Goal: Task Accomplishment & Management: Manage account settings

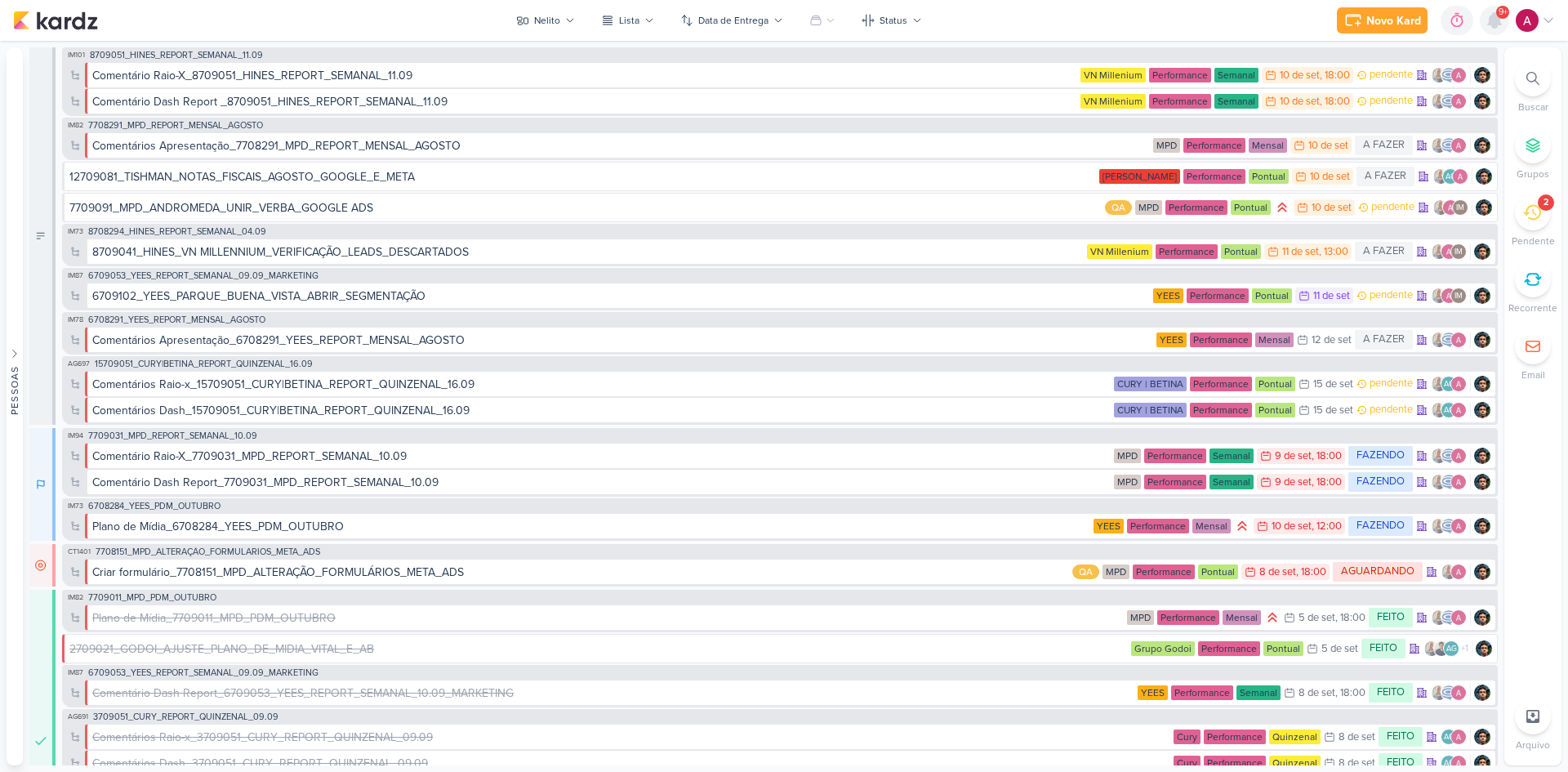
click at [1490, 30] on icon at bounding box center [1495, 21] width 20 height 20
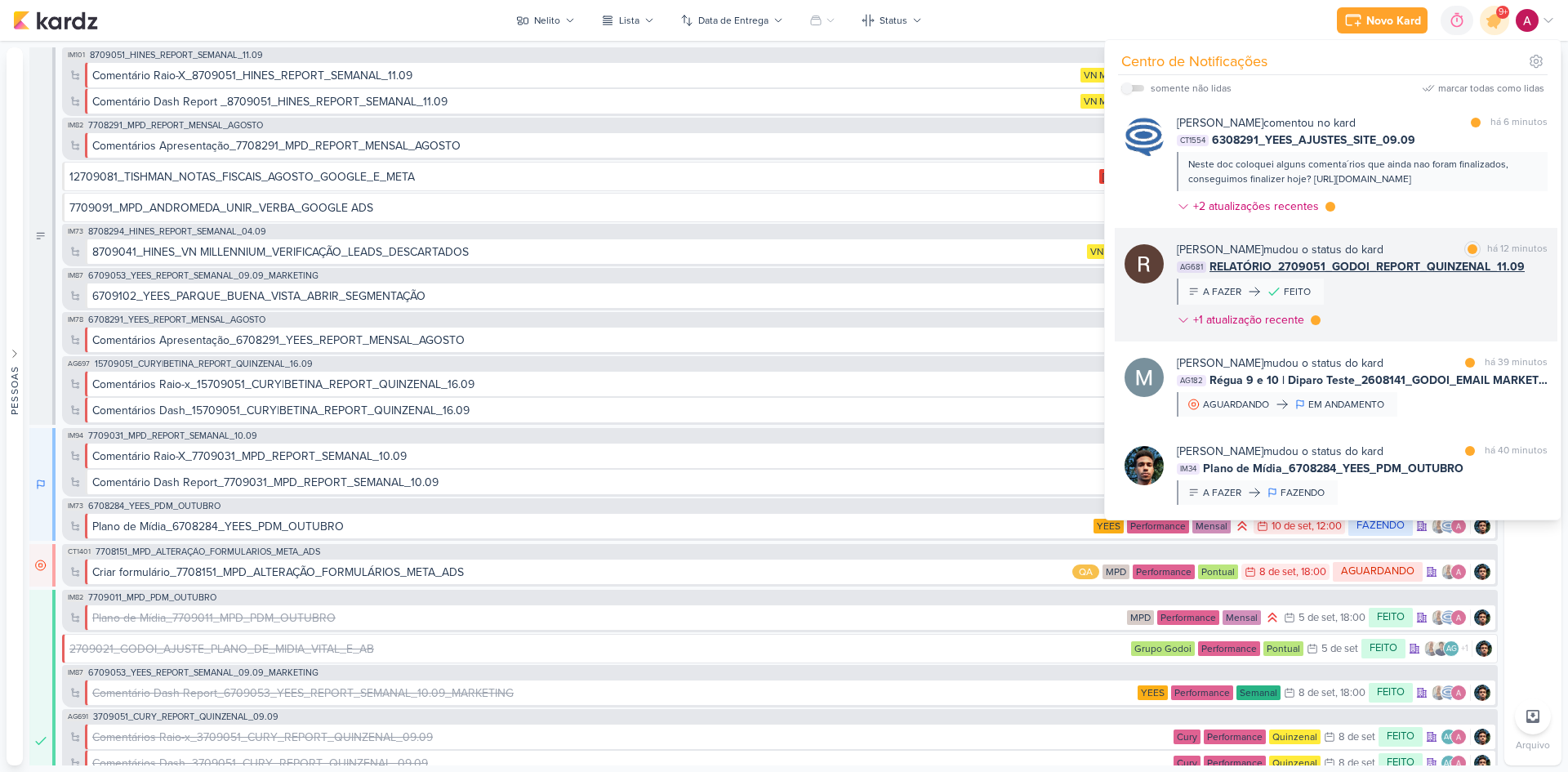
click at [1422, 325] on div "[PERSON_NAME] mudou o status do kard marcar como lida há 12 minutos AG681 RELAT…" at bounding box center [1361, 288] width 370 height 94
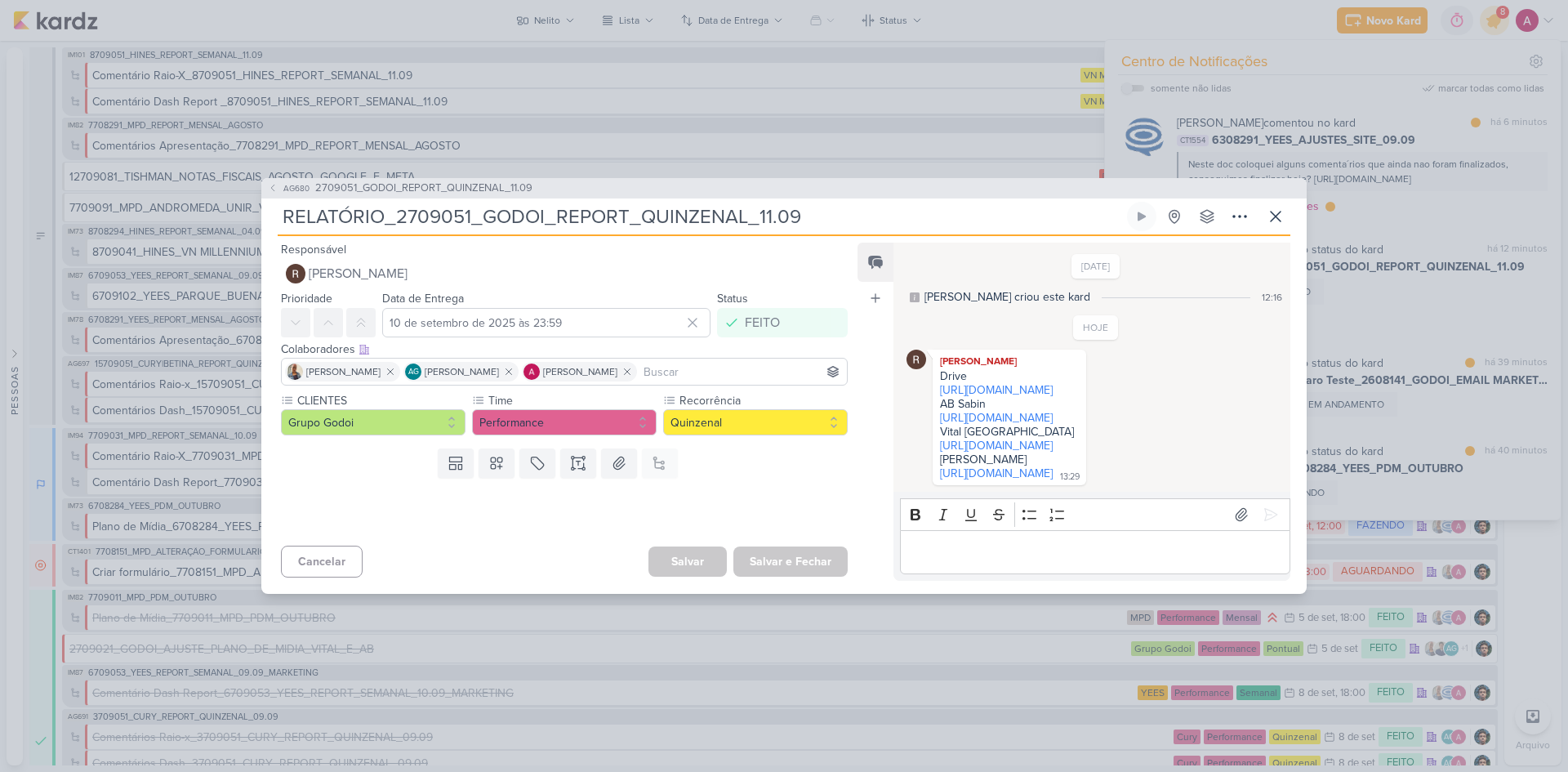
click at [407, 181] on span "2709051_GODOI_REPORT_QUINZENAL_11.09" at bounding box center [423, 189] width 217 height 16
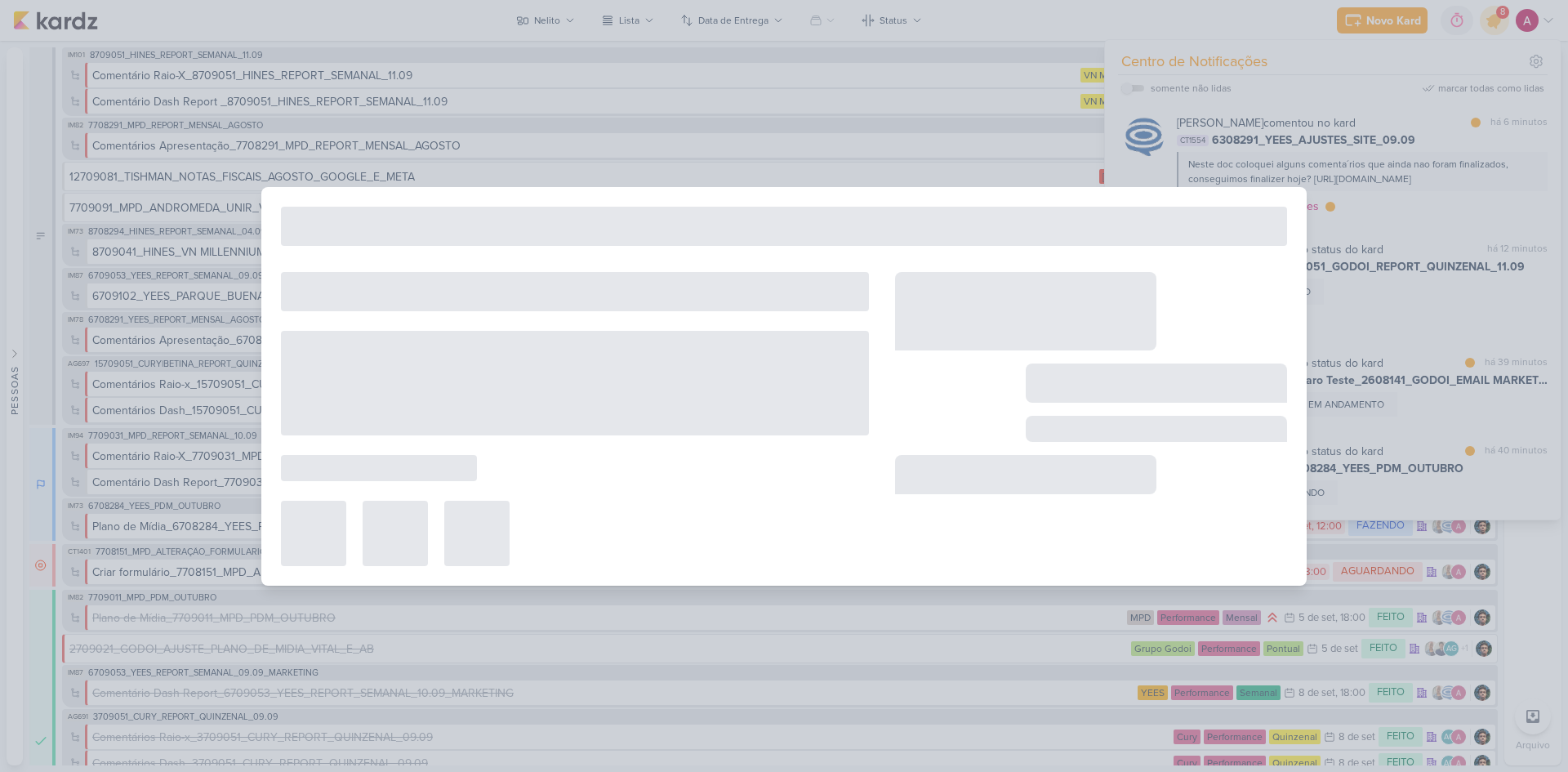
type input "2709051_GODOI_REPORT_QUINZENAL_11.09"
type input "11 de setembro de 2025 às 10:30"
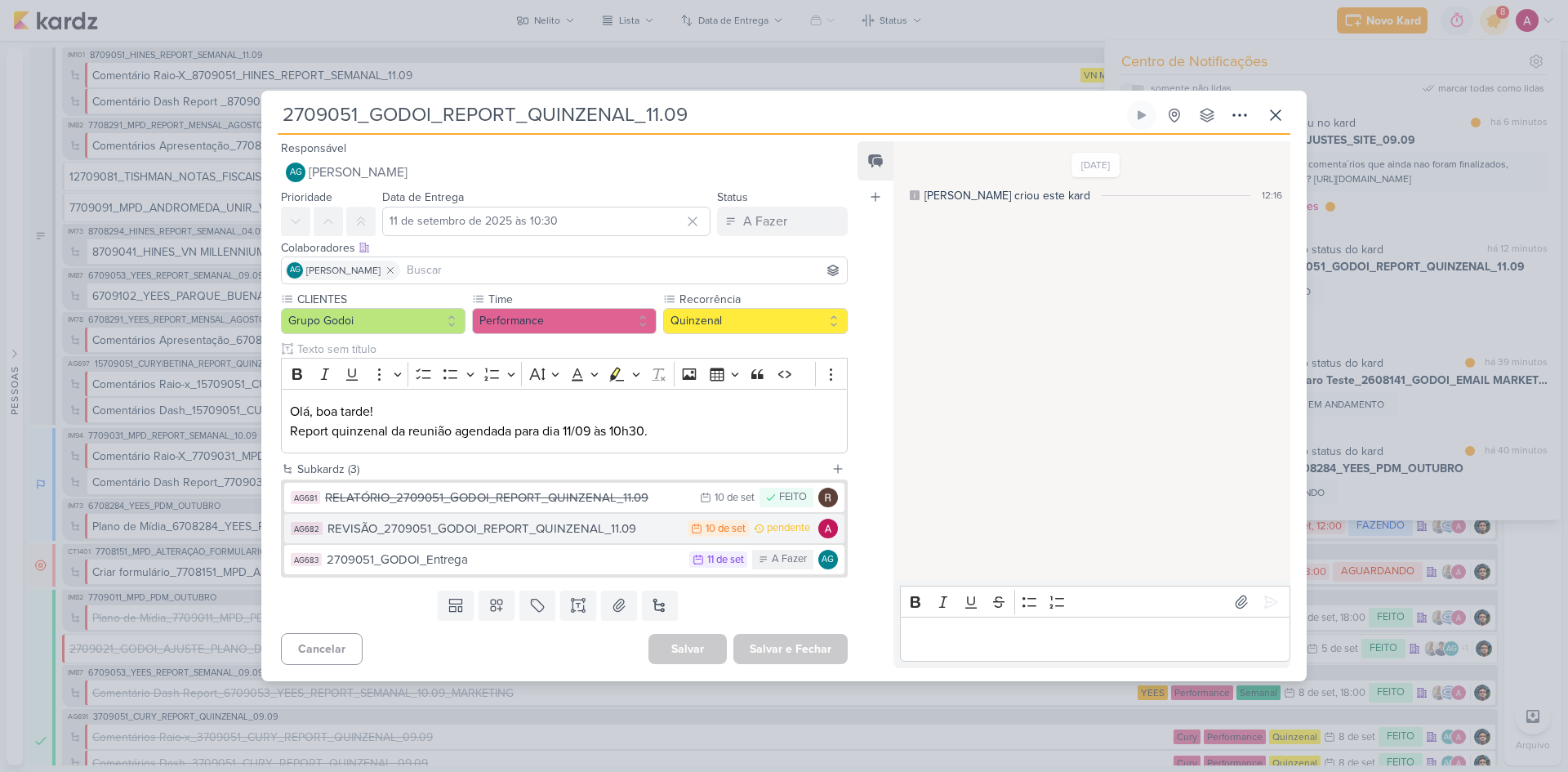
click at [595, 537] on div "REVISÃO_2709051_GODOI_REPORT_QUINZENAL_11.09" at bounding box center [503, 529] width 353 height 19
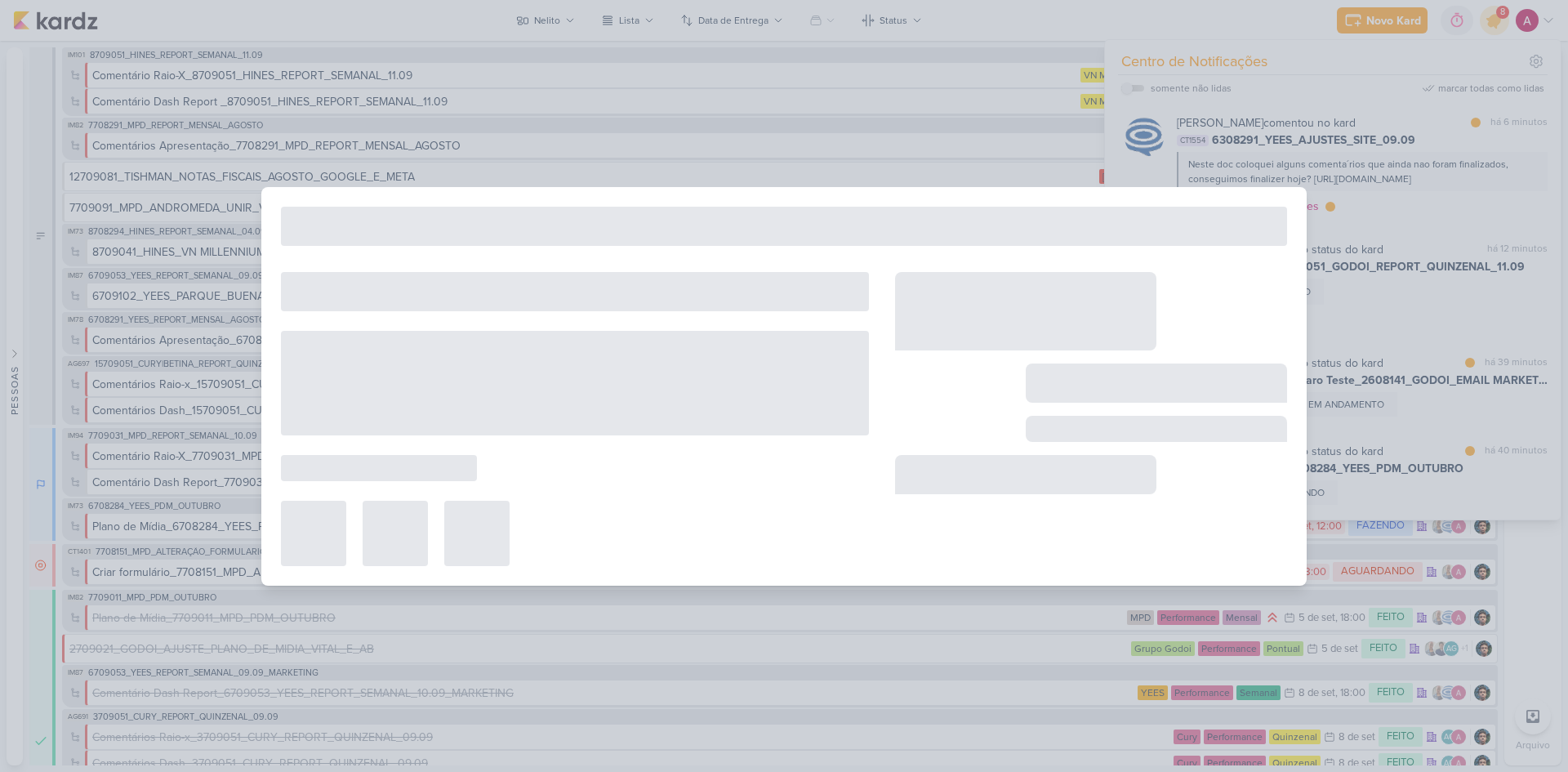
type input "REVISÃO_2709051_GODOI_REPORT_QUINZENAL_11.09"
type input "10 de setembro de 2025 às 23:59"
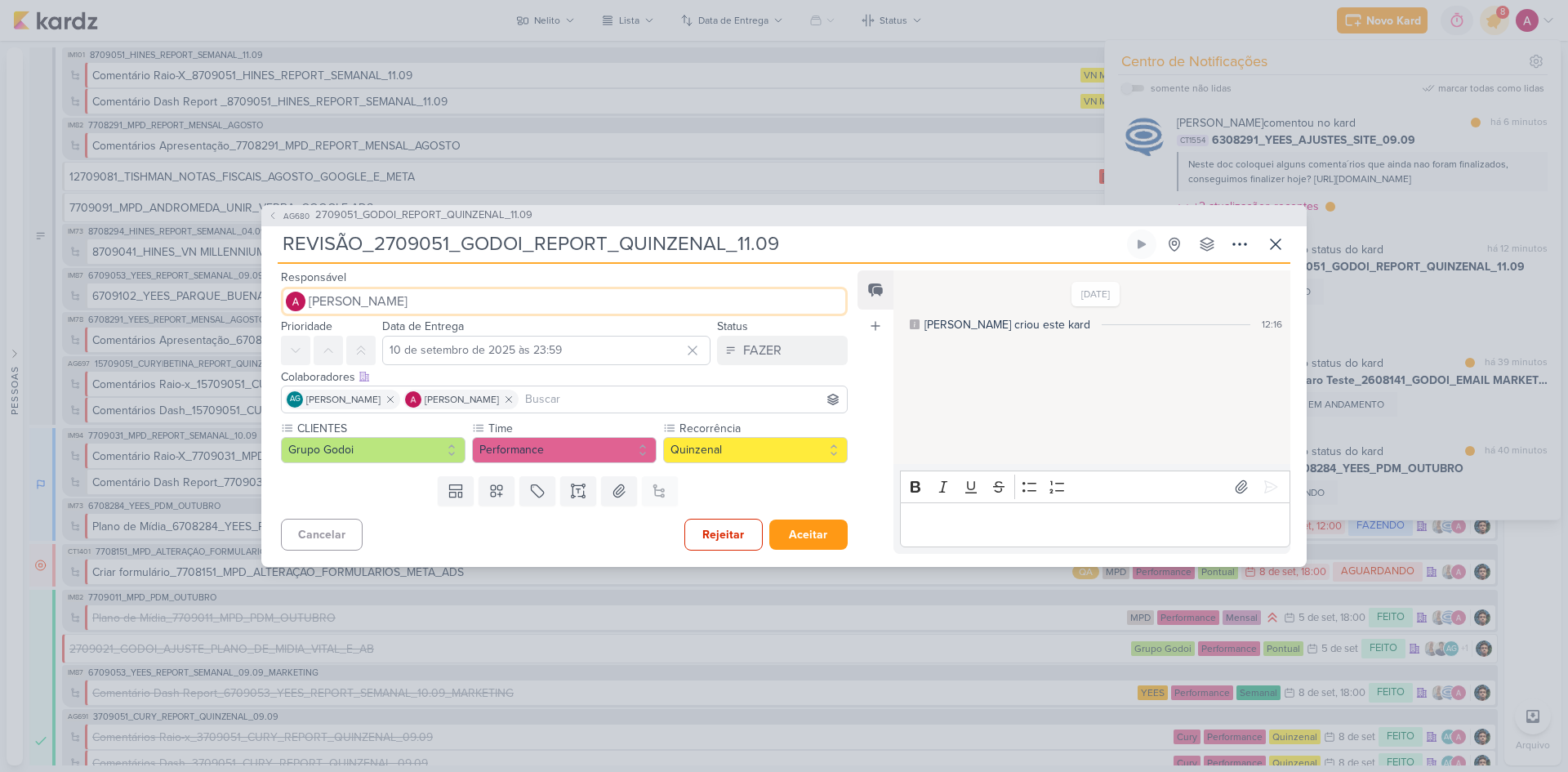
click at [338, 296] on span "[PERSON_NAME]" at bounding box center [358, 302] width 99 height 20
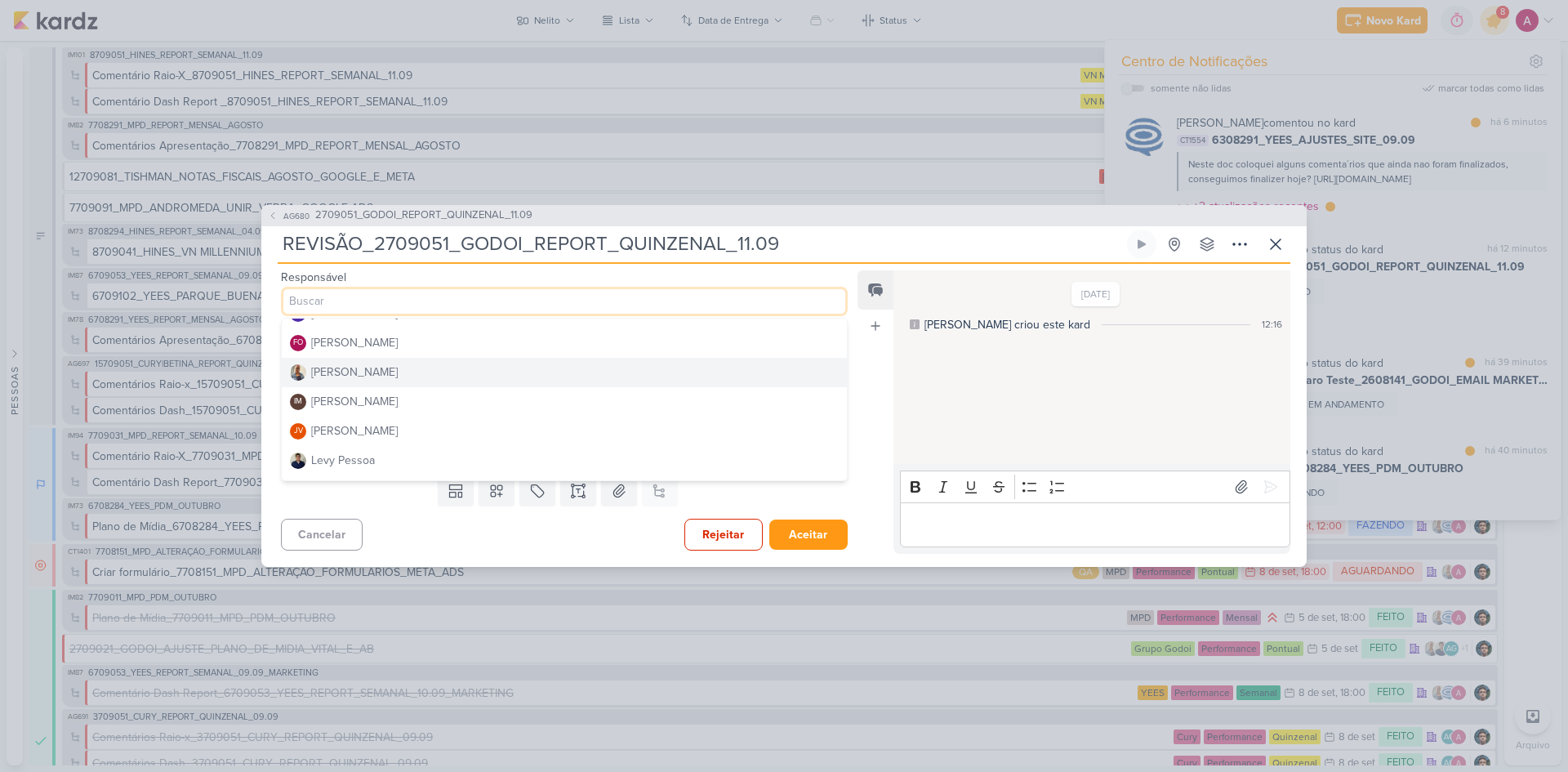
scroll to position [164, 0]
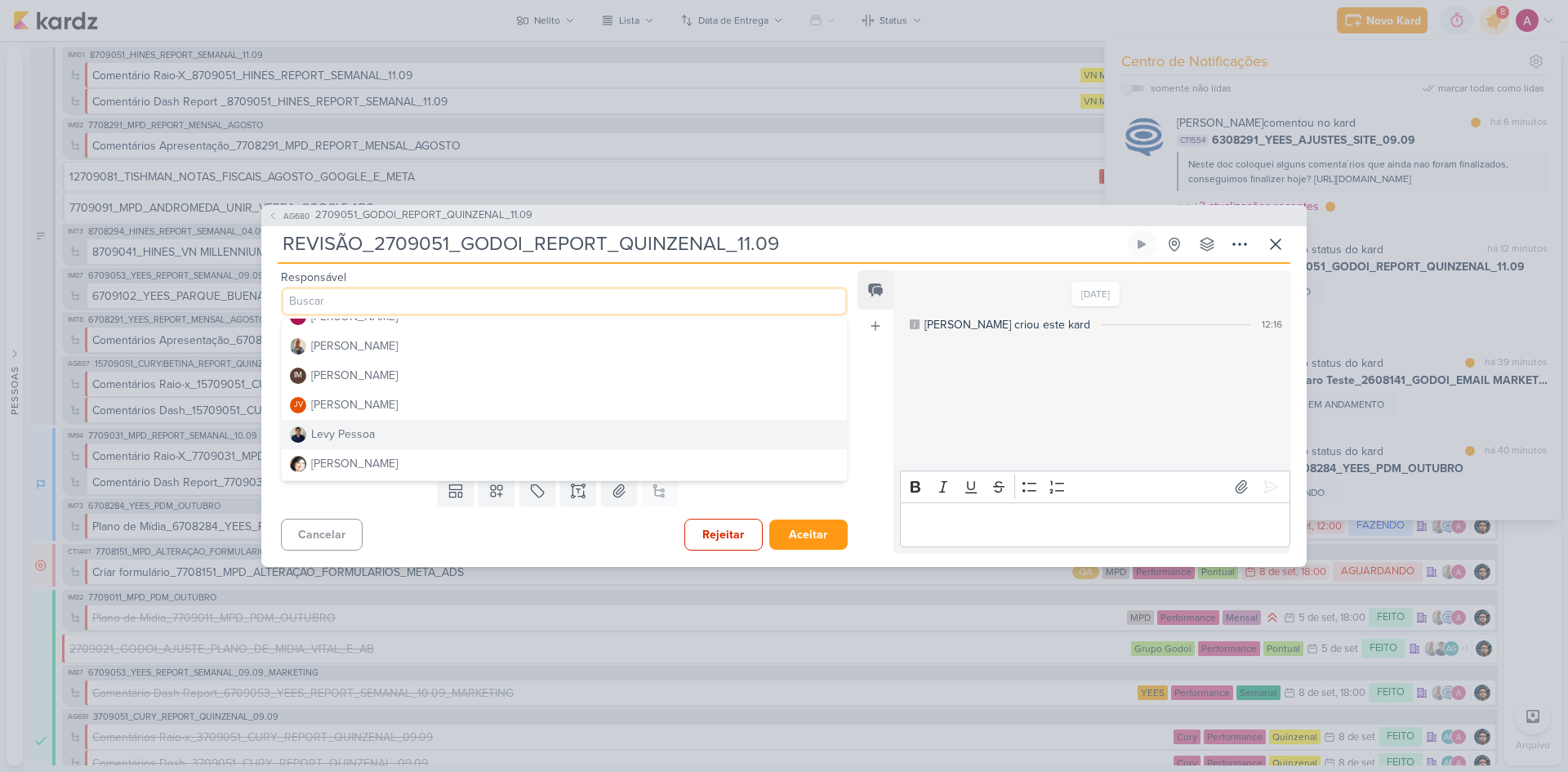
click at [363, 435] on div "Levy Pessoa" at bounding box center [343, 434] width 64 height 17
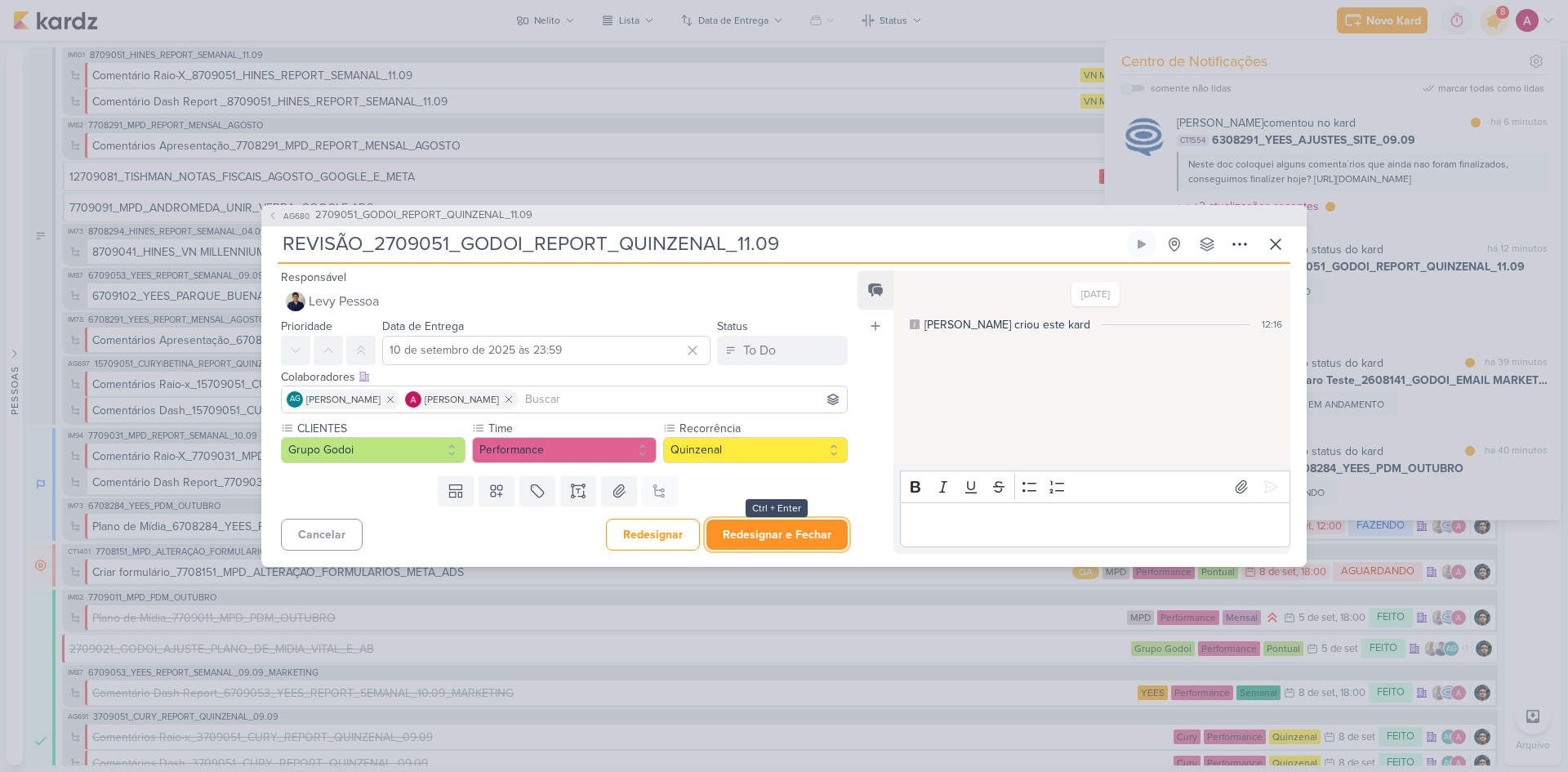
click at [796, 526] on button "Redesignar e Fechar" at bounding box center [777, 535] width 141 height 30
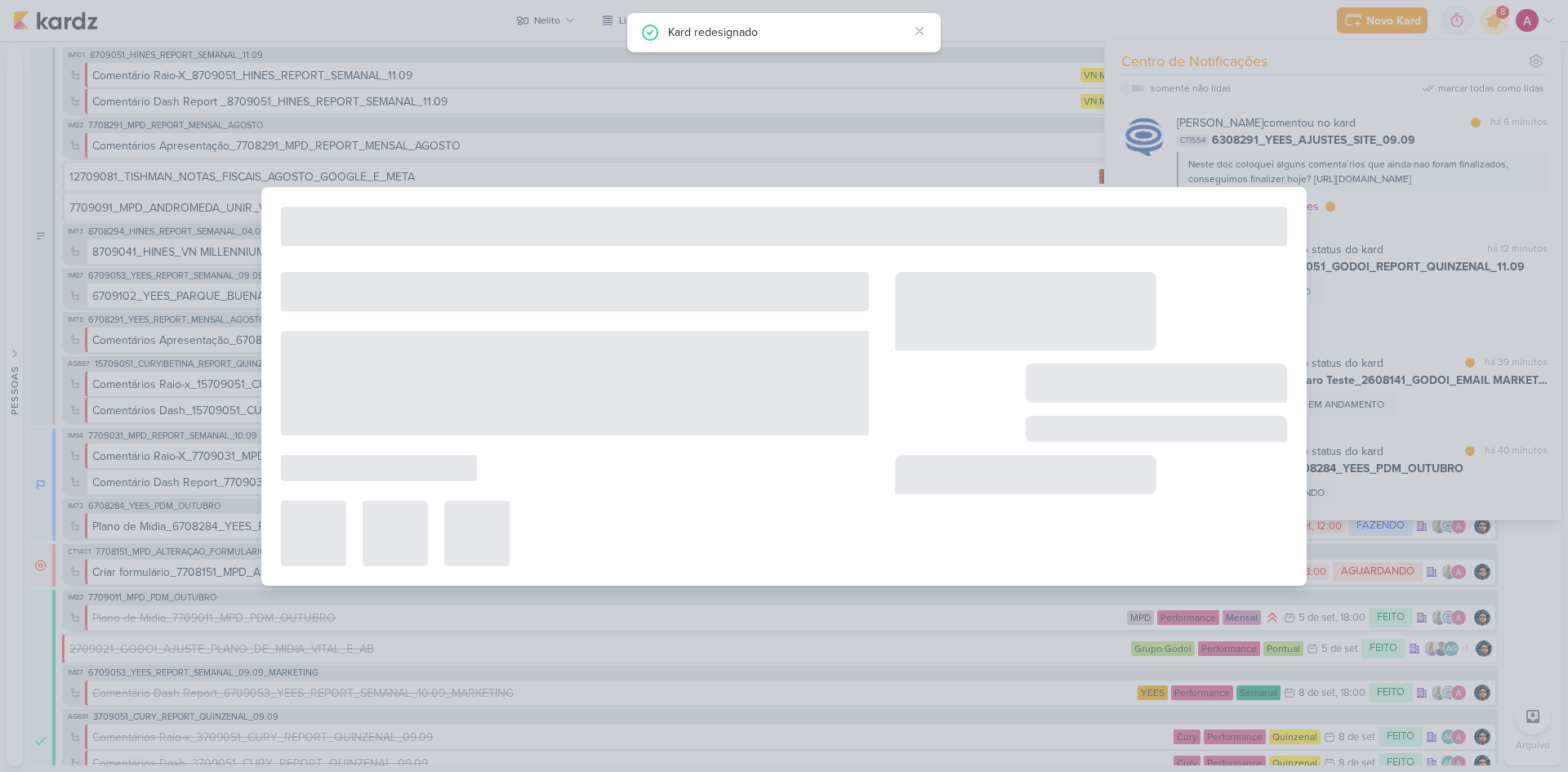
type input "2709051_GODOI_REPORT_QUINZENAL_11.09"
type input "11 de setembro de 2025 às 10:30"
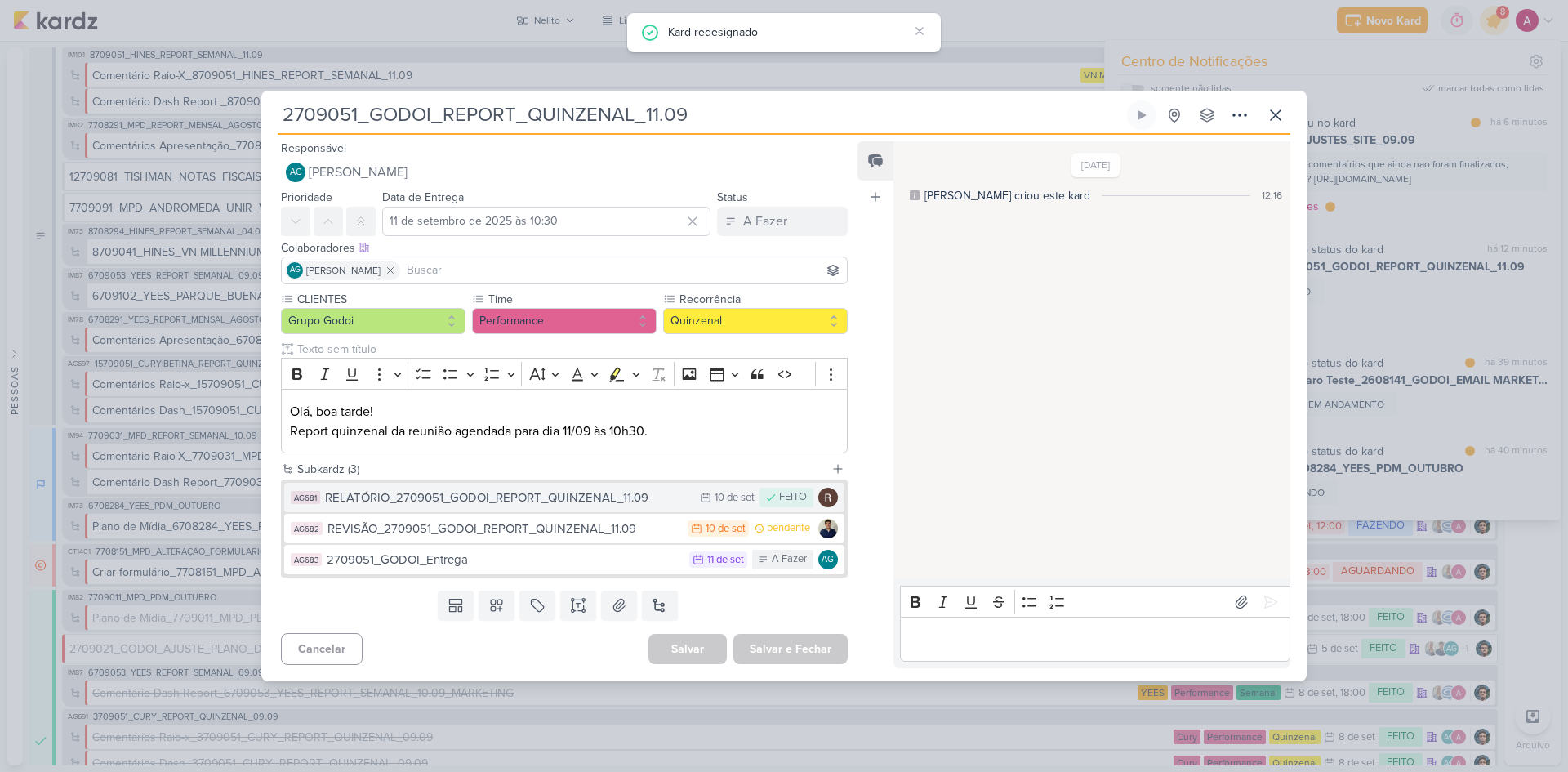
click at [600, 505] on div "RELATÓRIO_2709051_GODOI_REPORT_QUINZENAL_11.09" at bounding box center [507, 498] width 366 height 19
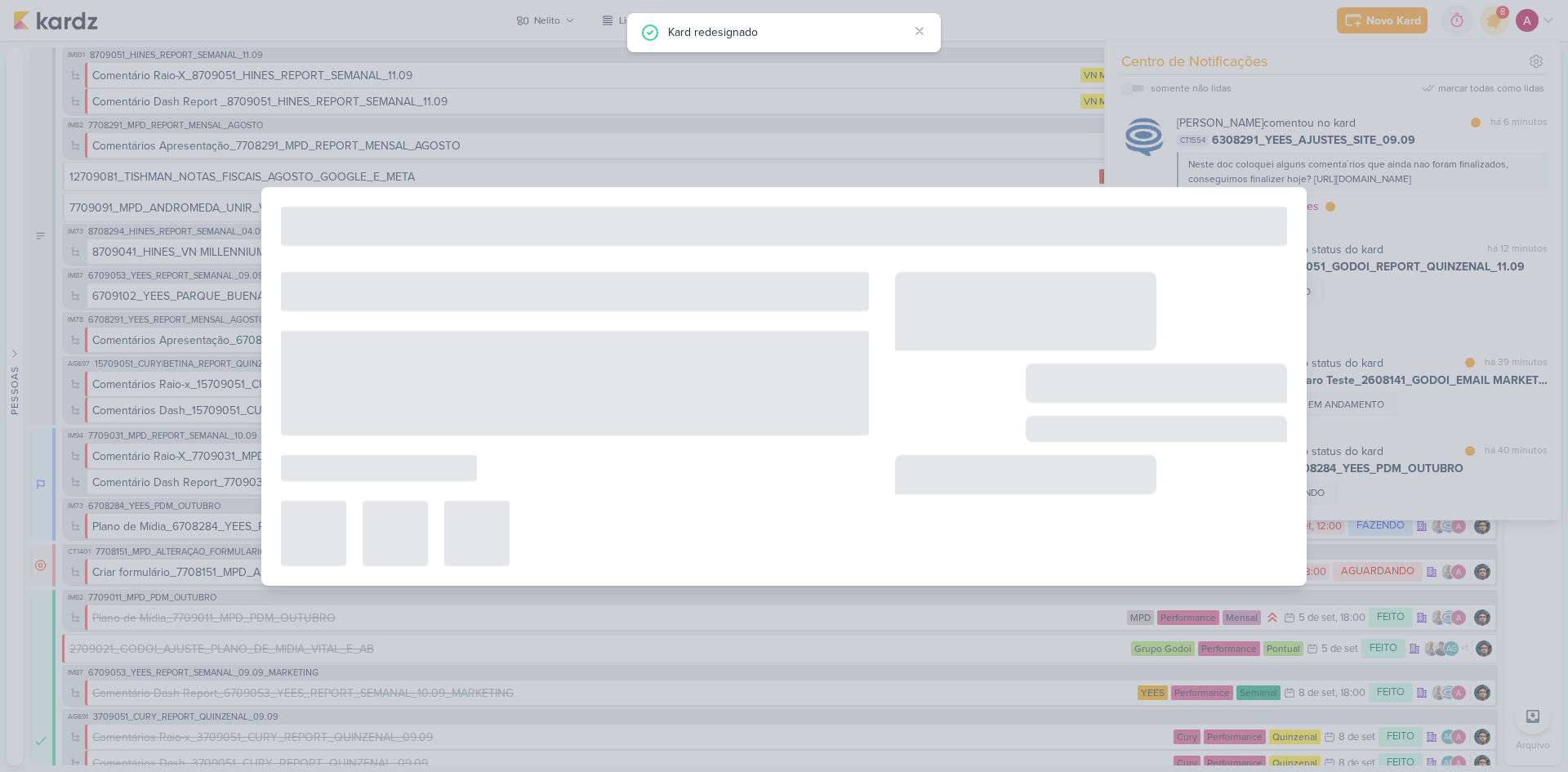
type input "RELATÓRIO_2709051_GODOI_REPORT_QUINZENAL_11.09"
type input "10 de setembro de 2025 às 23:59"
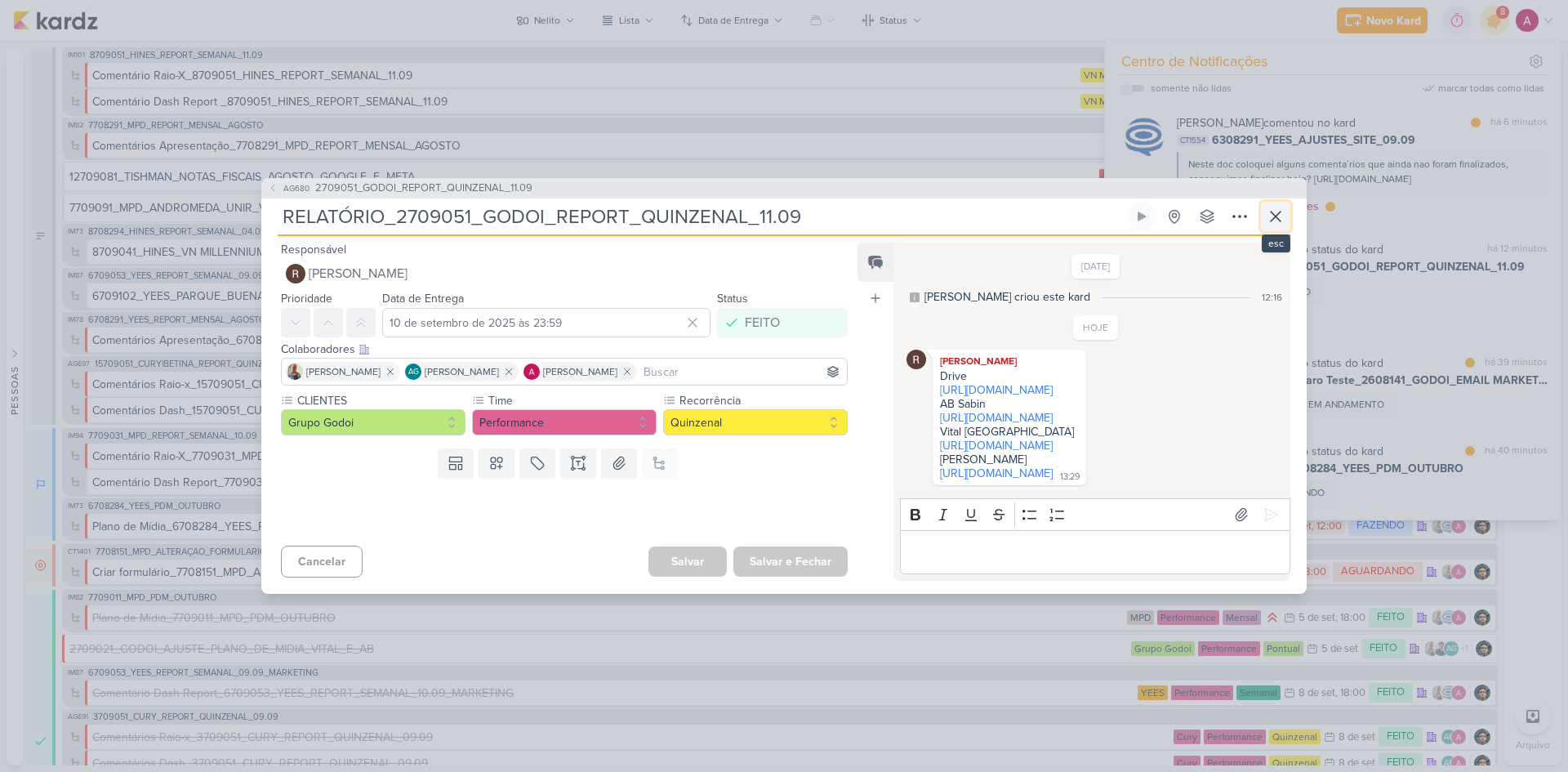
click at [1282, 207] on icon at bounding box center [1276, 217] width 20 height 20
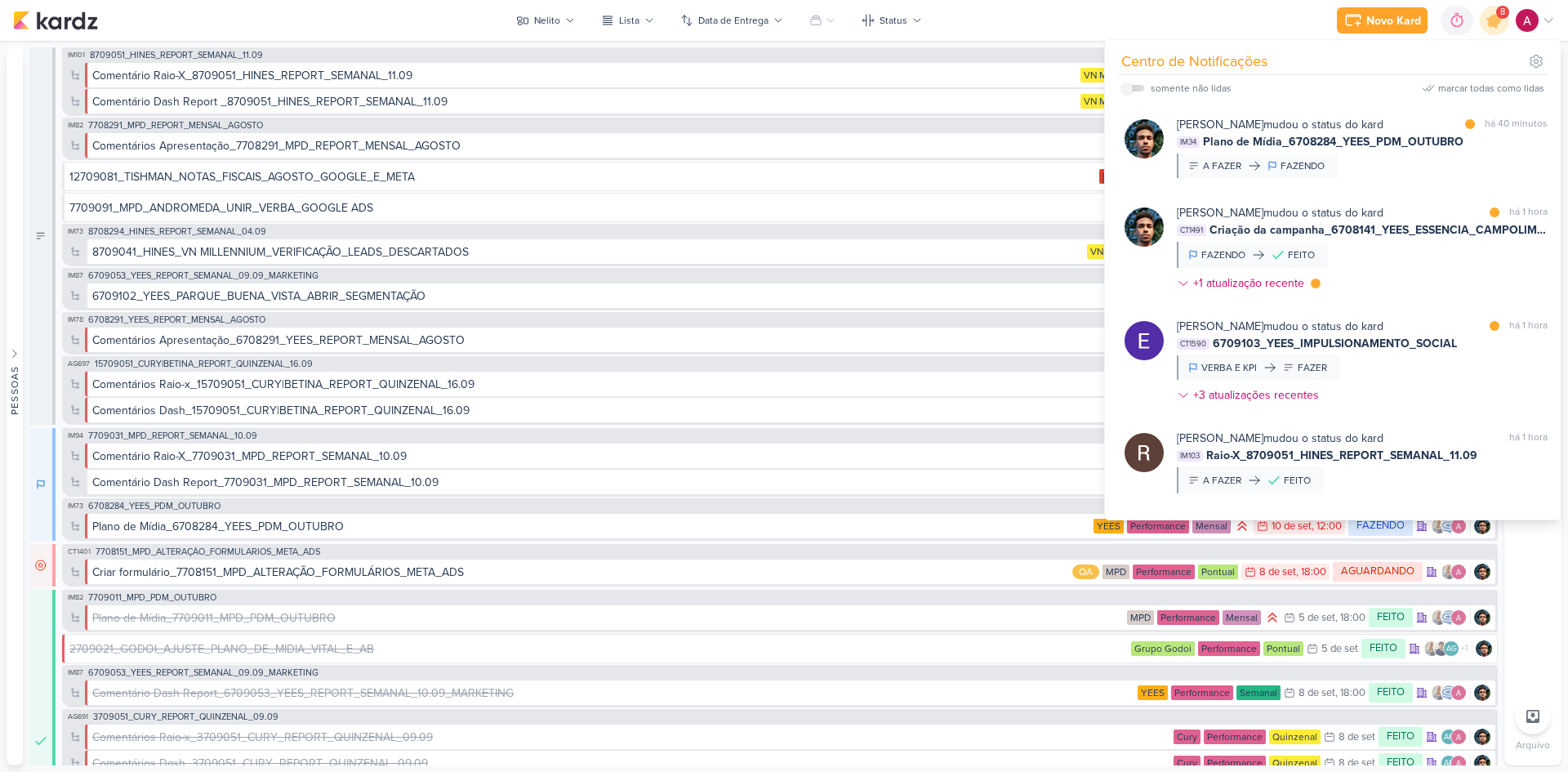
scroll to position [491, 0]
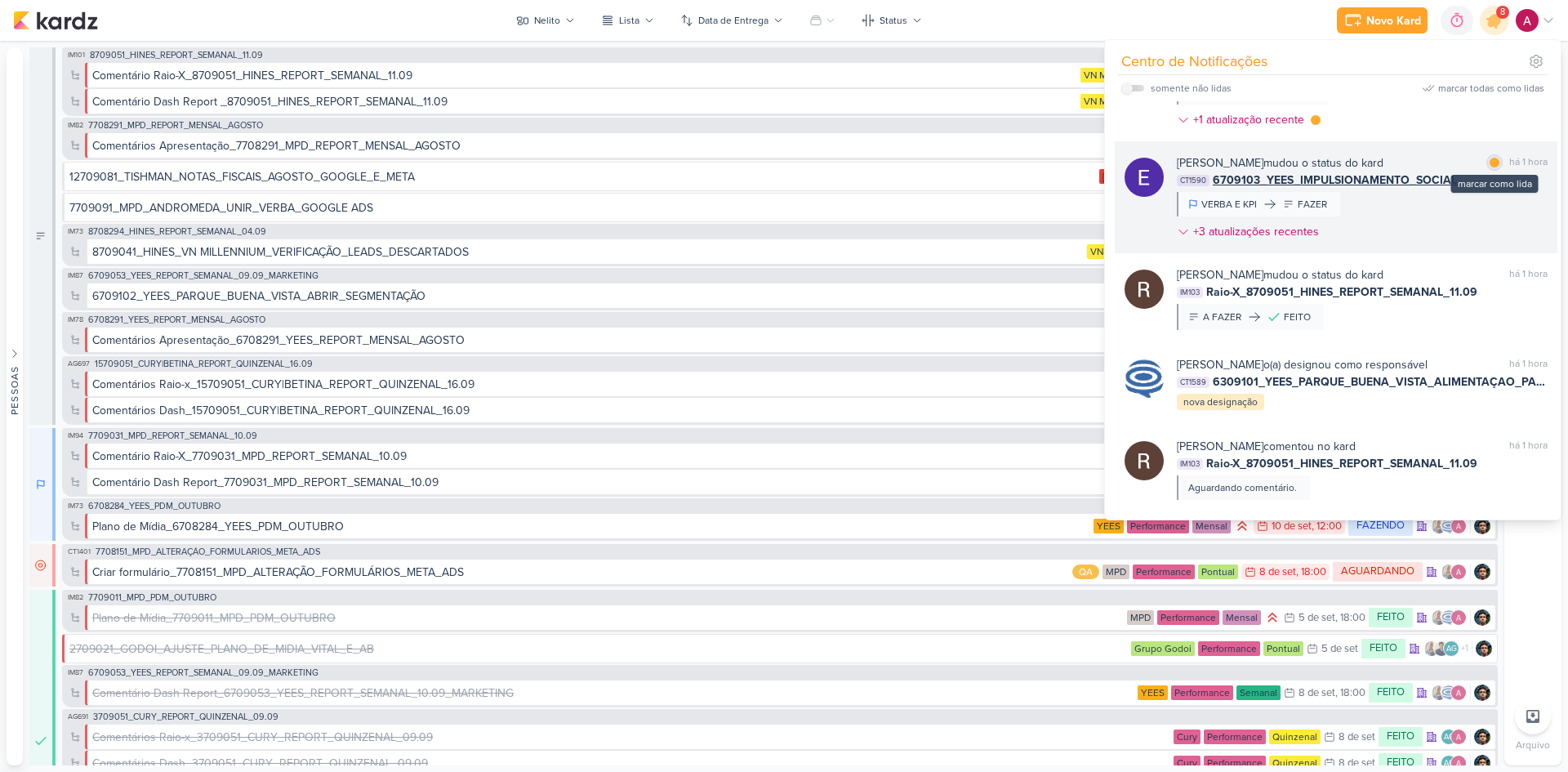
click at [1494, 171] on div "marcar como lida" at bounding box center [1495, 162] width 16 height 16
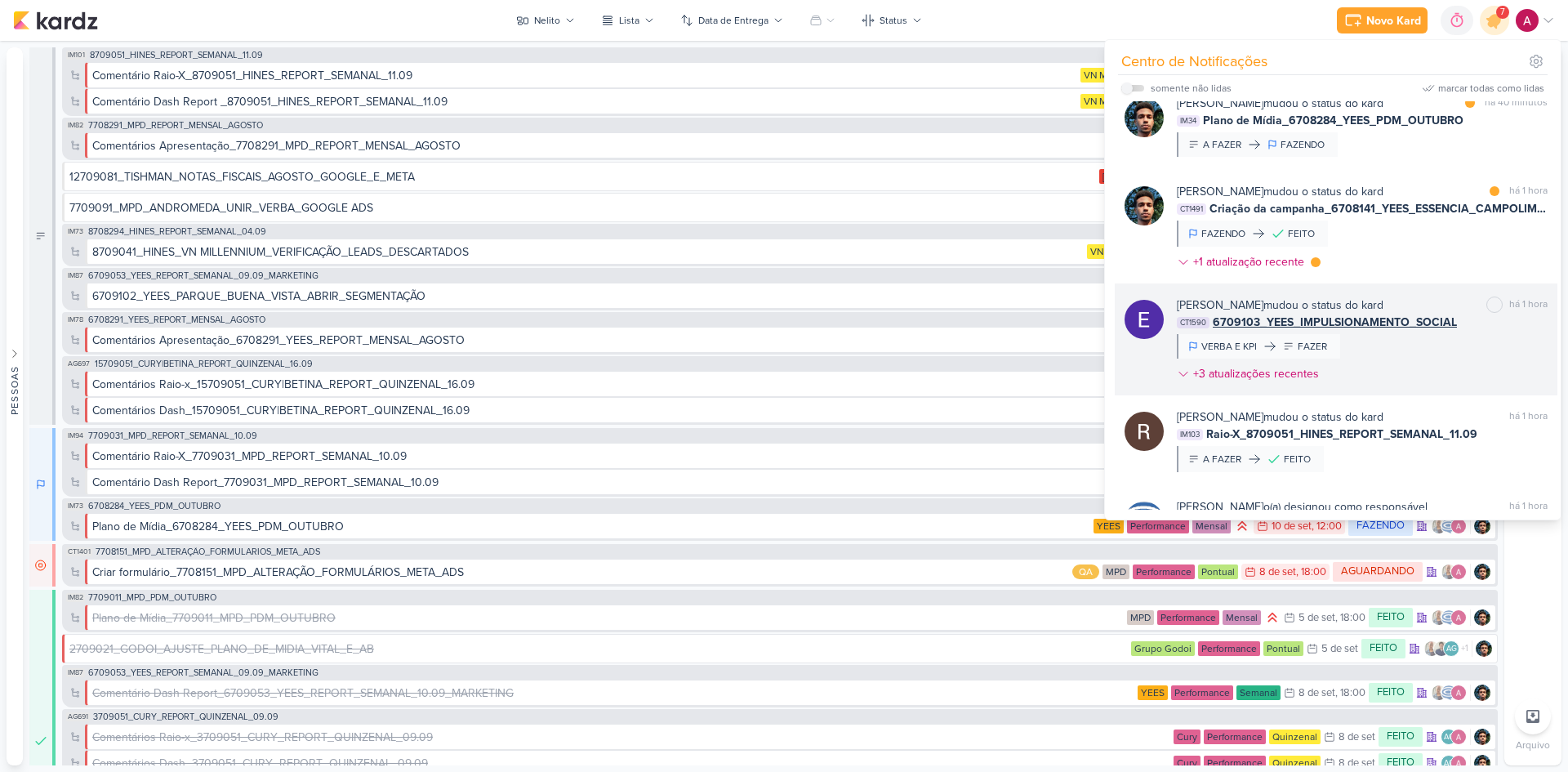
scroll to position [327, 0]
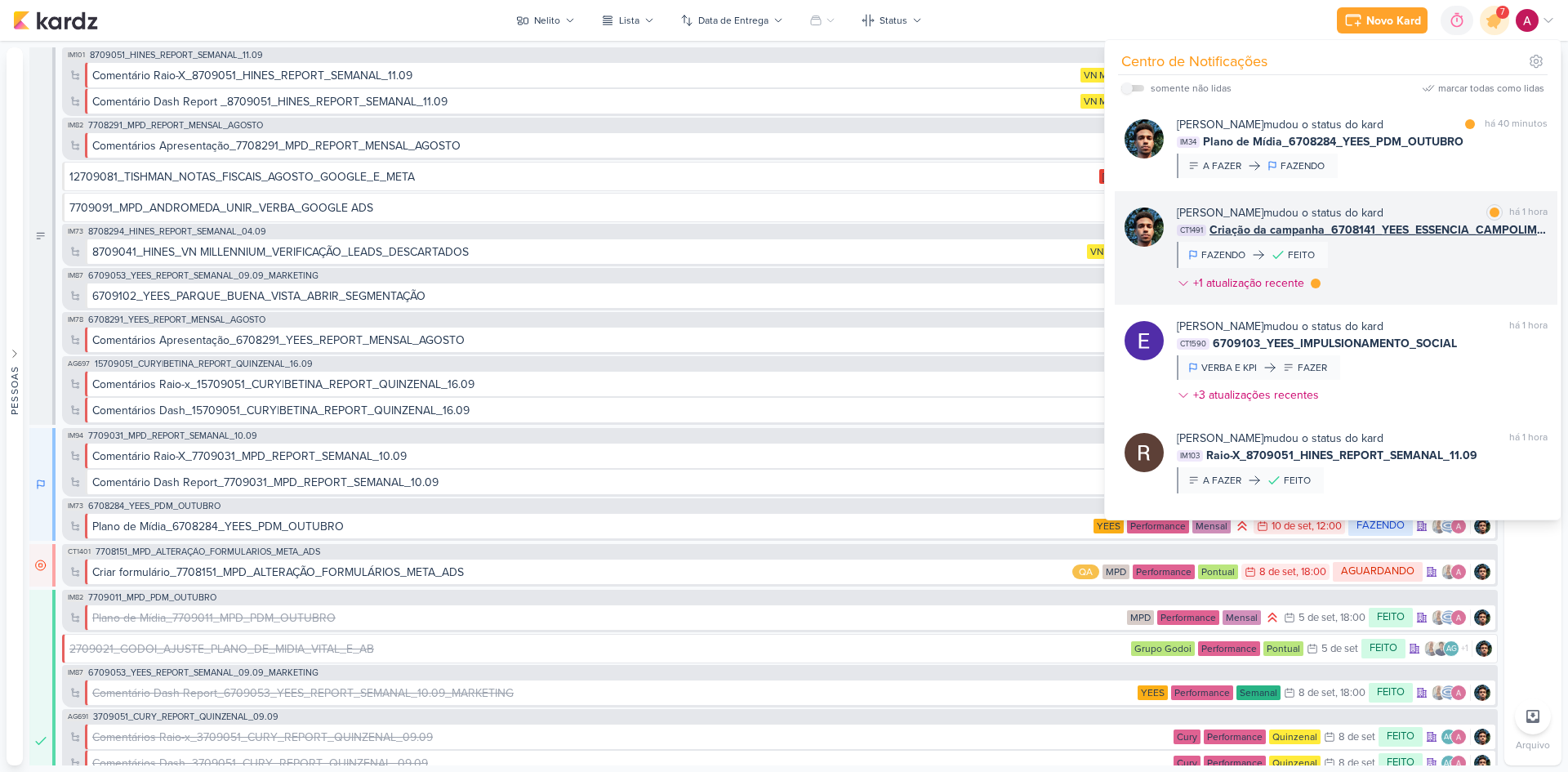
click at [1420, 278] on div "[PERSON_NAME] mudou o status do kard marcar como lida há 1 hora CT1491 Criação …" at bounding box center [1361, 251] width 370 height 94
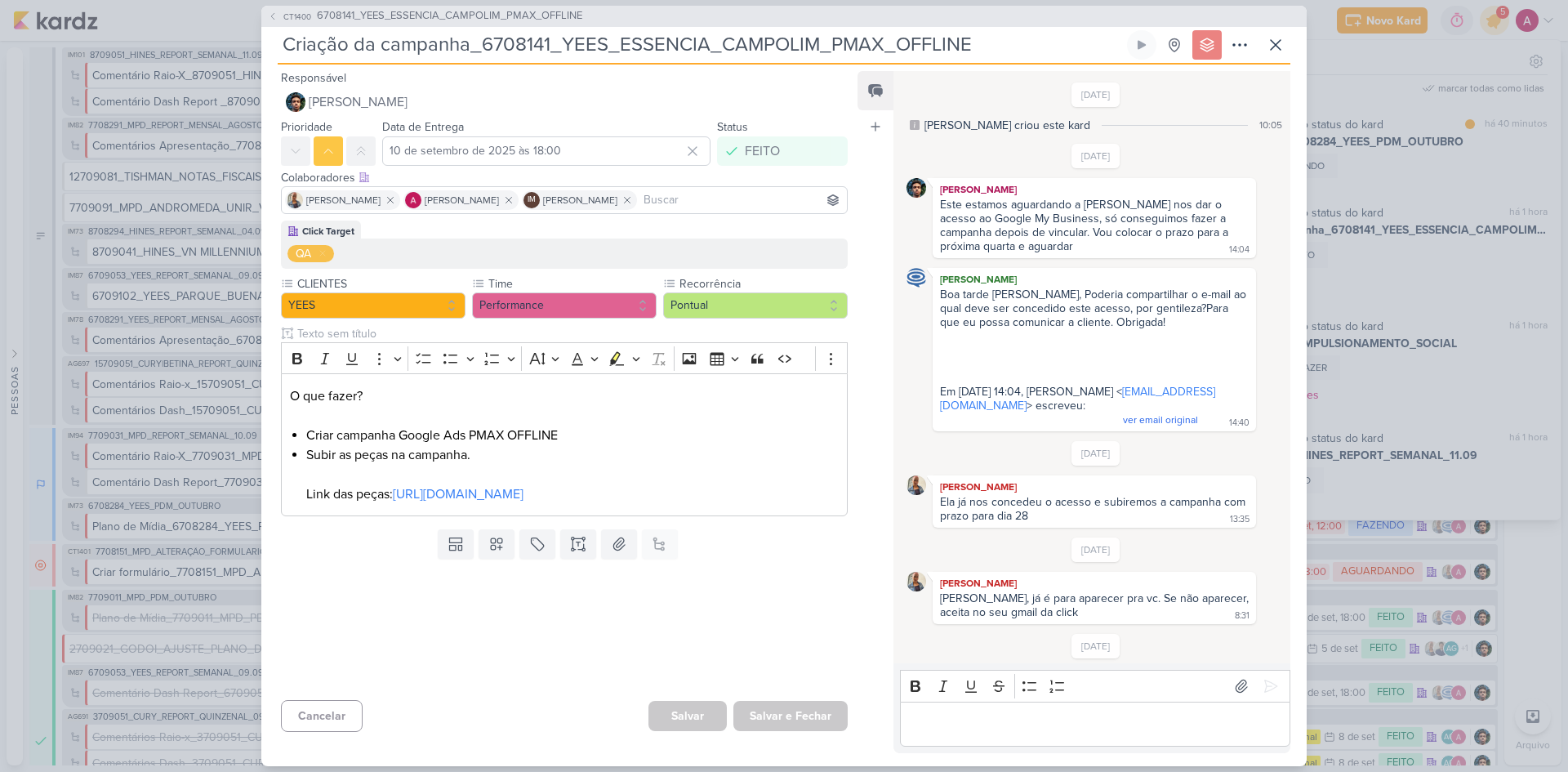
scroll to position [288, 0]
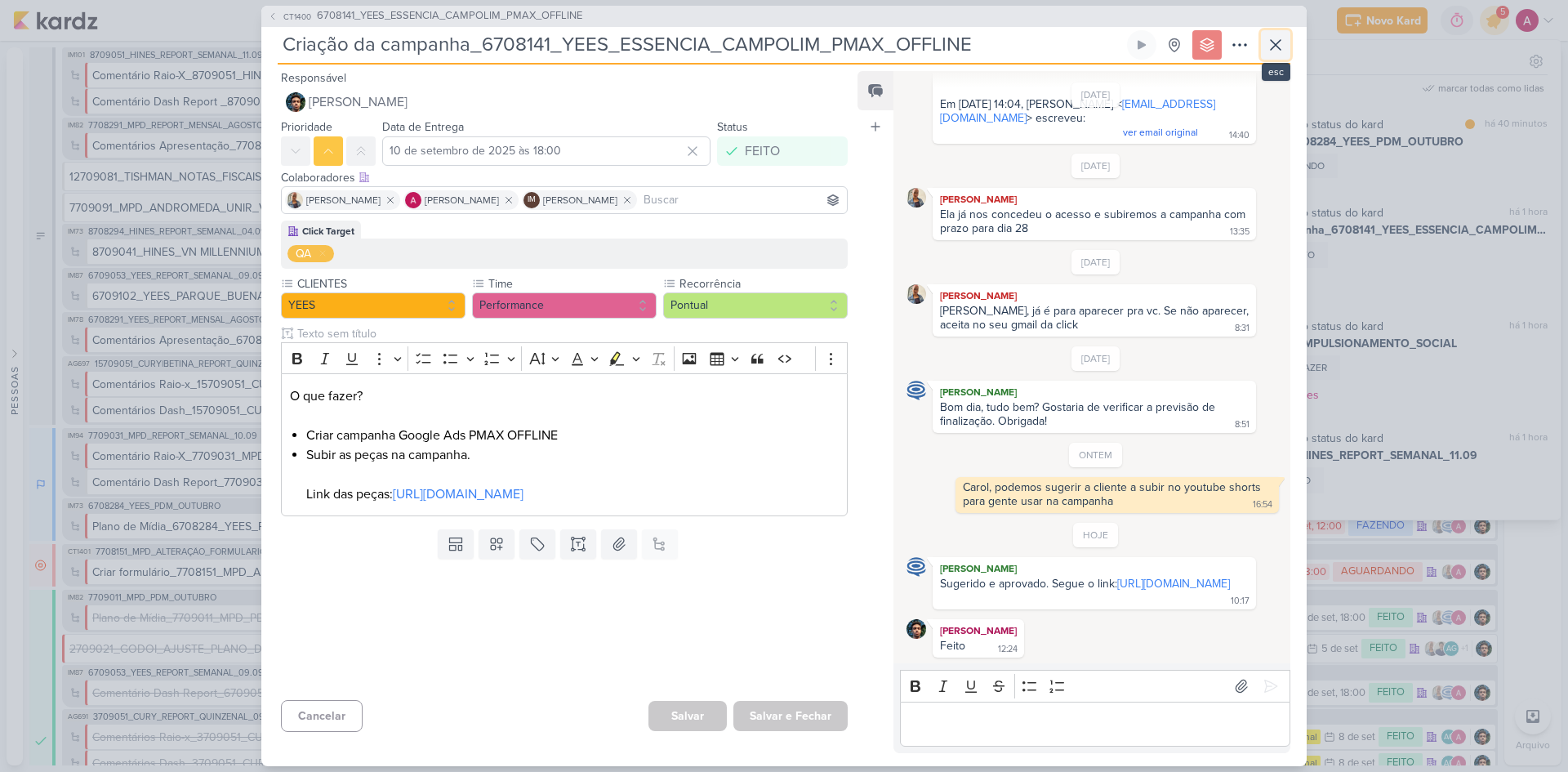
click at [1276, 45] on icon at bounding box center [1276, 45] width 10 height 10
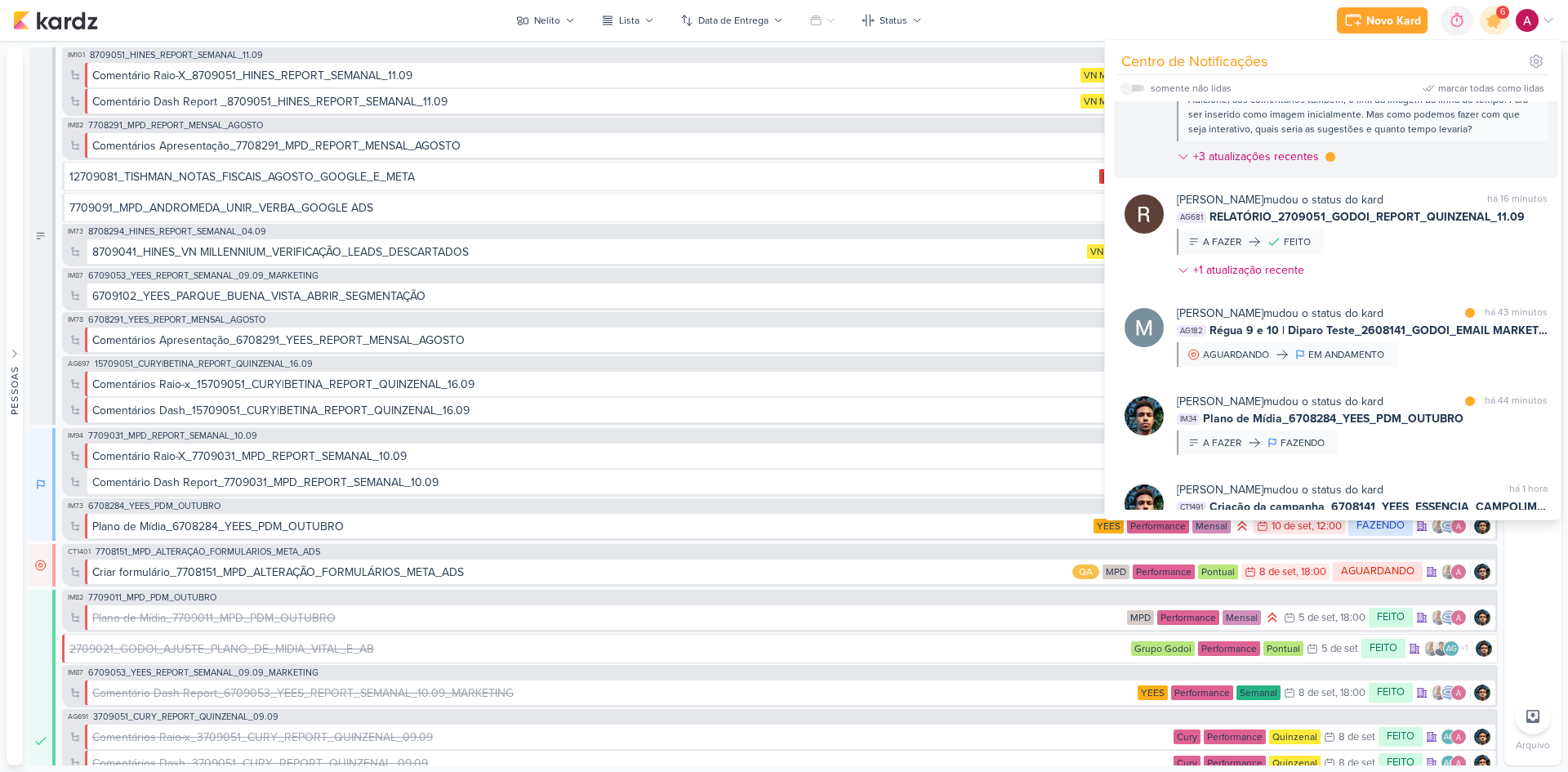
scroll to position [81, 0]
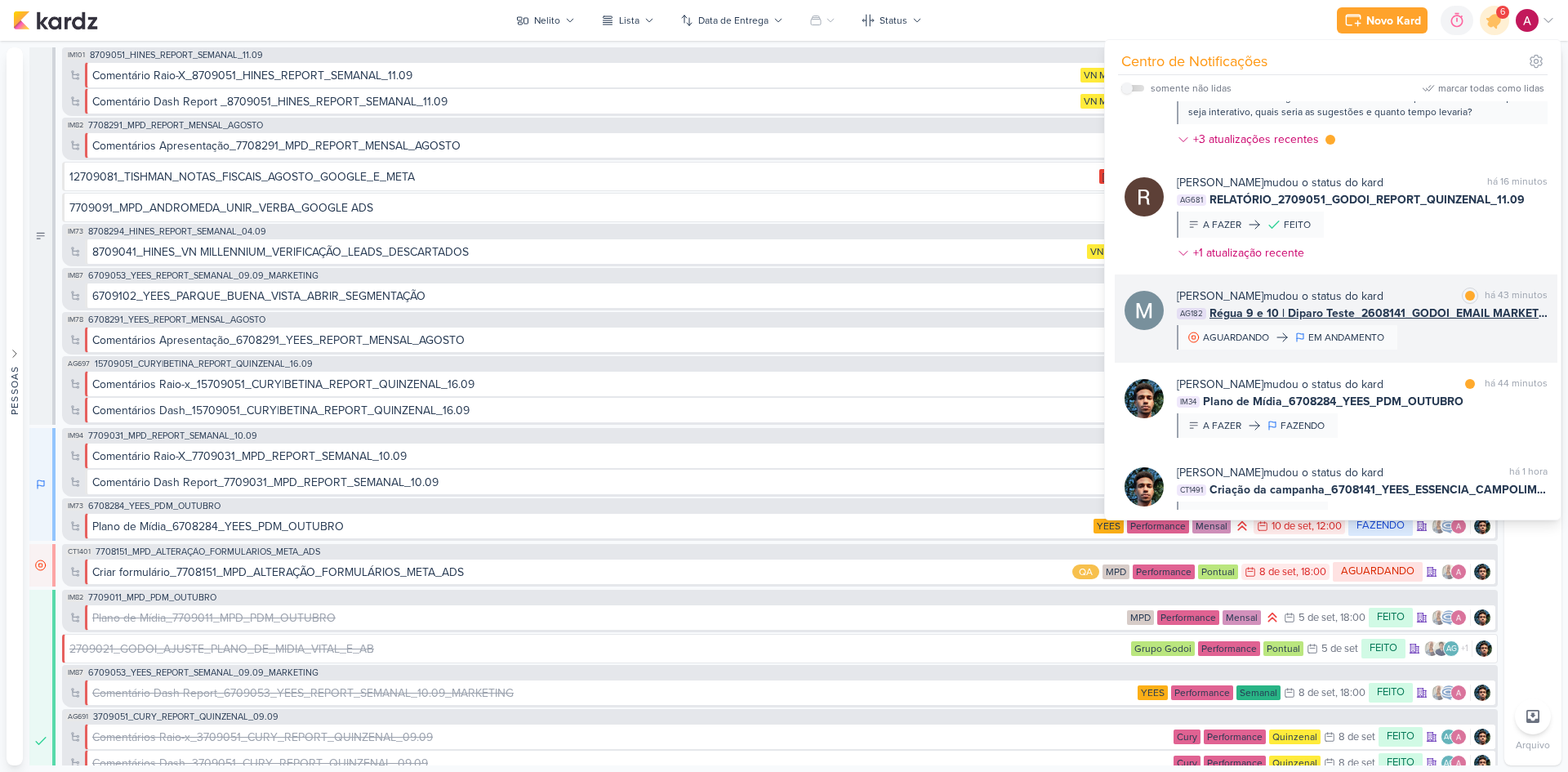
click at [1448, 335] on div "[PERSON_NAME] mudou o status do kard marcar como lida há 43 minutos AG182 Régua…" at bounding box center [1361, 319] width 370 height 63
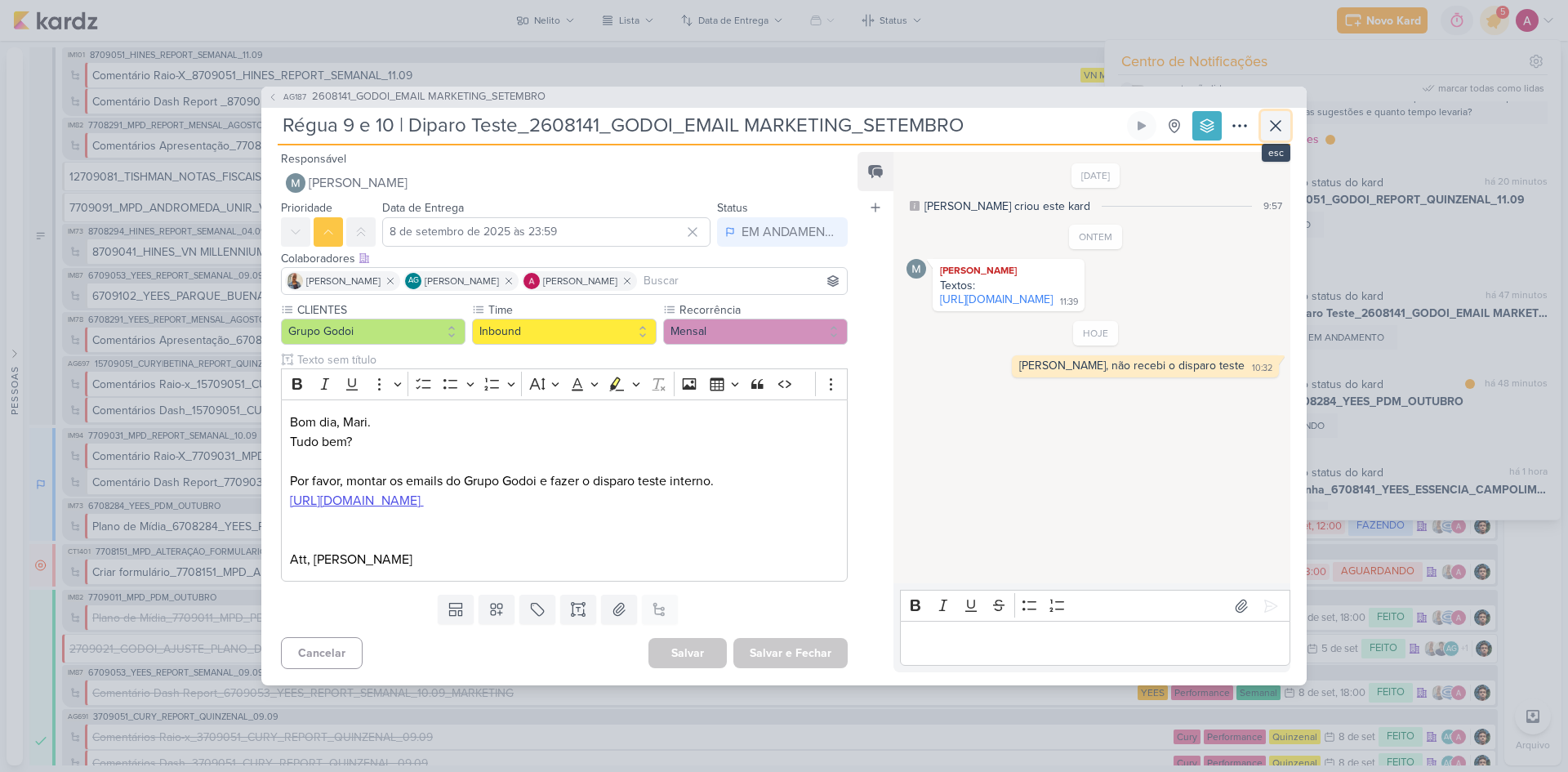
click at [1273, 132] on icon at bounding box center [1276, 126] width 20 height 20
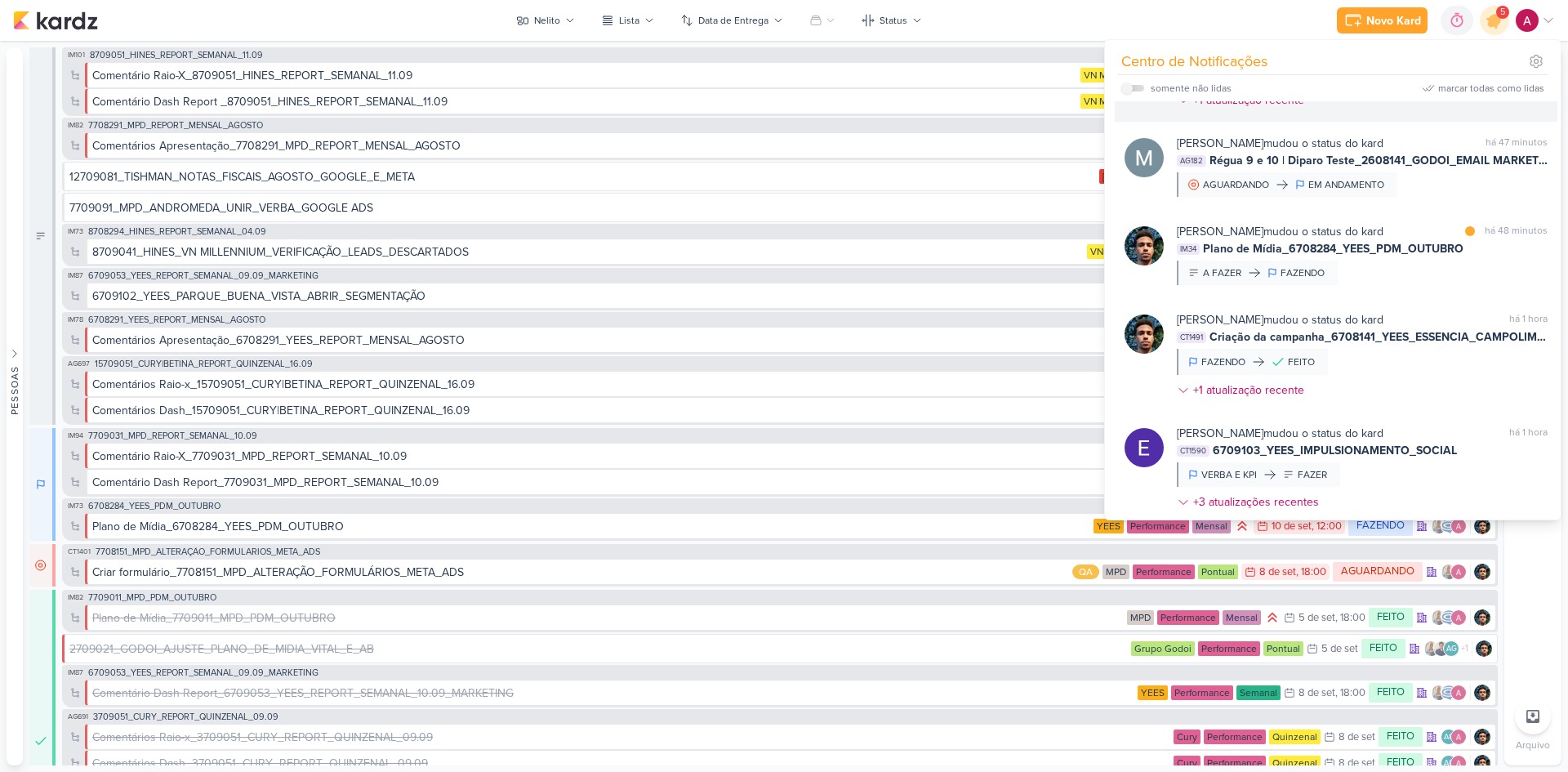
scroll to position [245, 0]
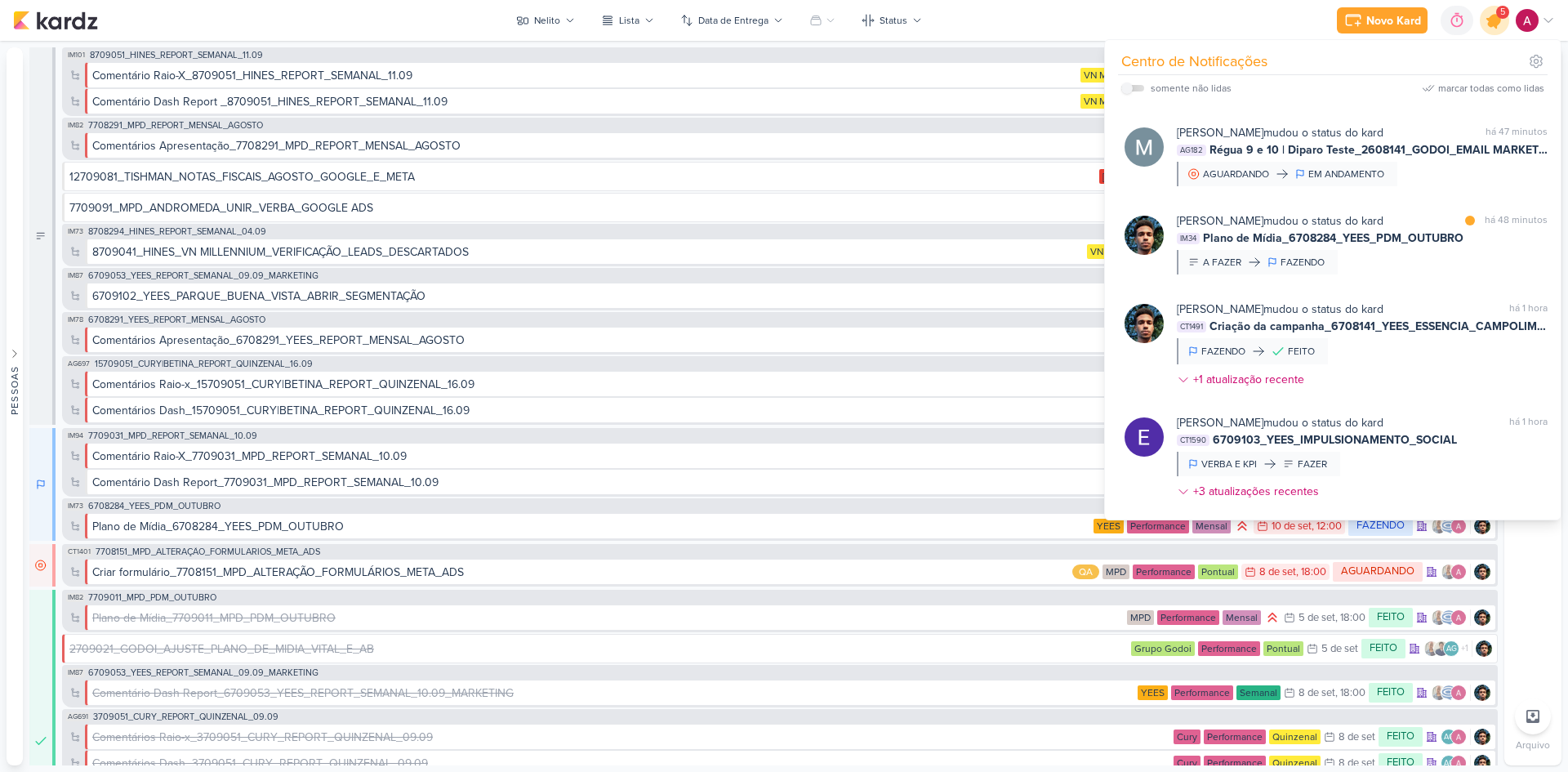
click at [1490, 26] on icon at bounding box center [1495, 21] width 20 height 20
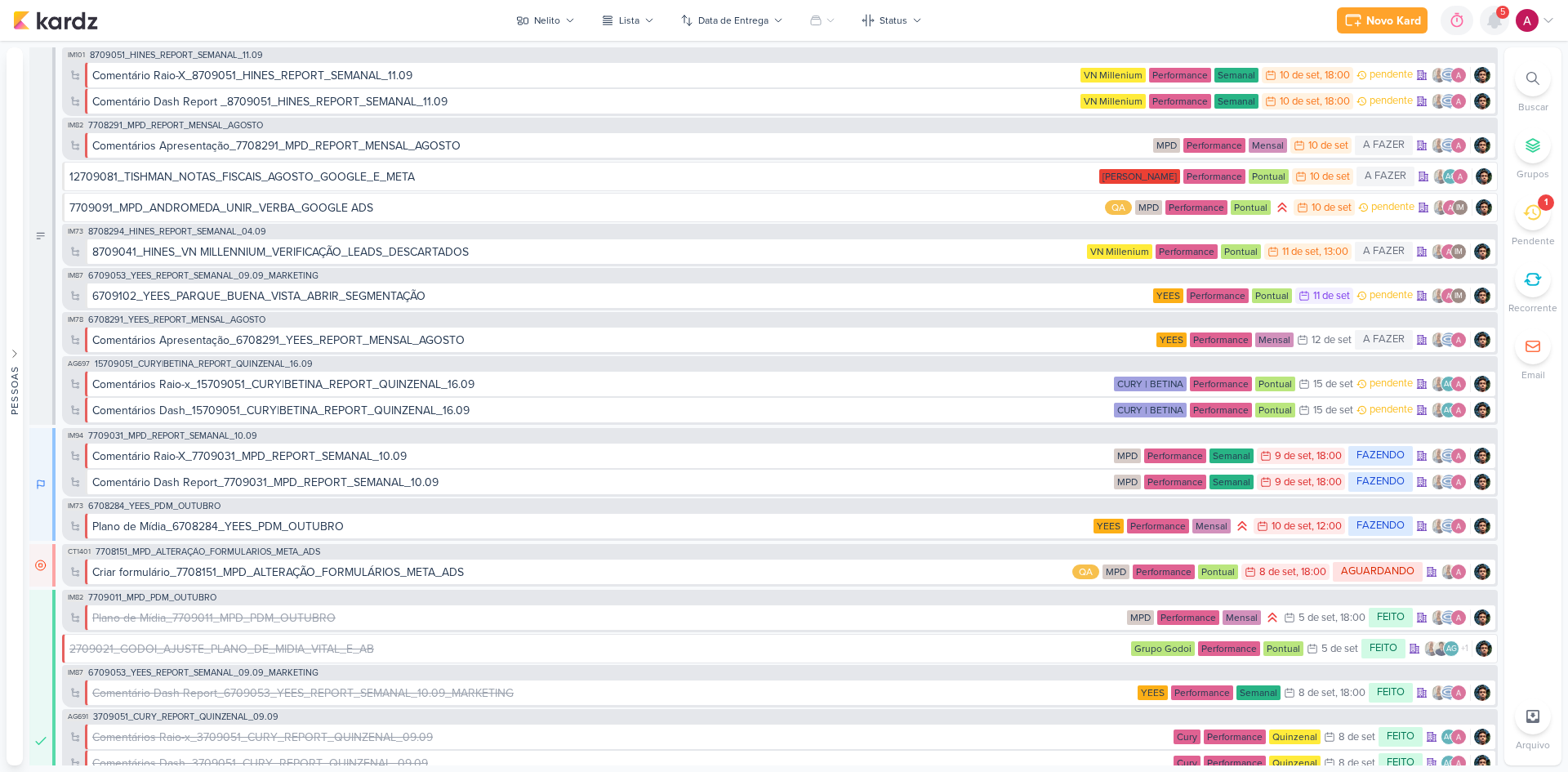
click at [1494, 24] on icon at bounding box center [1495, 20] width 13 height 15
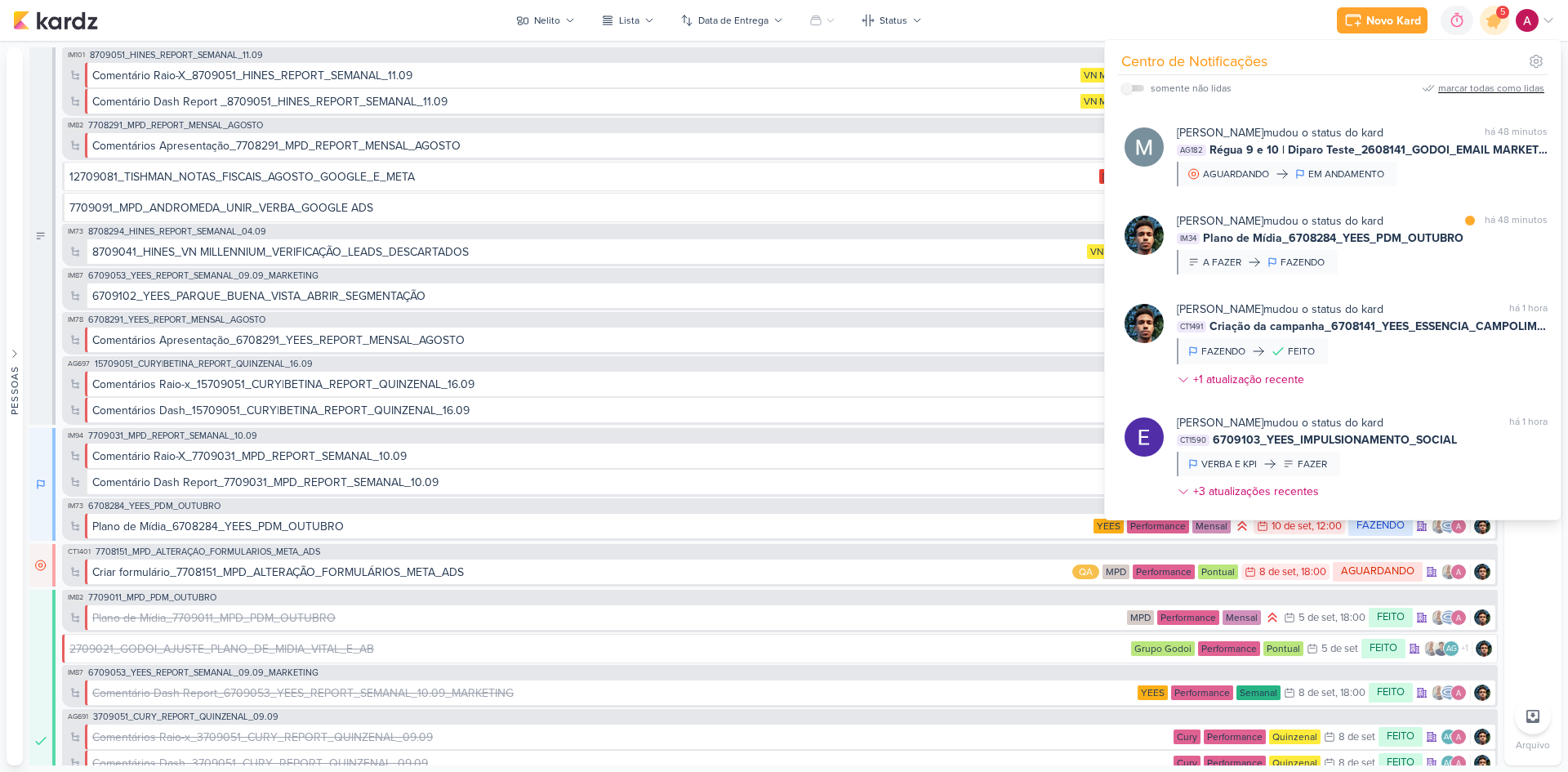
click at [1489, 94] on div "marcar todas como lidas" at bounding box center [1491, 87] width 106 height 15
click at [1489, 23] on icon at bounding box center [1495, 21] width 20 height 20
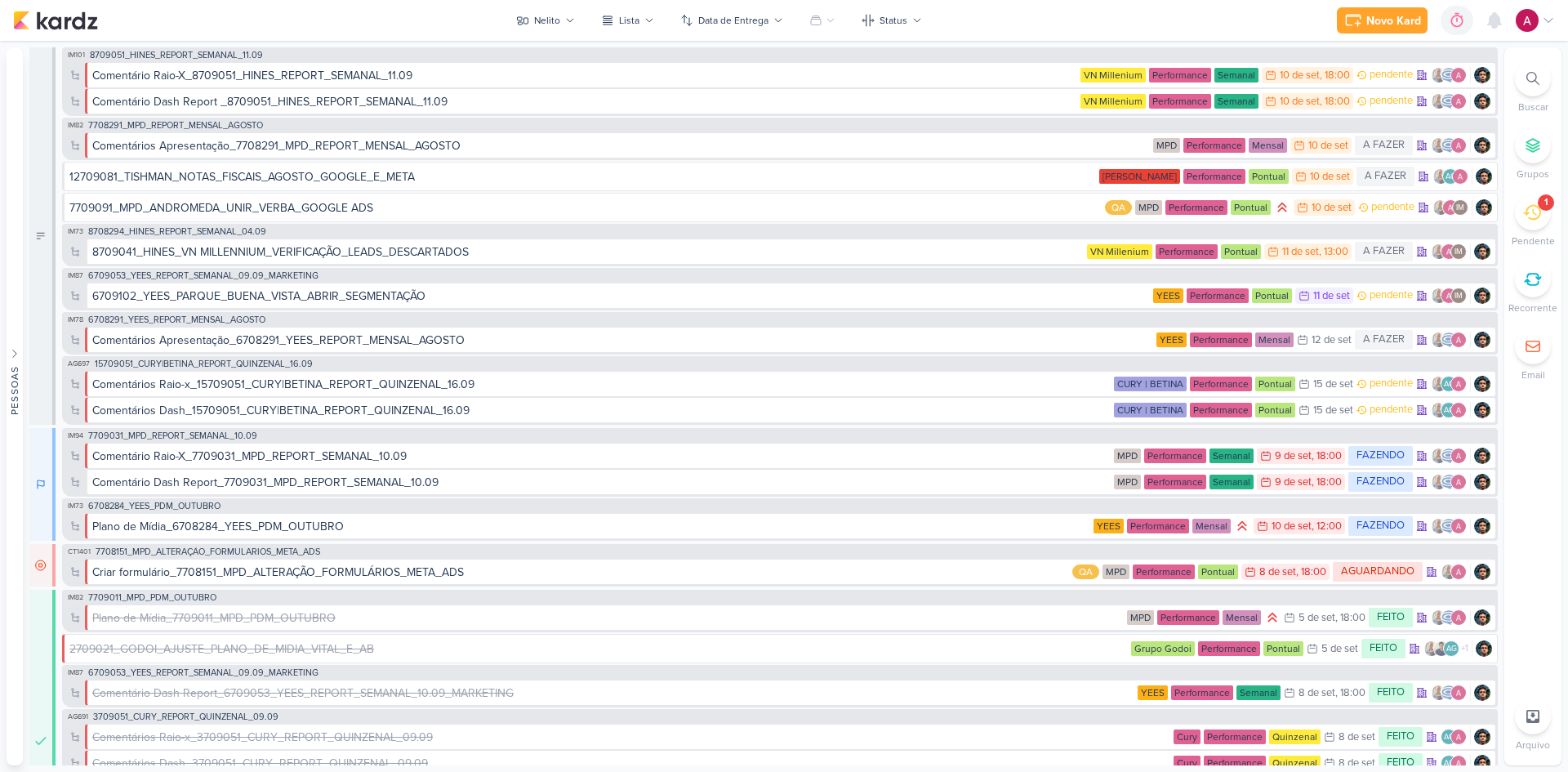
click at [1527, 216] on icon at bounding box center [1532, 213] width 18 height 18
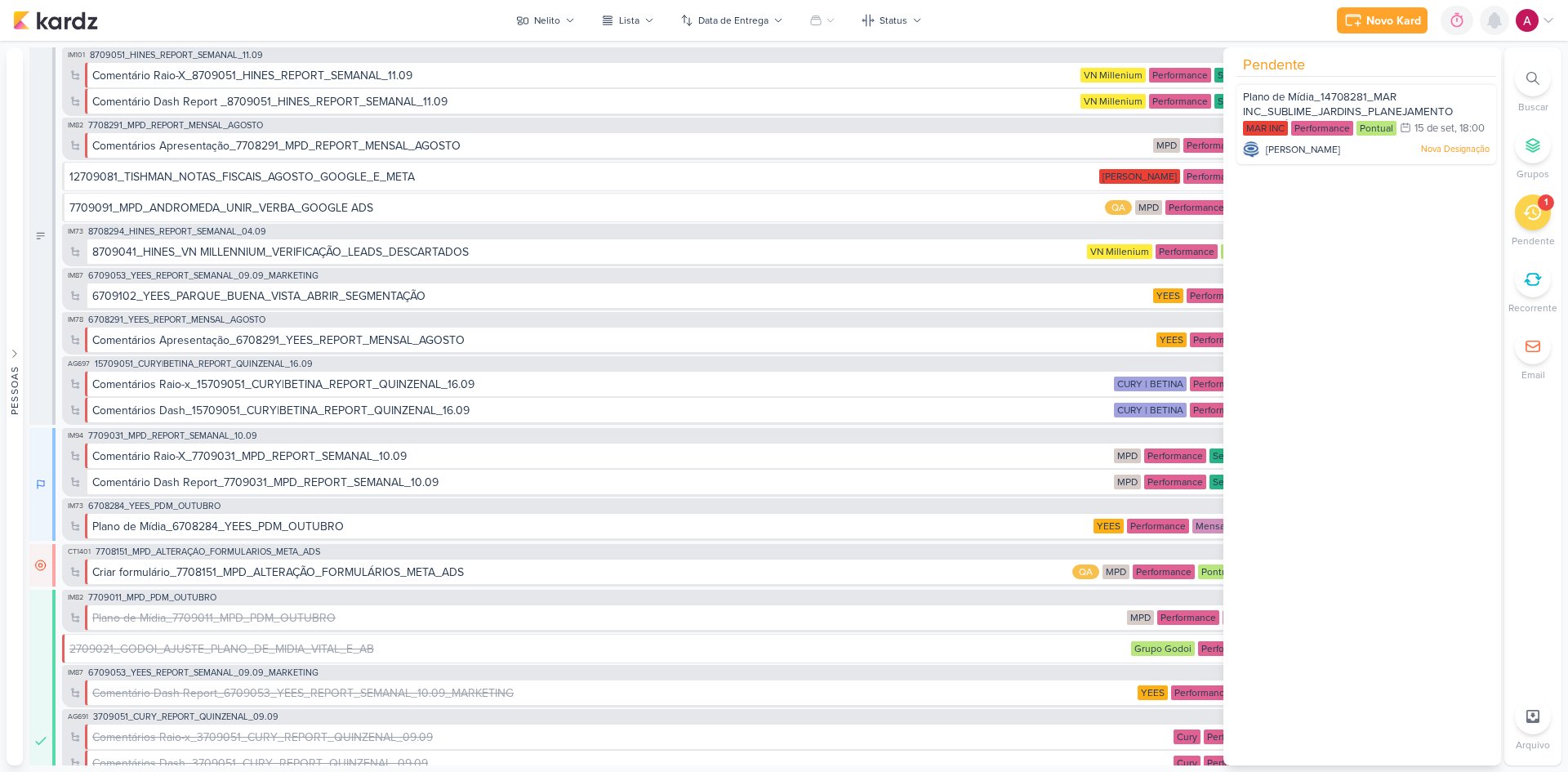
click at [1492, 30] on div at bounding box center [1495, 21] width 30 height 30
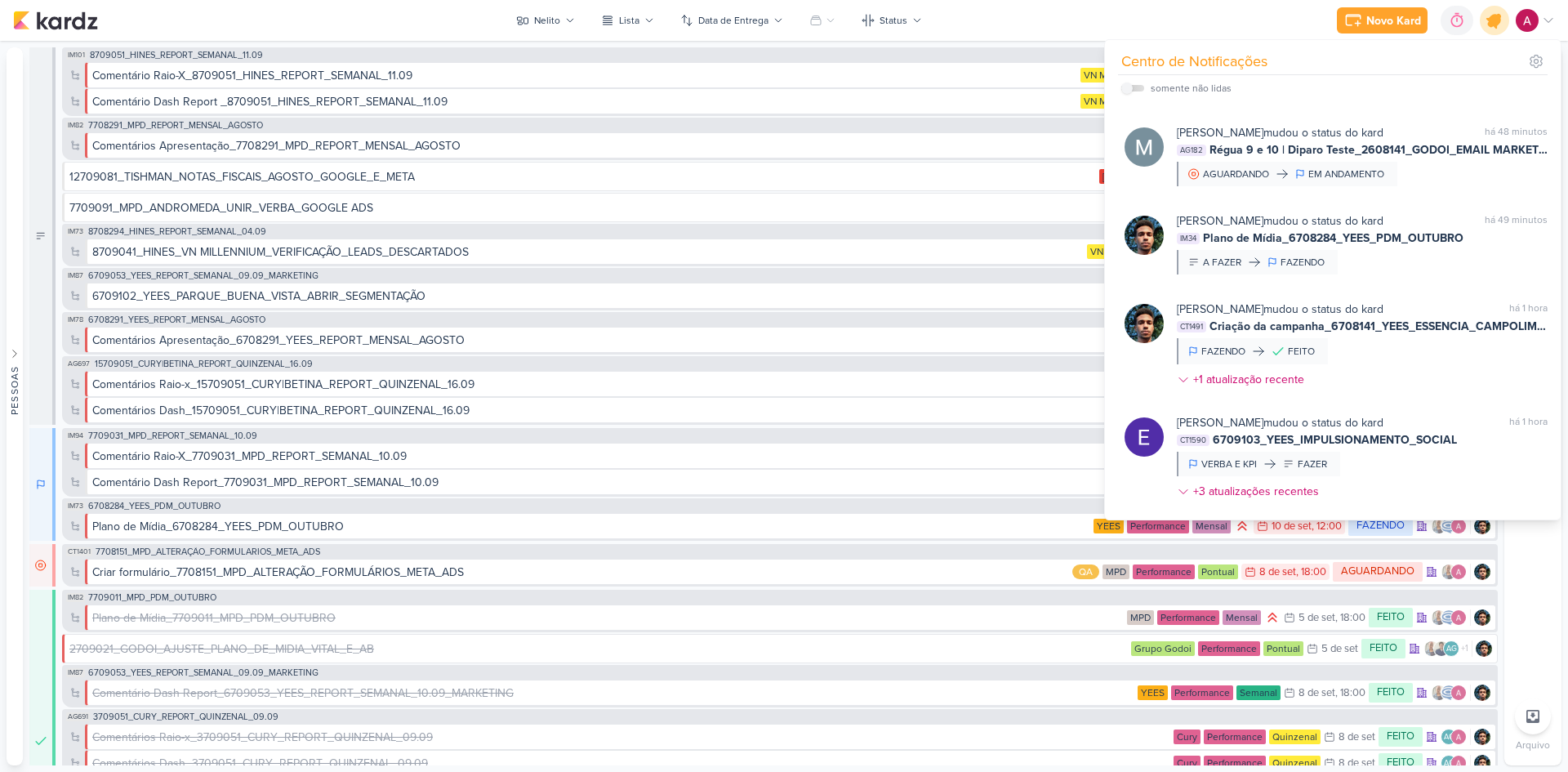
click at [1505, 25] on div at bounding box center [1496, 21] width 42 height 42
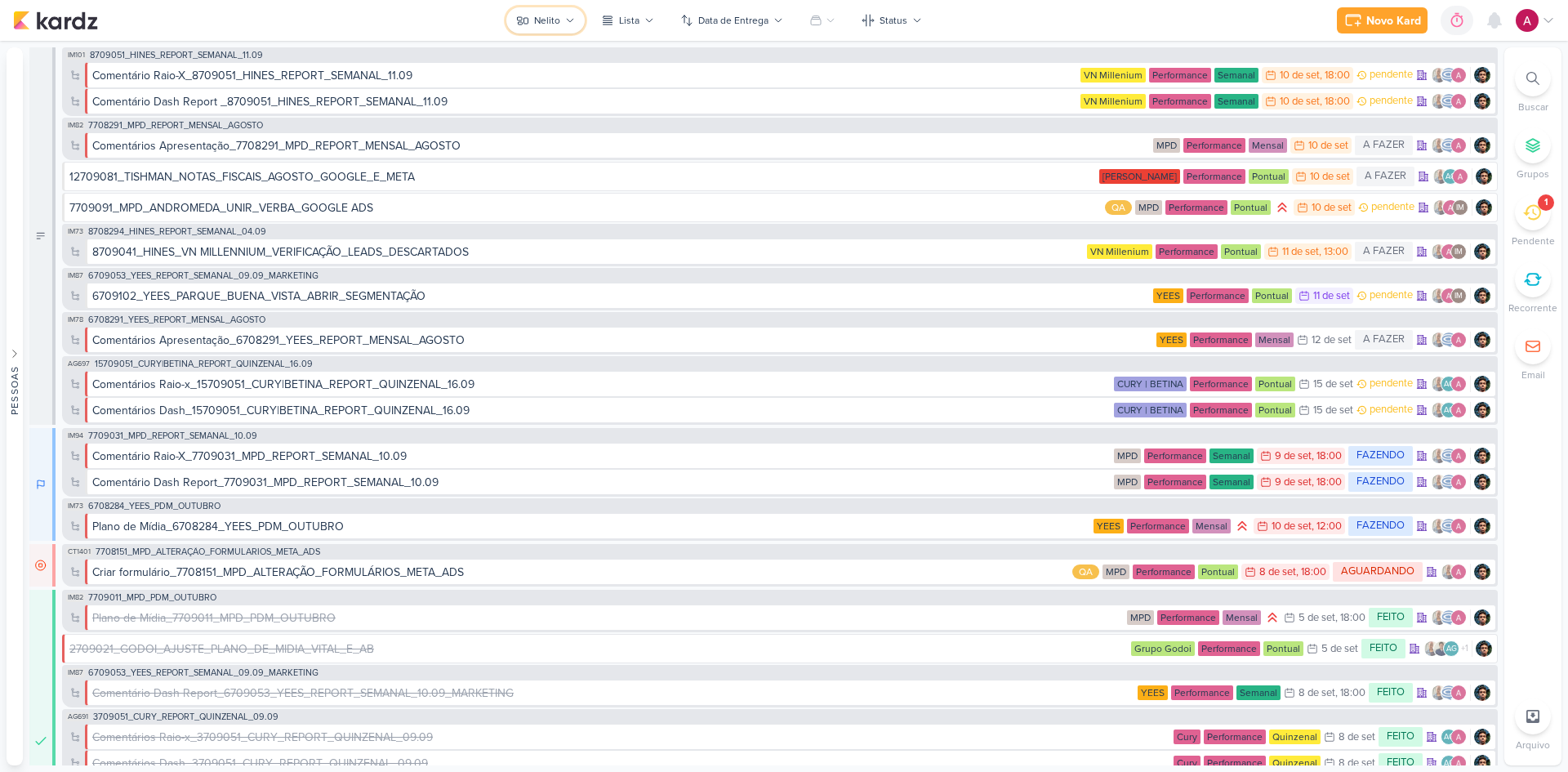
click at [555, 22] on div "Nelito" at bounding box center [547, 20] width 26 height 15
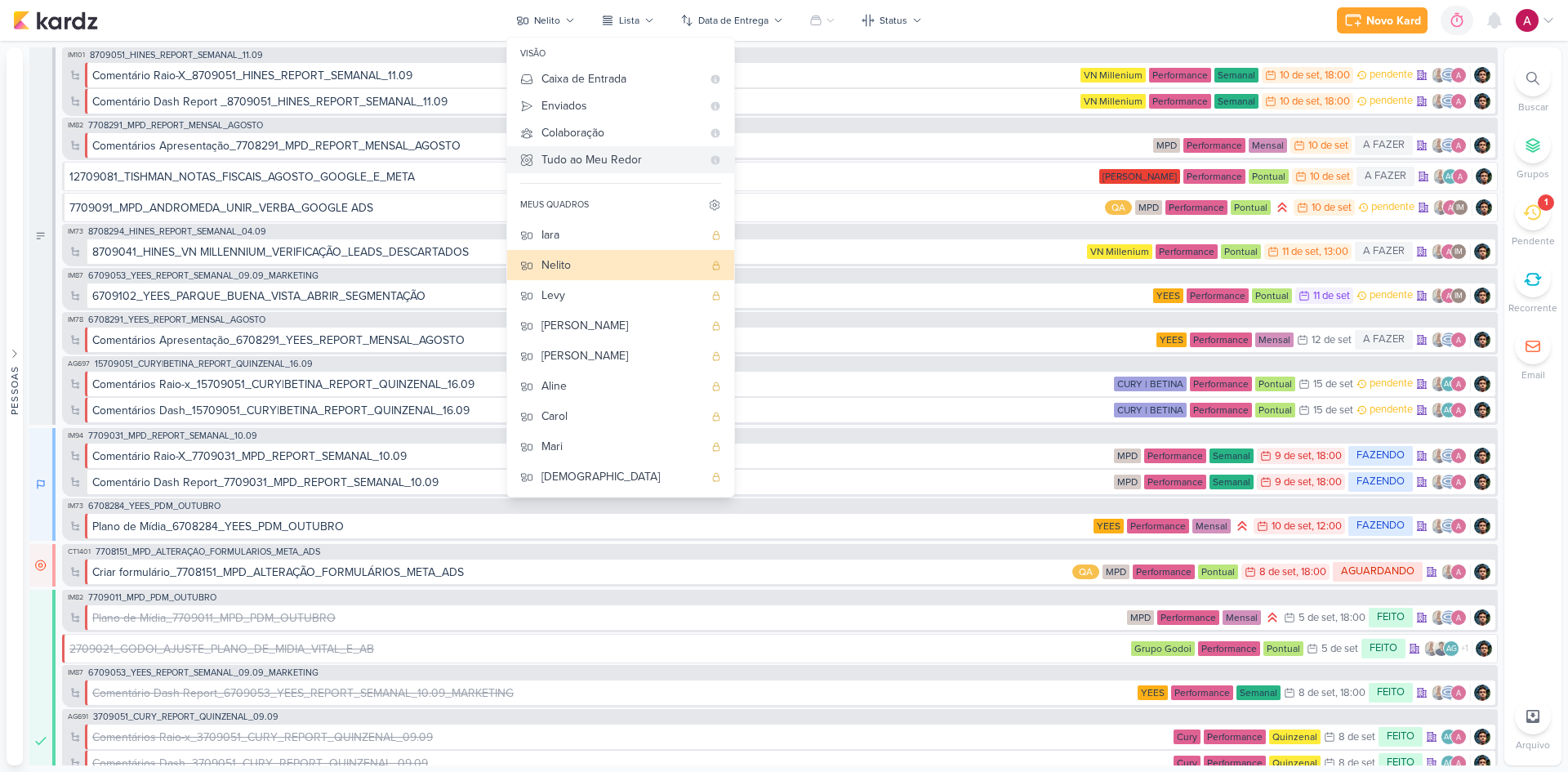
click at [619, 164] on div "Tudo ao Meu Redor" at bounding box center [621, 159] width 160 height 17
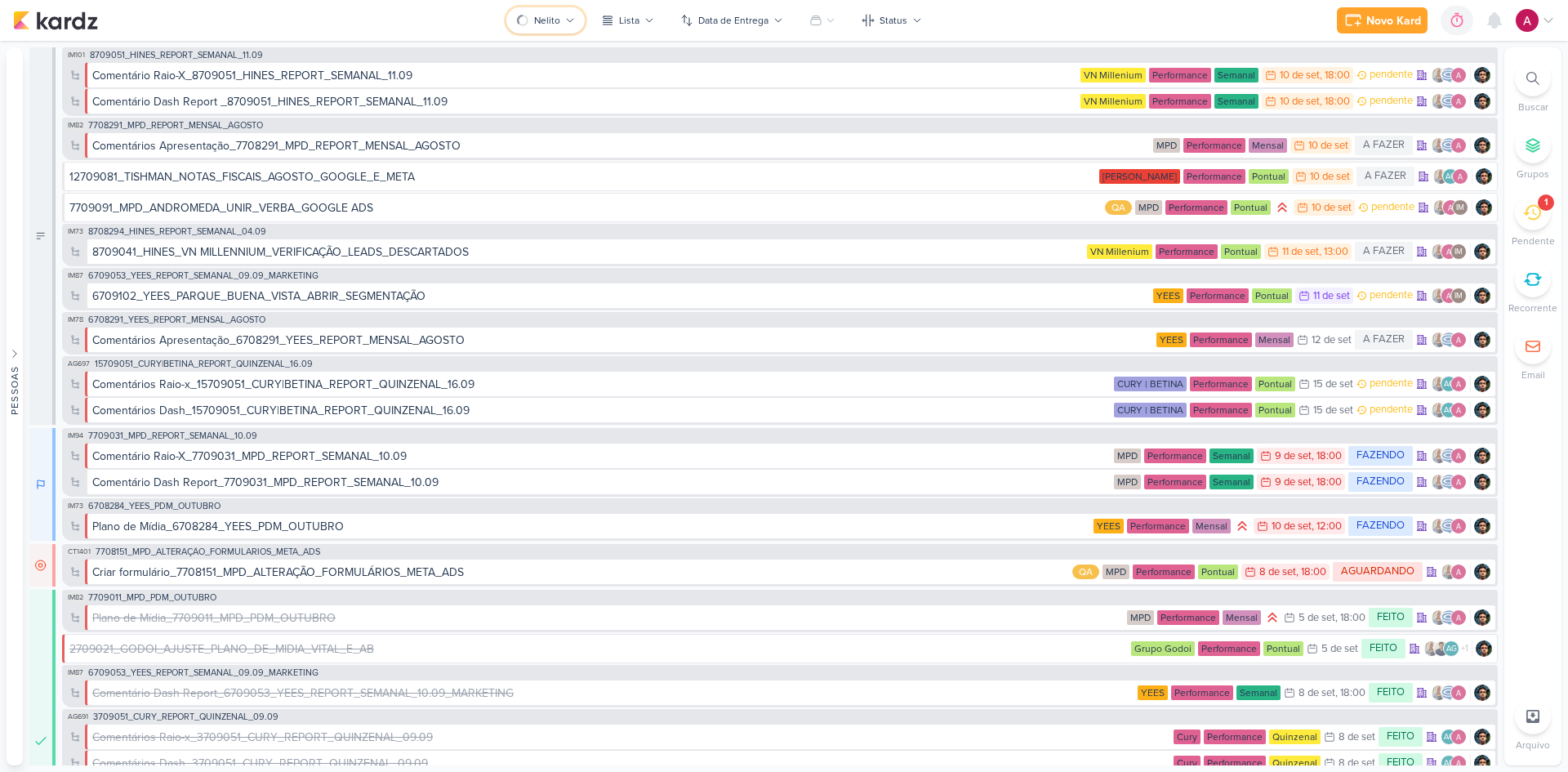
click at [547, 23] on div "Nelito" at bounding box center [547, 20] width 26 height 15
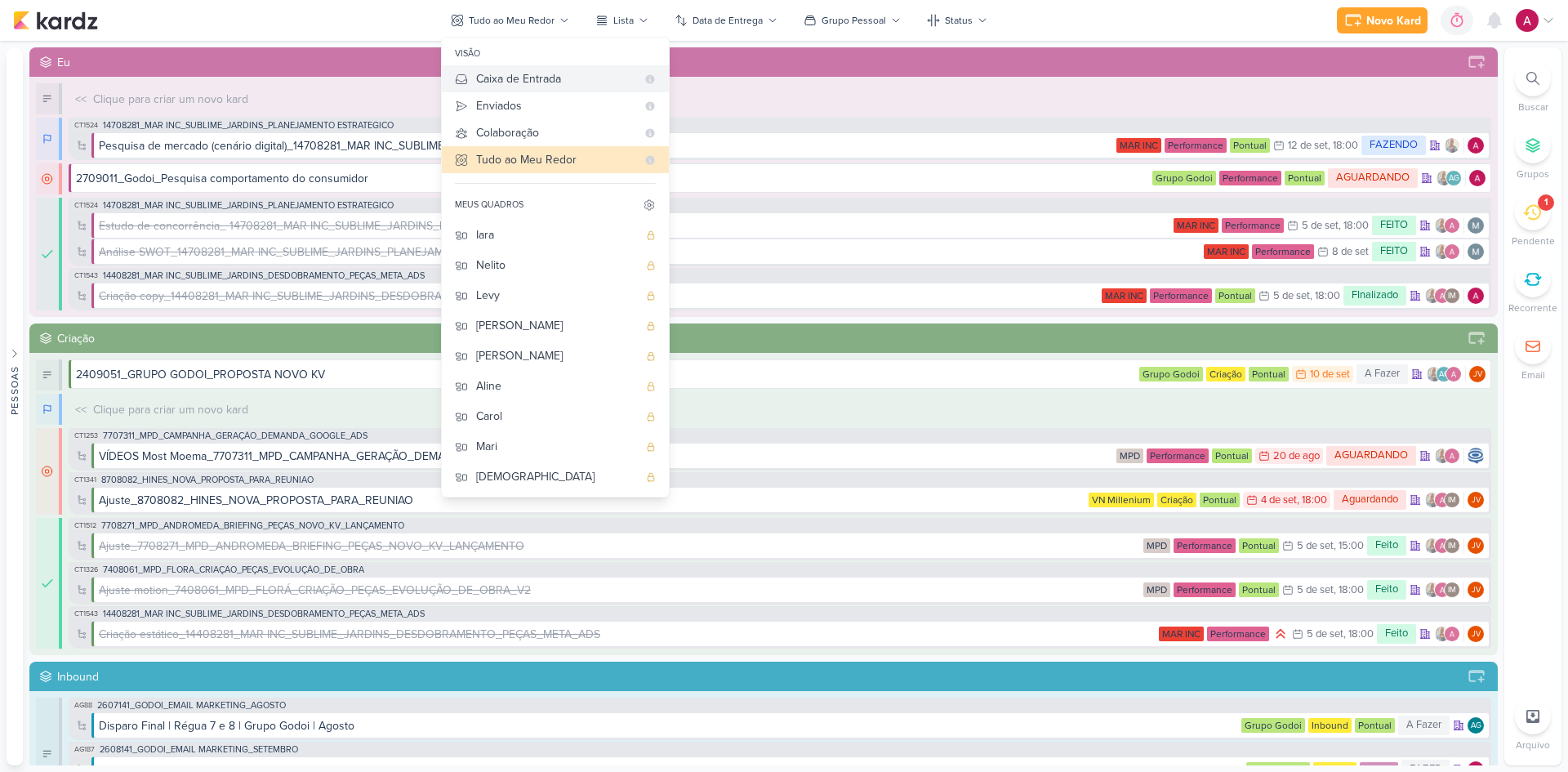
click at [531, 80] on div "Caixa de Entrada" at bounding box center [556, 78] width 160 height 17
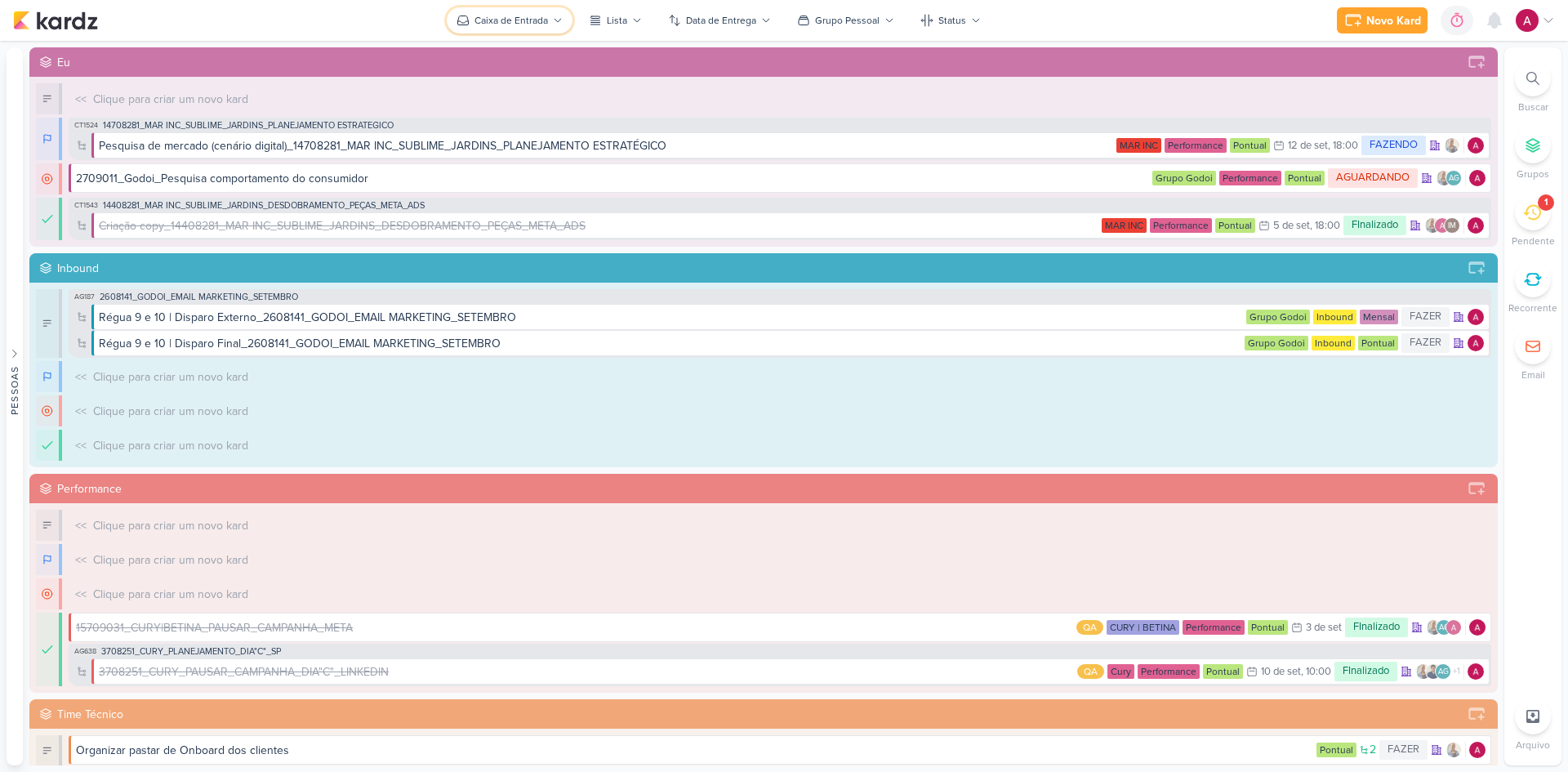
click at [531, 17] on div "Caixa de Entrada" at bounding box center [511, 20] width 73 height 15
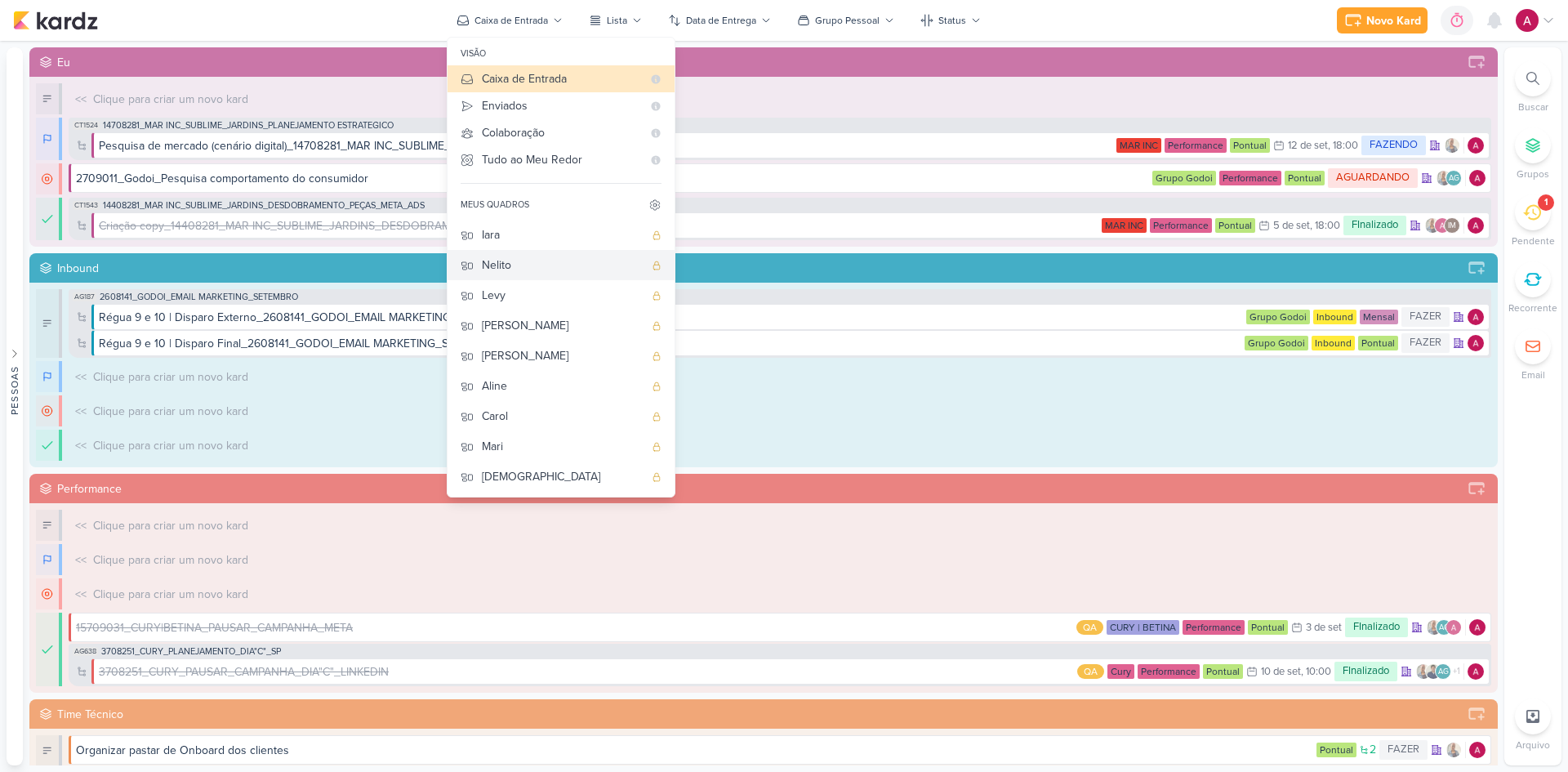
click at [548, 274] on div "Nelito" at bounding box center [562, 264] width 162 height 17
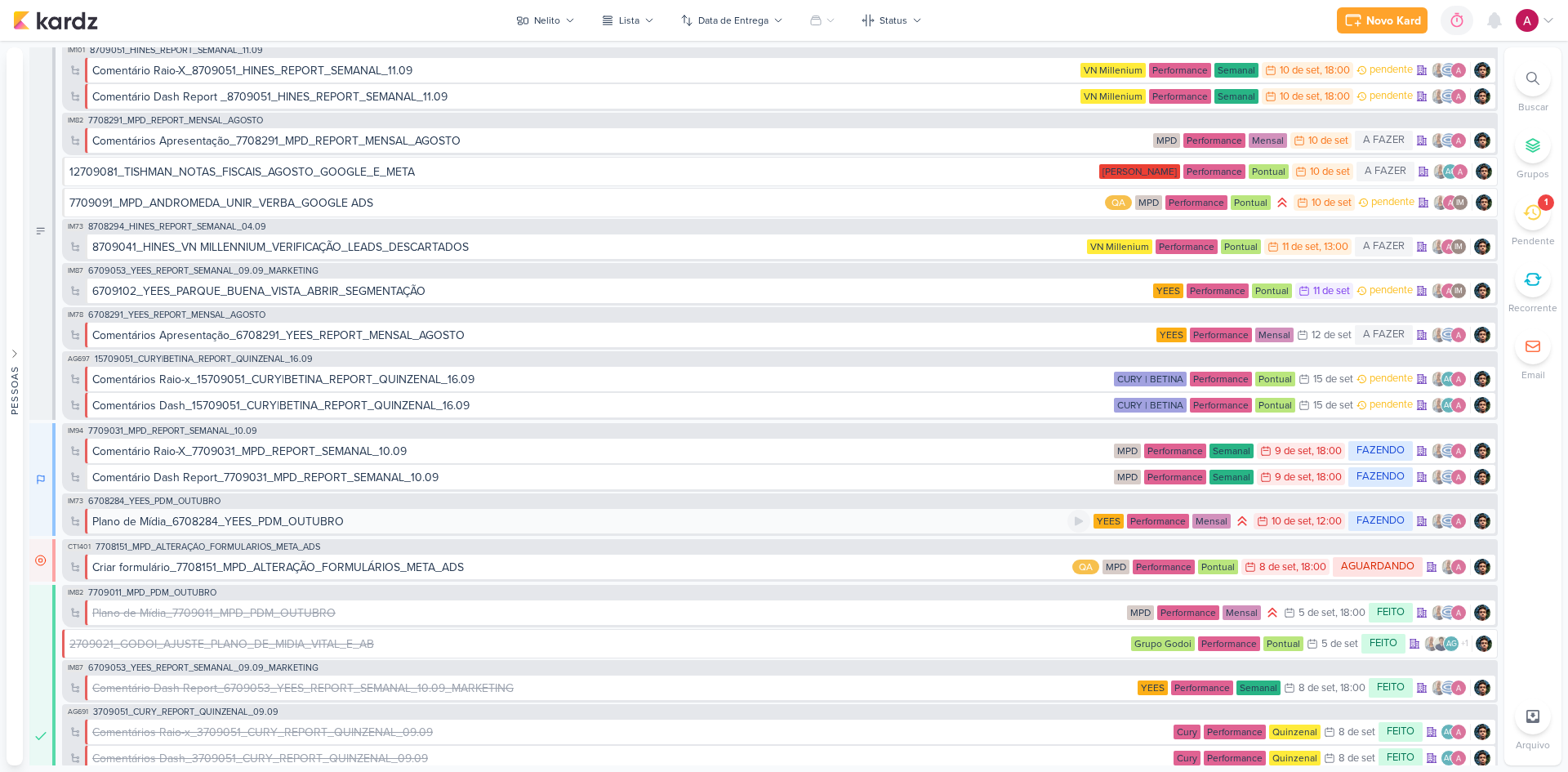
scroll to position [0, 0]
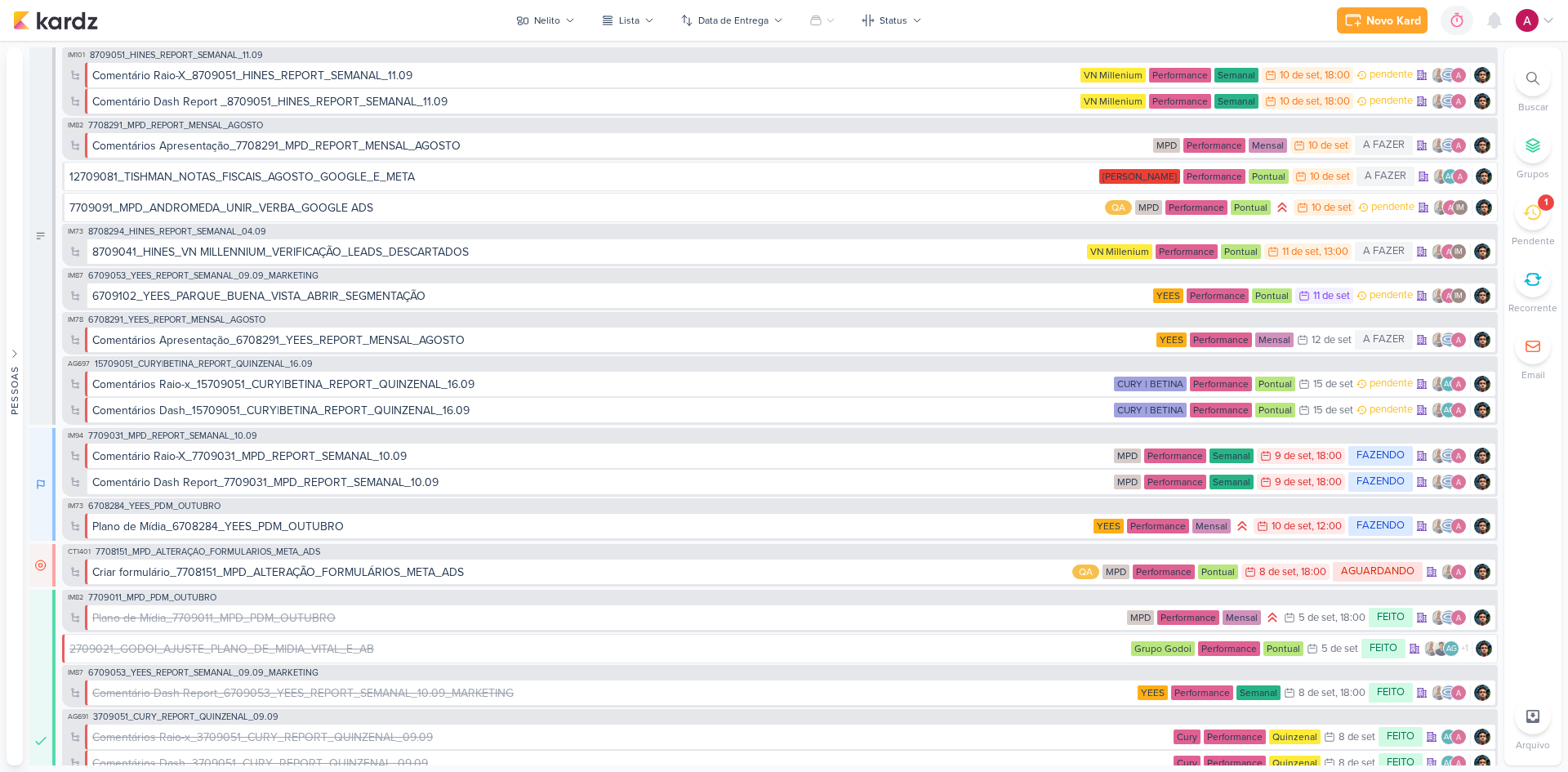
click at [1544, 77] on div at bounding box center [1533, 78] width 36 height 36
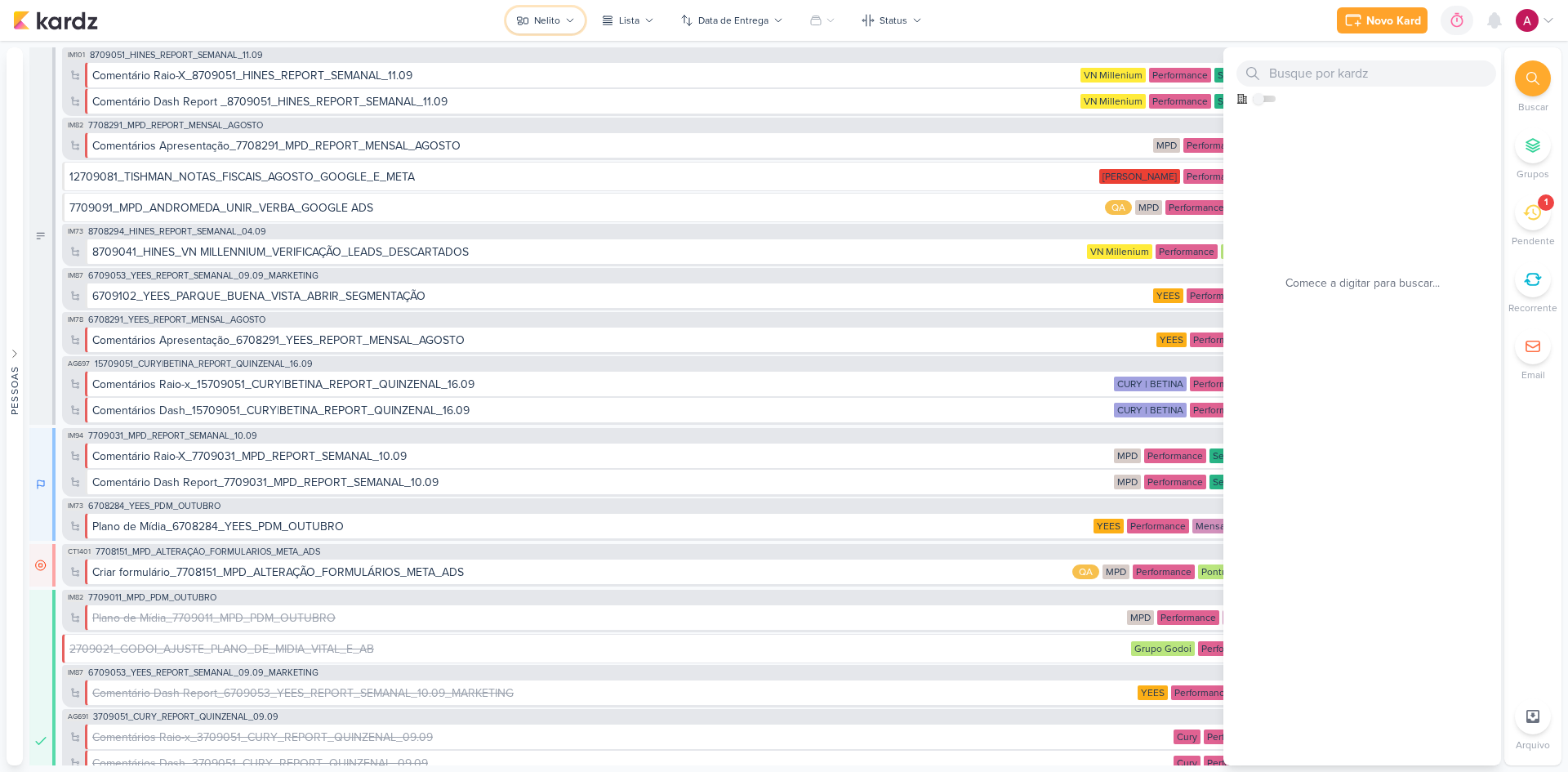
click at [535, 15] on div "Nelito" at bounding box center [547, 20] width 26 height 15
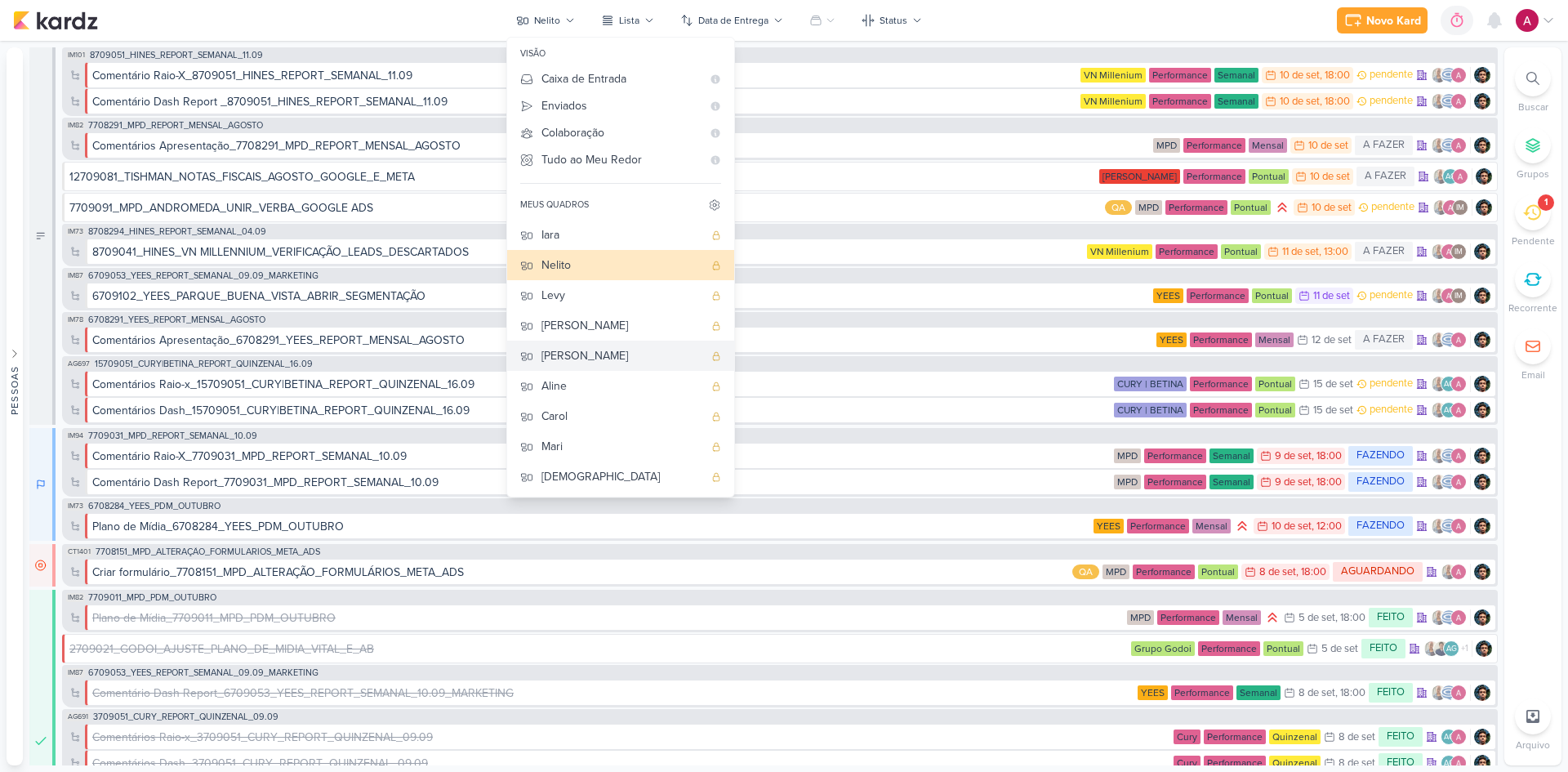
click at [573, 350] on div "[PERSON_NAME]" at bounding box center [622, 356] width 162 height 17
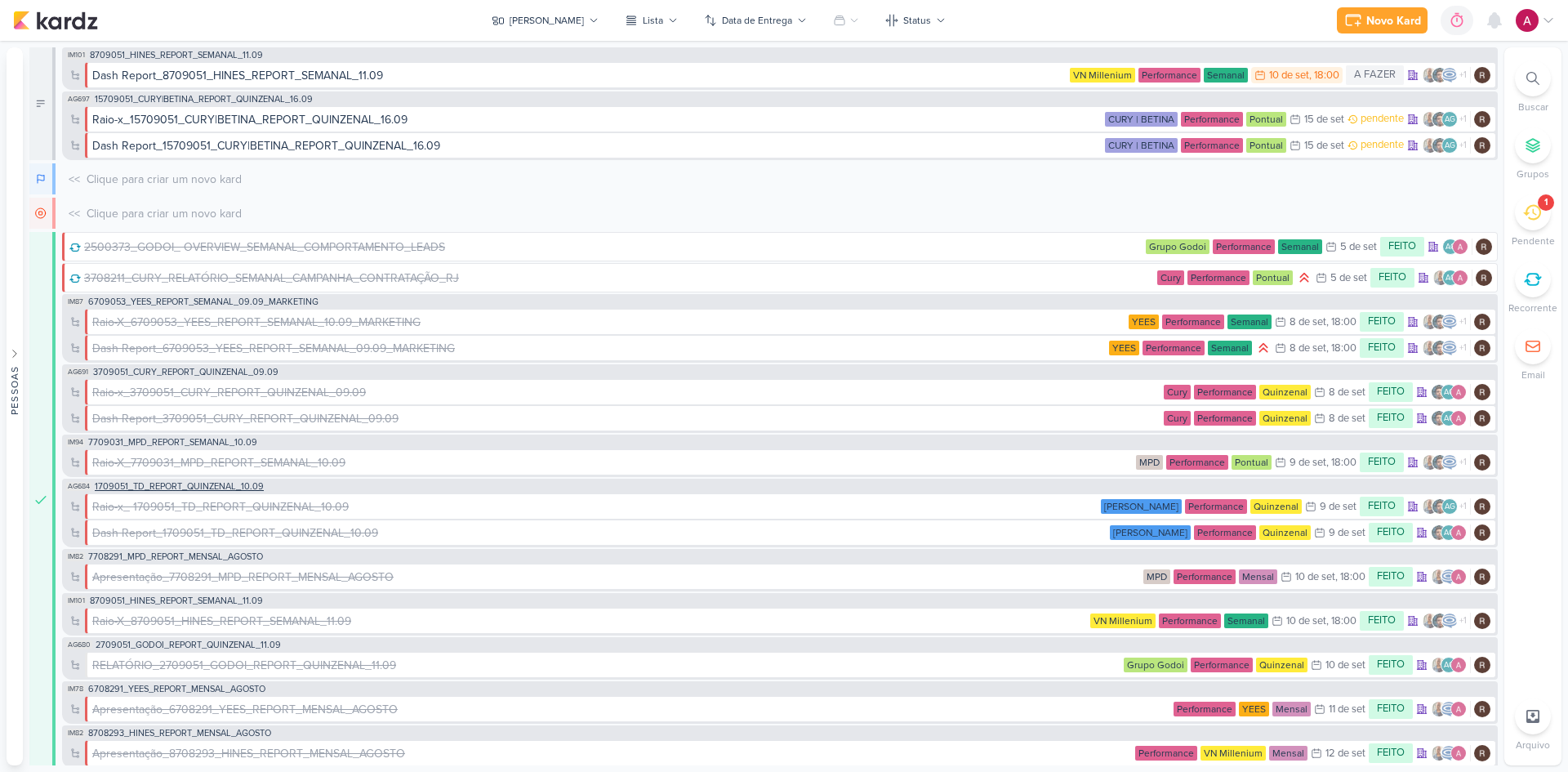
click at [208, 483] on span "1709051_TD_REPORT_QUINZENAL_10.09" at bounding box center [179, 486] width 169 height 9
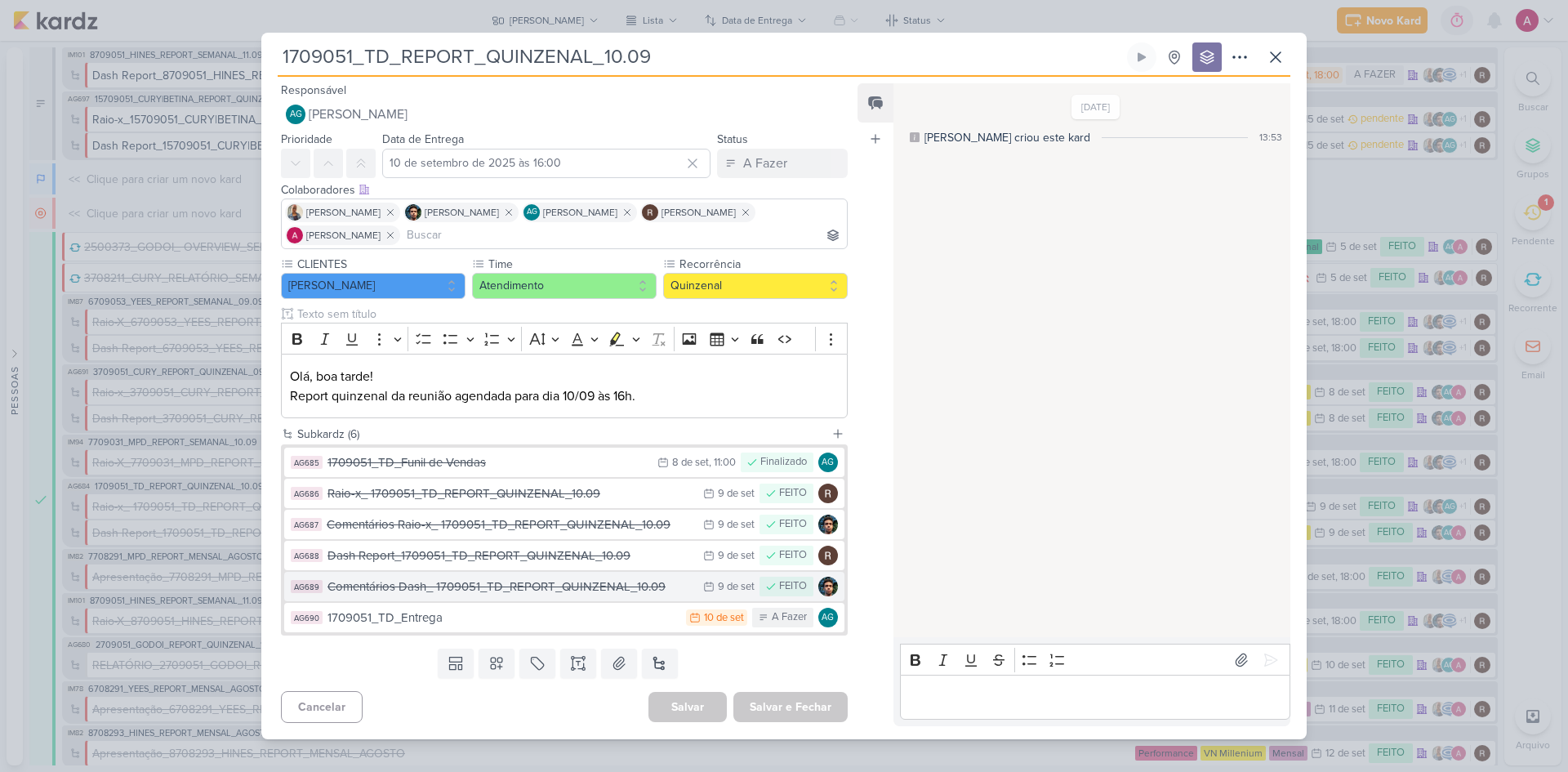
click at [487, 586] on div "Comentários Dash_ 1709051_TD_REPORT_QUINZENAL_10.09" at bounding box center [511, 587] width 367 height 19
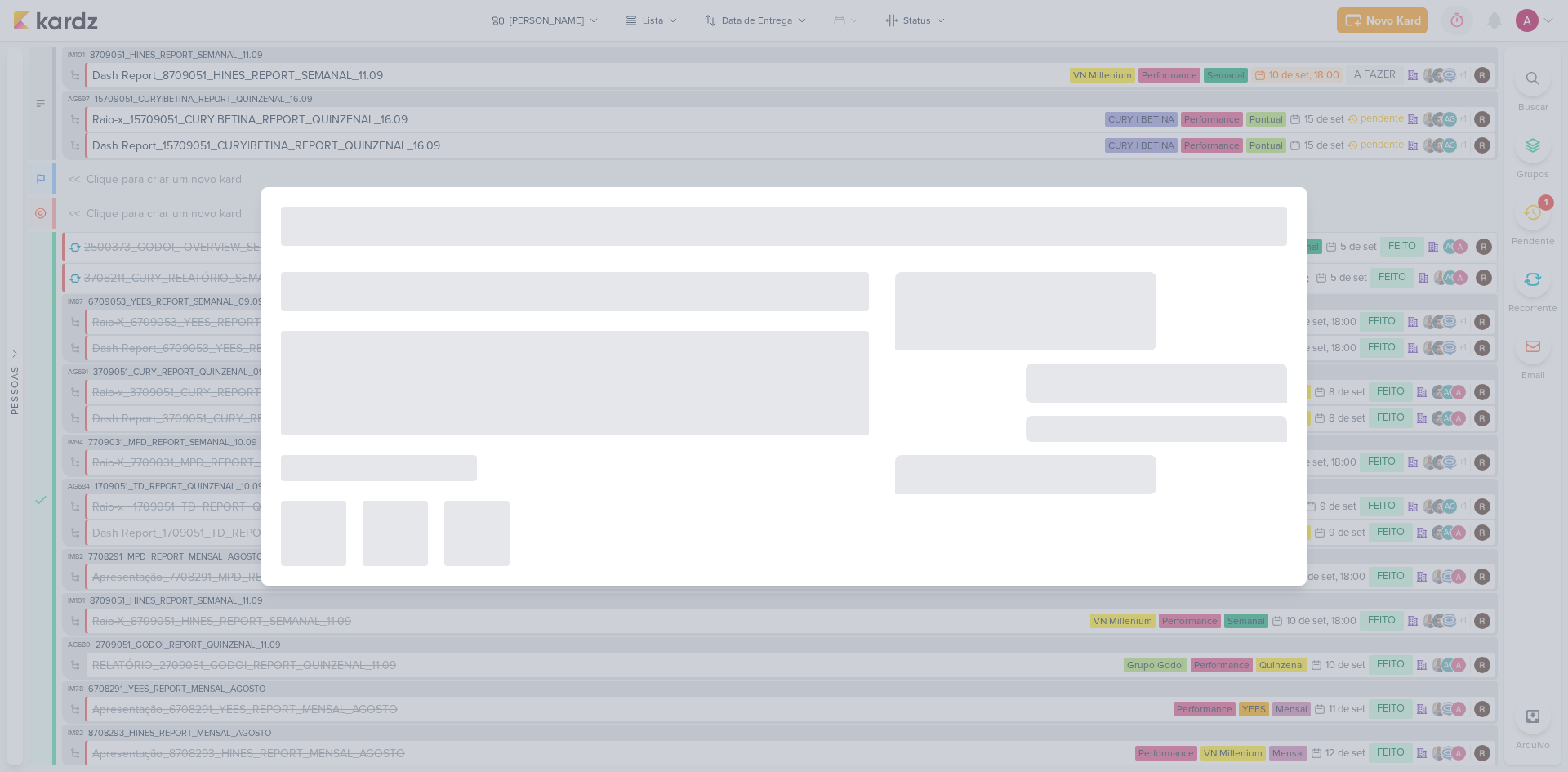
type input "Comentários Dash_ 1709051_TD_REPORT_QUINZENAL_10.09"
type input "9 de setembro de 2025 às 23:59"
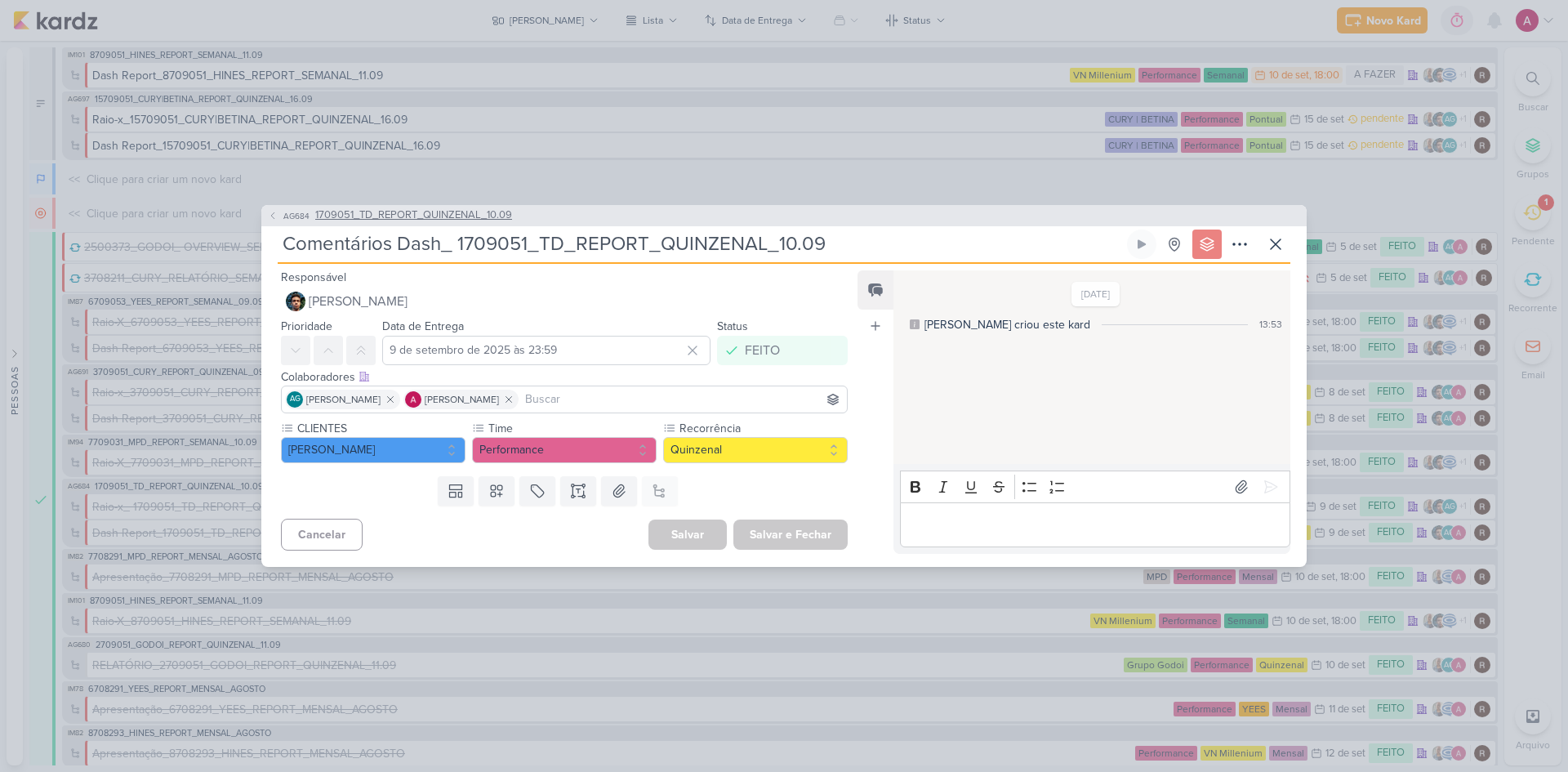
click at [301, 210] on span "AG684" at bounding box center [296, 216] width 31 height 12
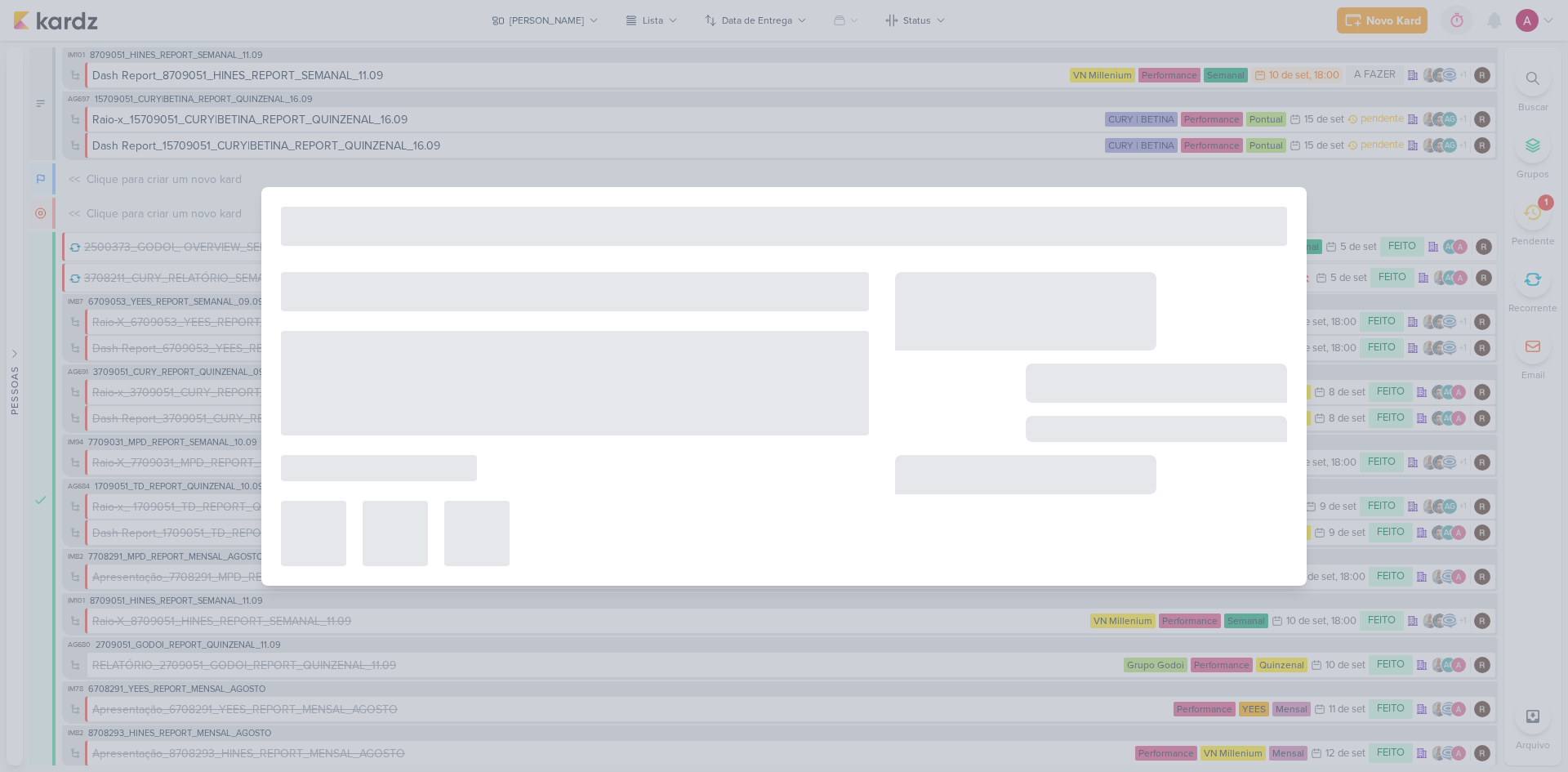
type input "1709051_TD_REPORT_QUINZENAL_10.09"
type input "10 de setembro de 2025 às 16:00"
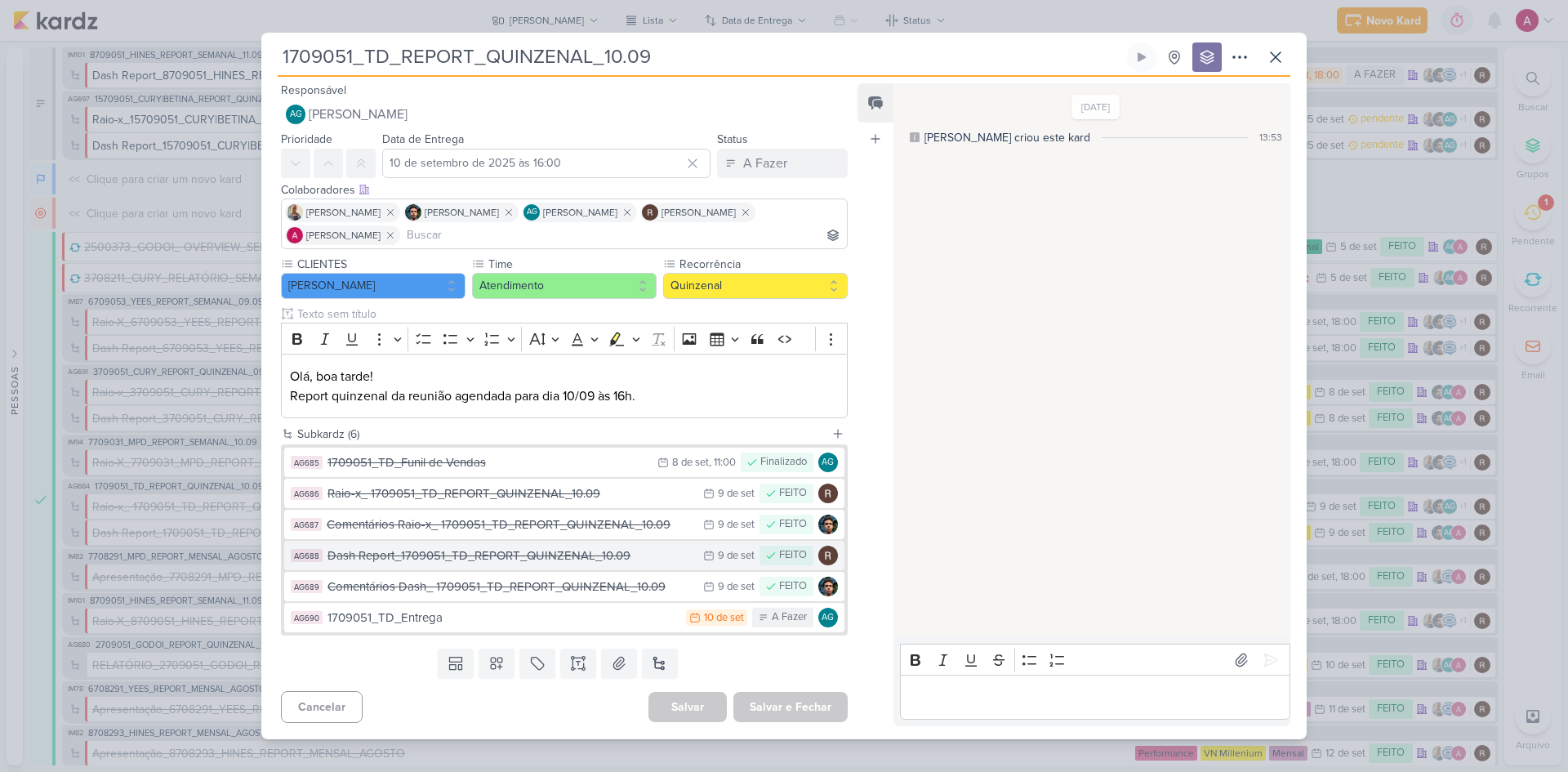
click at [509, 564] on div "Dash Report_1709051_TD_REPORT_QUINZENAL_10.09" at bounding box center [511, 555] width 367 height 19
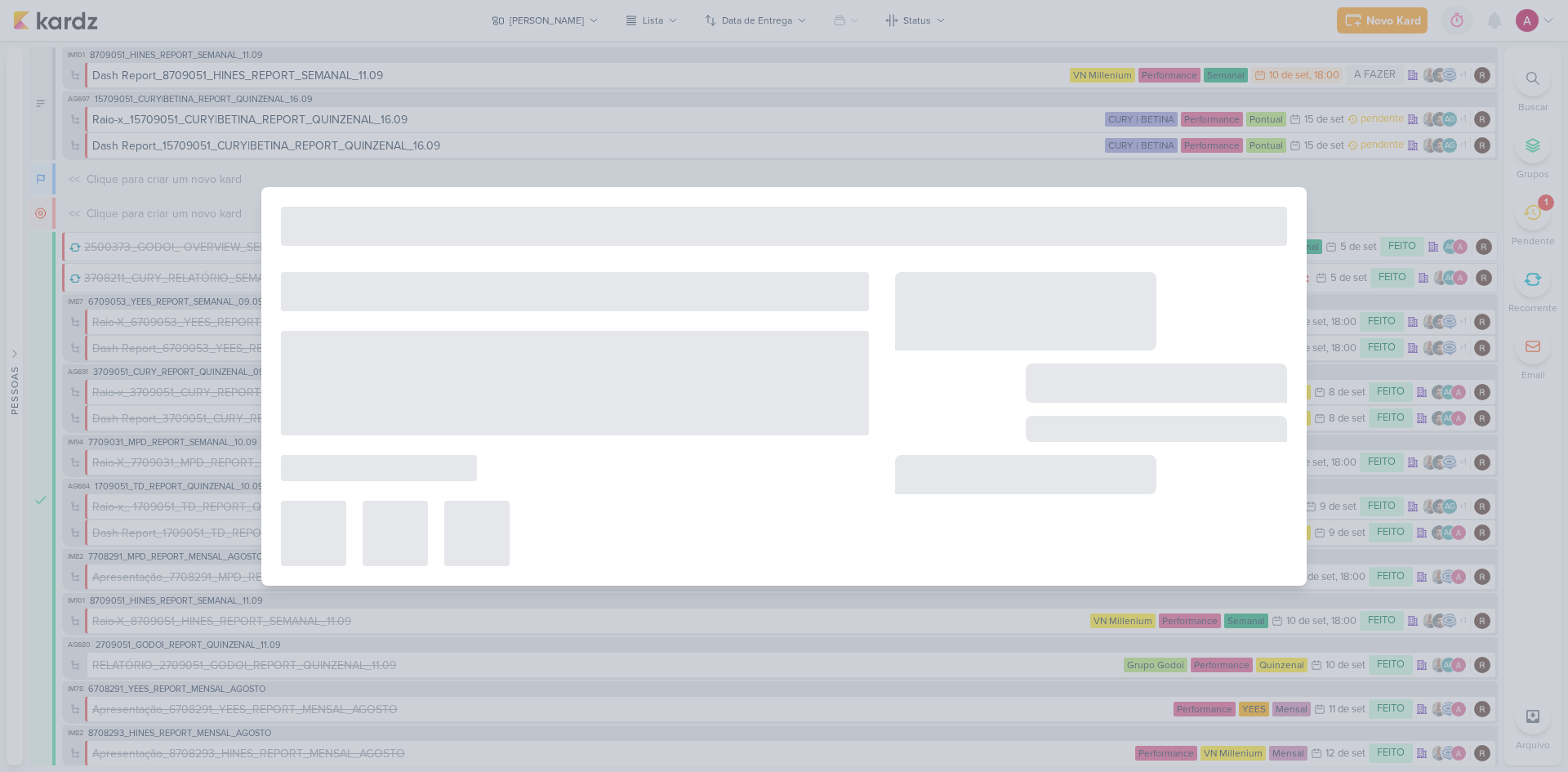
type input "Dash Report_1709051_TD_REPORT_QUINZENAL_10.09"
type input "9 de setembro de 2025 às 23:59"
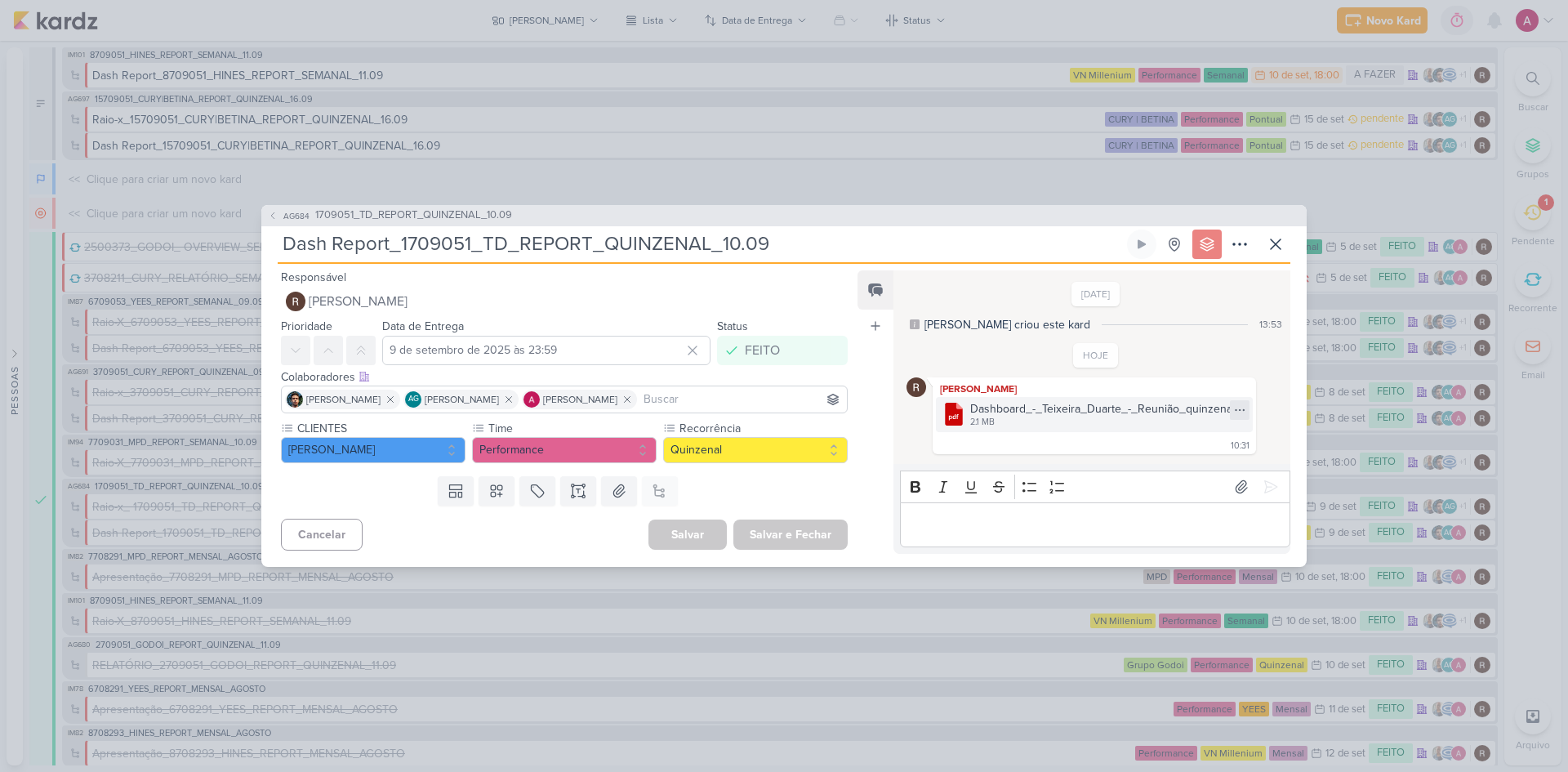
click at [1235, 410] on icon at bounding box center [1239, 409] width 9 height 1
click at [1149, 465] on div "Baixar" at bounding box center [1155, 464] width 31 height 17
click at [292, 219] on span "AG684" at bounding box center [296, 216] width 31 height 12
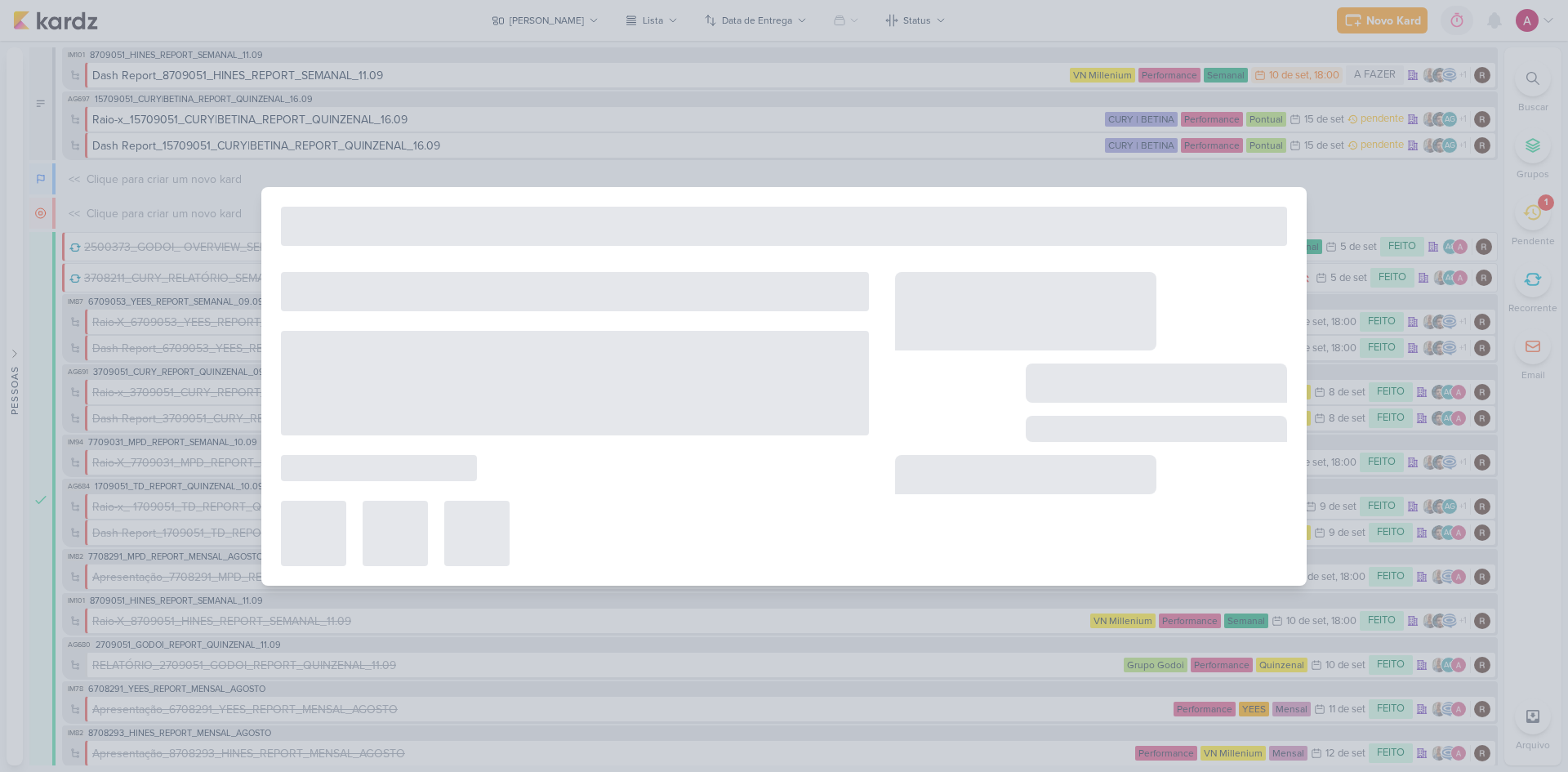
type input "1709051_TD_REPORT_QUINZENAL_10.09"
type input "10 de setembro de 2025 às 16:00"
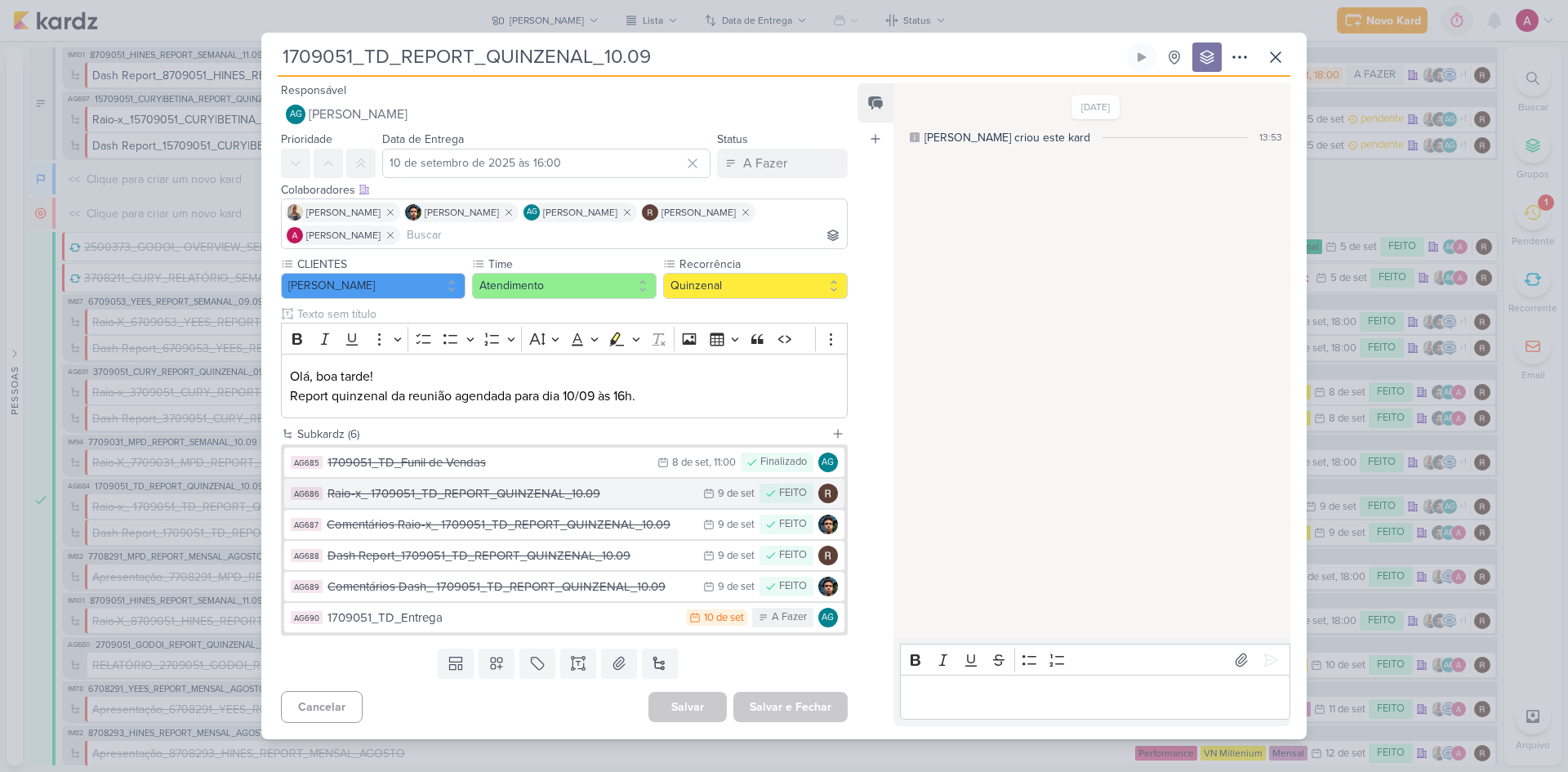
click at [477, 500] on div "Raio-x_ 1709051_TD_REPORT_QUINZENAL_10.09" at bounding box center [511, 494] width 367 height 19
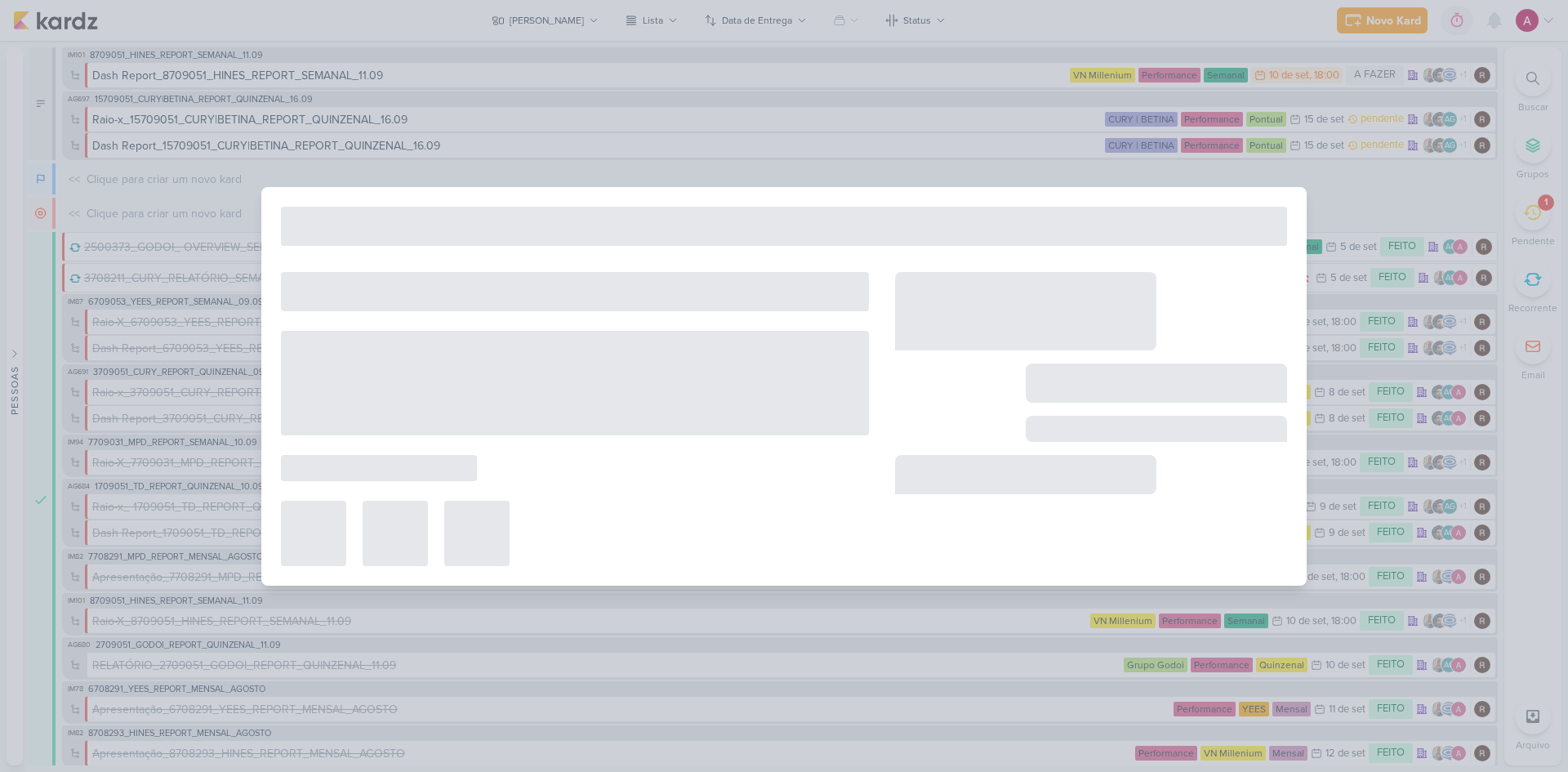
type input "Raio-x_ 1709051_TD_REPORT_QUINZENAL_10.09"
type input "9 de setembro de 2025 às 23:59"
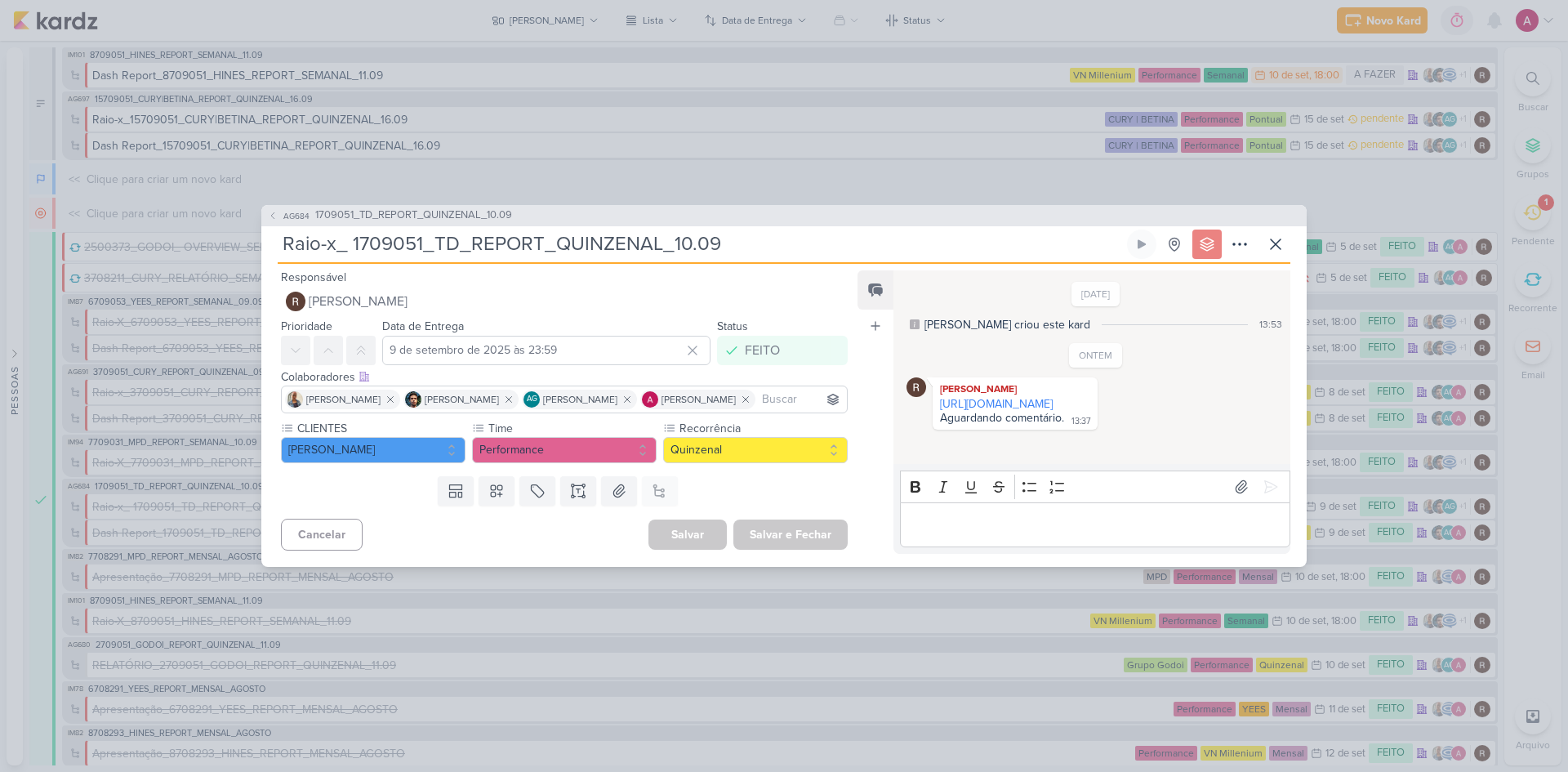
drag, startPoint x: 1066, startPoint y: 421, endPoint x: 851, endPoint y: 102, distance: 384.7
click at [1053, 411] on link "[URL][DOMAIN_NAME]" at bounding box center [997, 404] width 113 height 14
click at [1279, 244] on icon at bounding box center [1276, 244] width 20 height 20
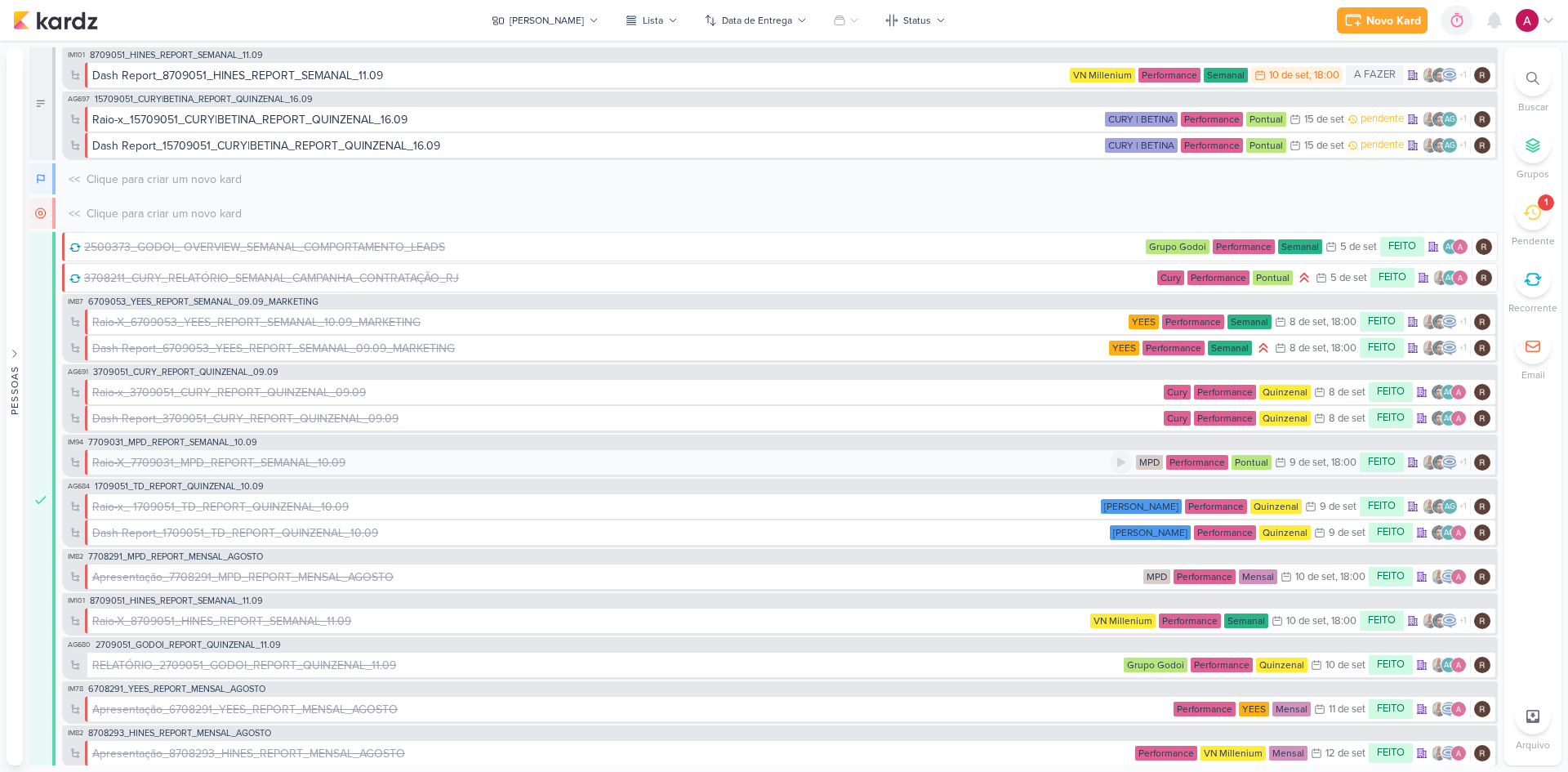
click at [207, 463] on div "Raio-X_7709031_MPD_REPORT_SEMANAL_10.09" at bounding box center [218, 462] width 253 height 17
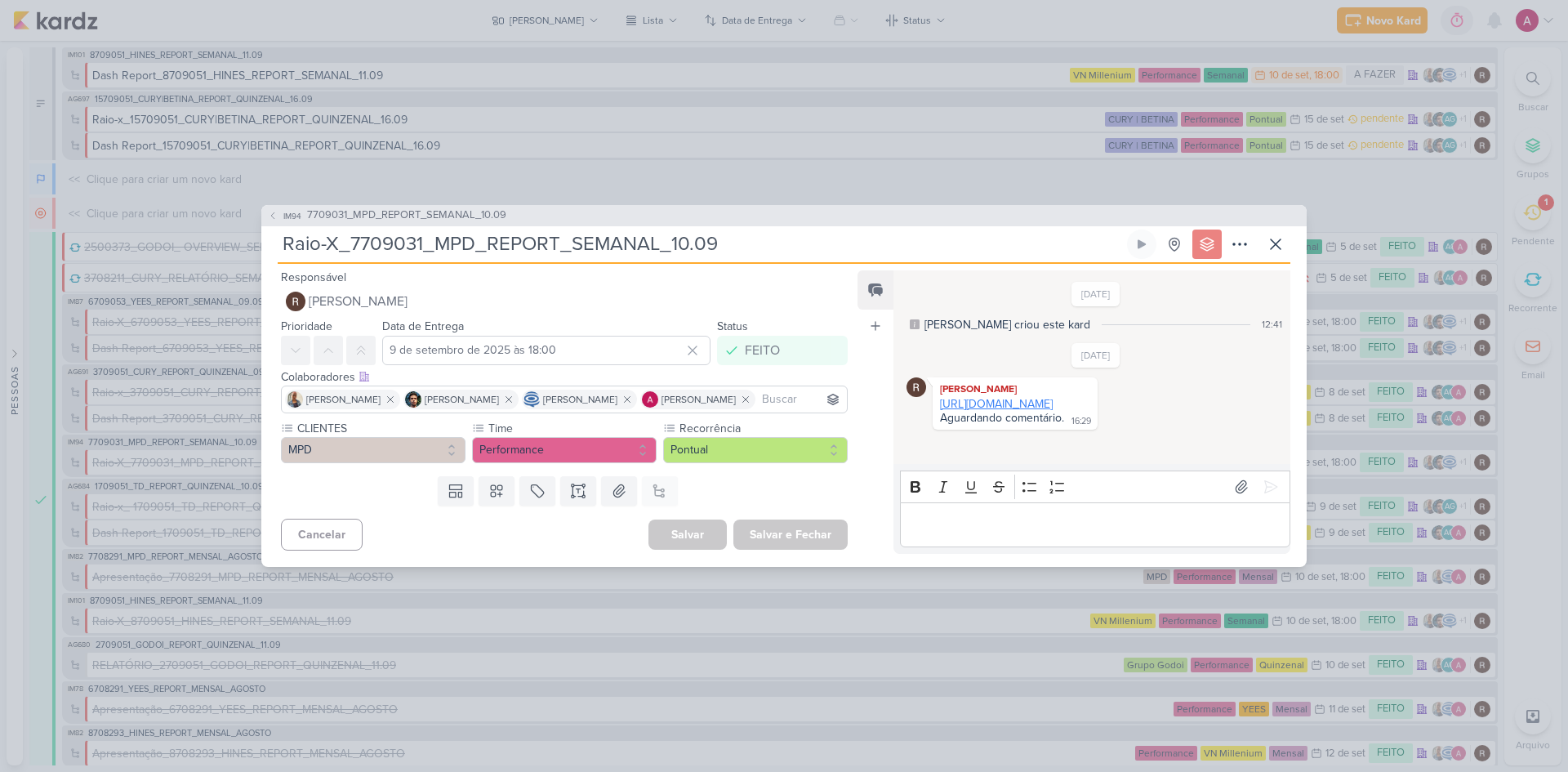
click at [1015, 404] on link "[URL][DOMAIN_NAME]" at bounding box center [997, 404] width 113 height 14
click at [436, 218] on span "7709031_MPD_REPORT_SEMANAL_10.09" at bounding box center [406, 216] width 200 height 16
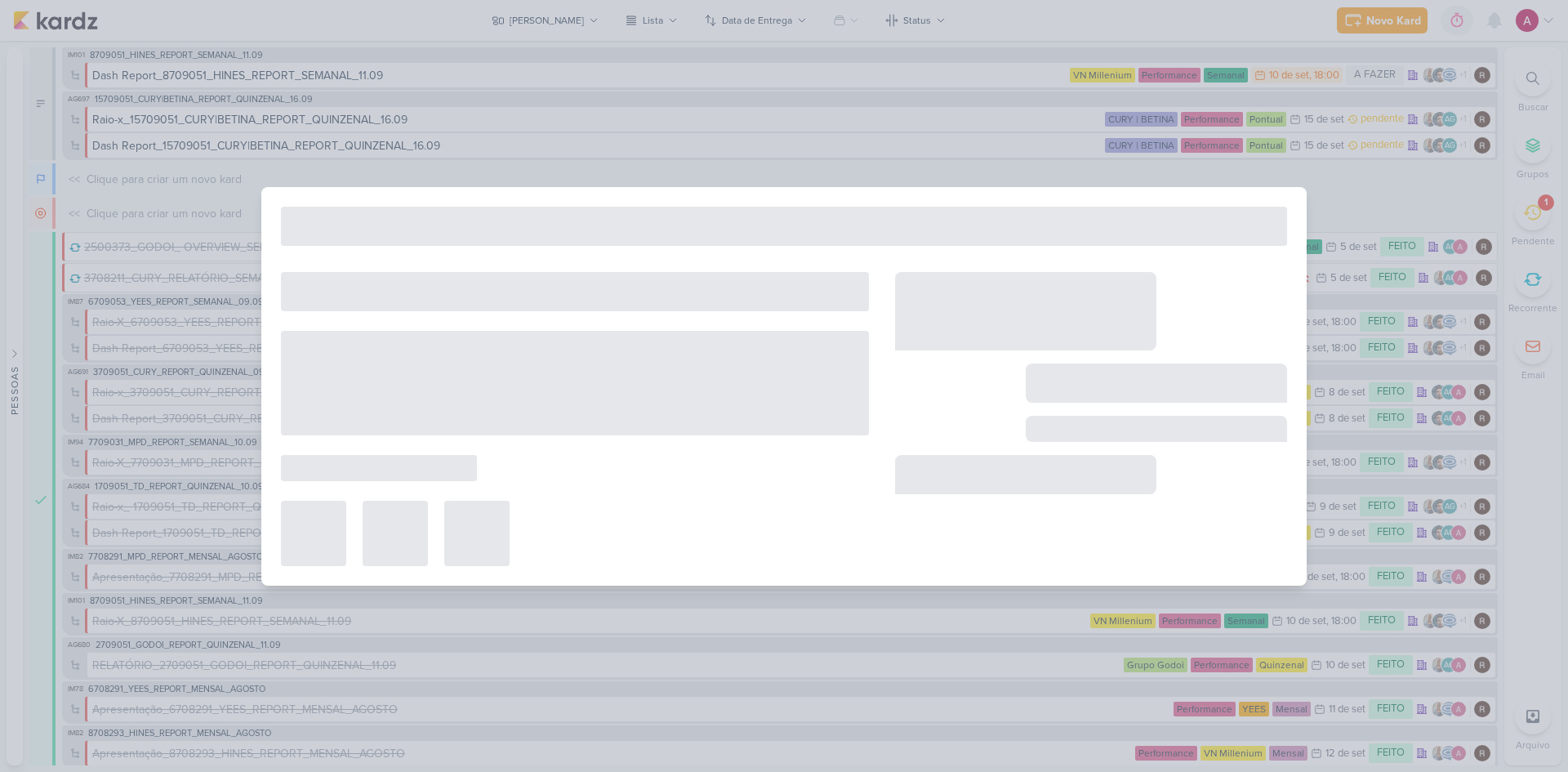
type input "7709031_MPD_REPORT_SEMANAL_10.09"
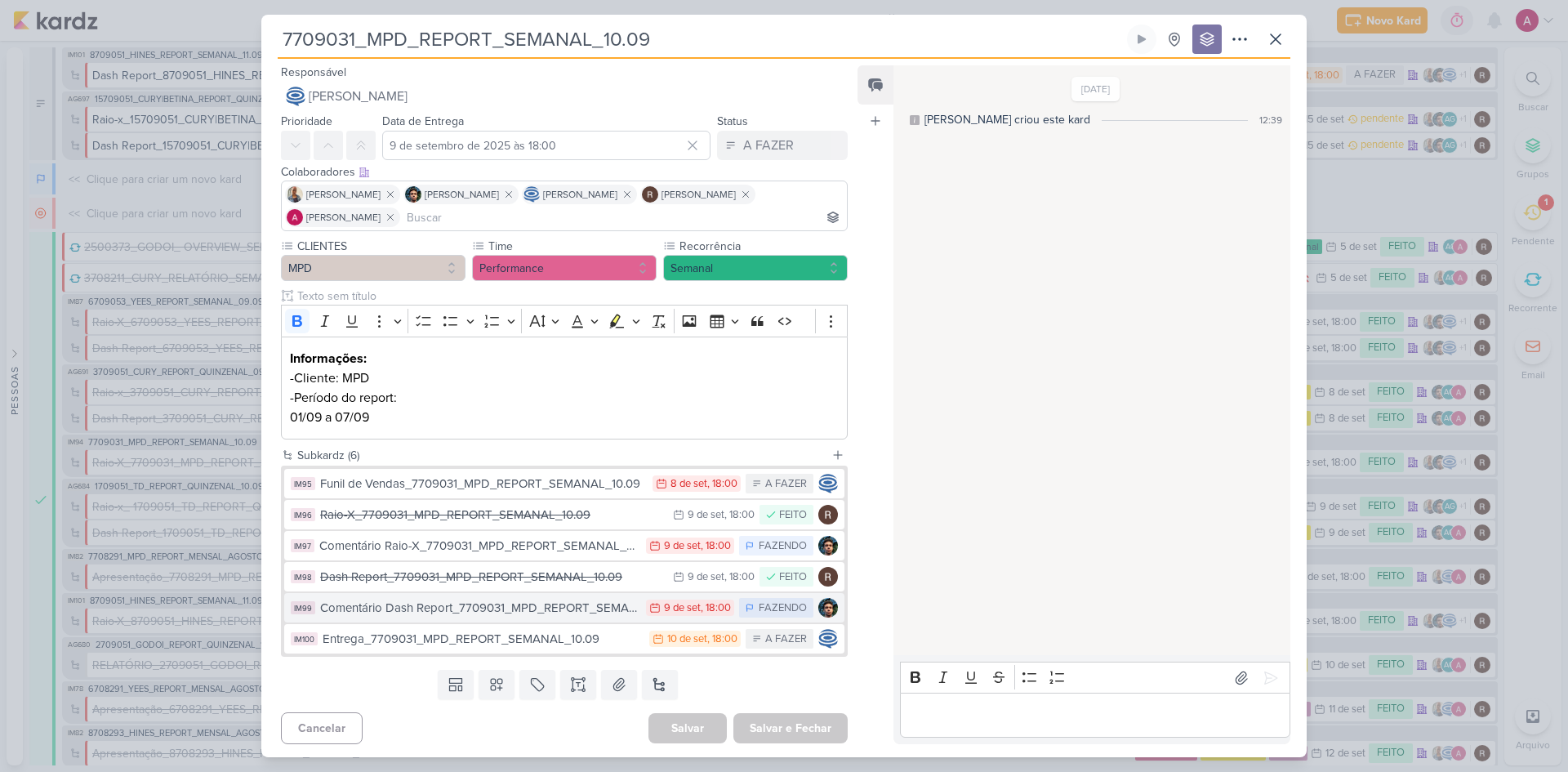
click at [535, 610] on div "Comentário Dash Report_7709031_MPD_REPORT_SEMANAL_10.09" at bounding box center [479, 608] width 318 height 19
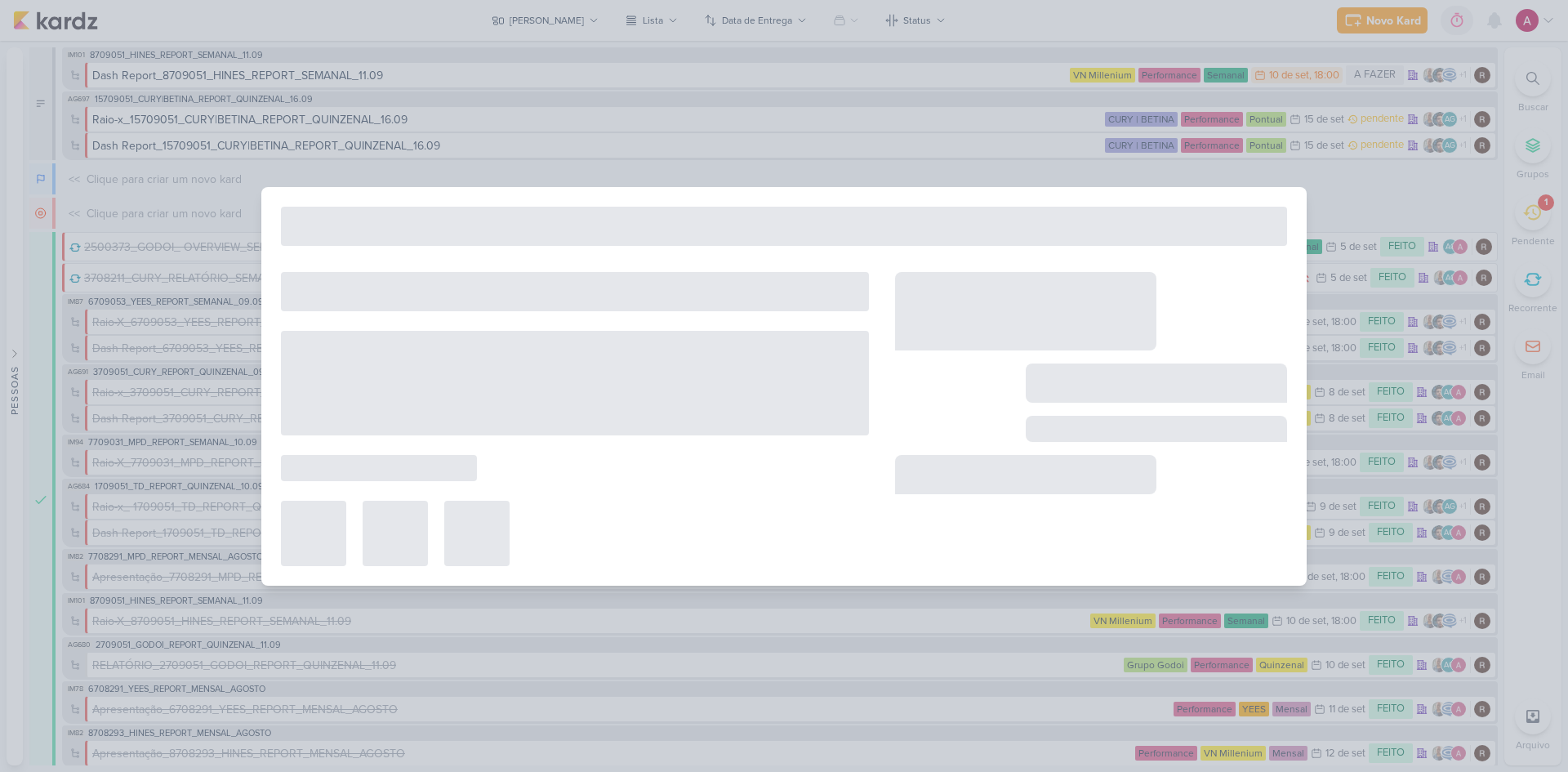
type input "Comentário Dash Report_7709031_MPD_REPORT_SEMANAL_10.09"
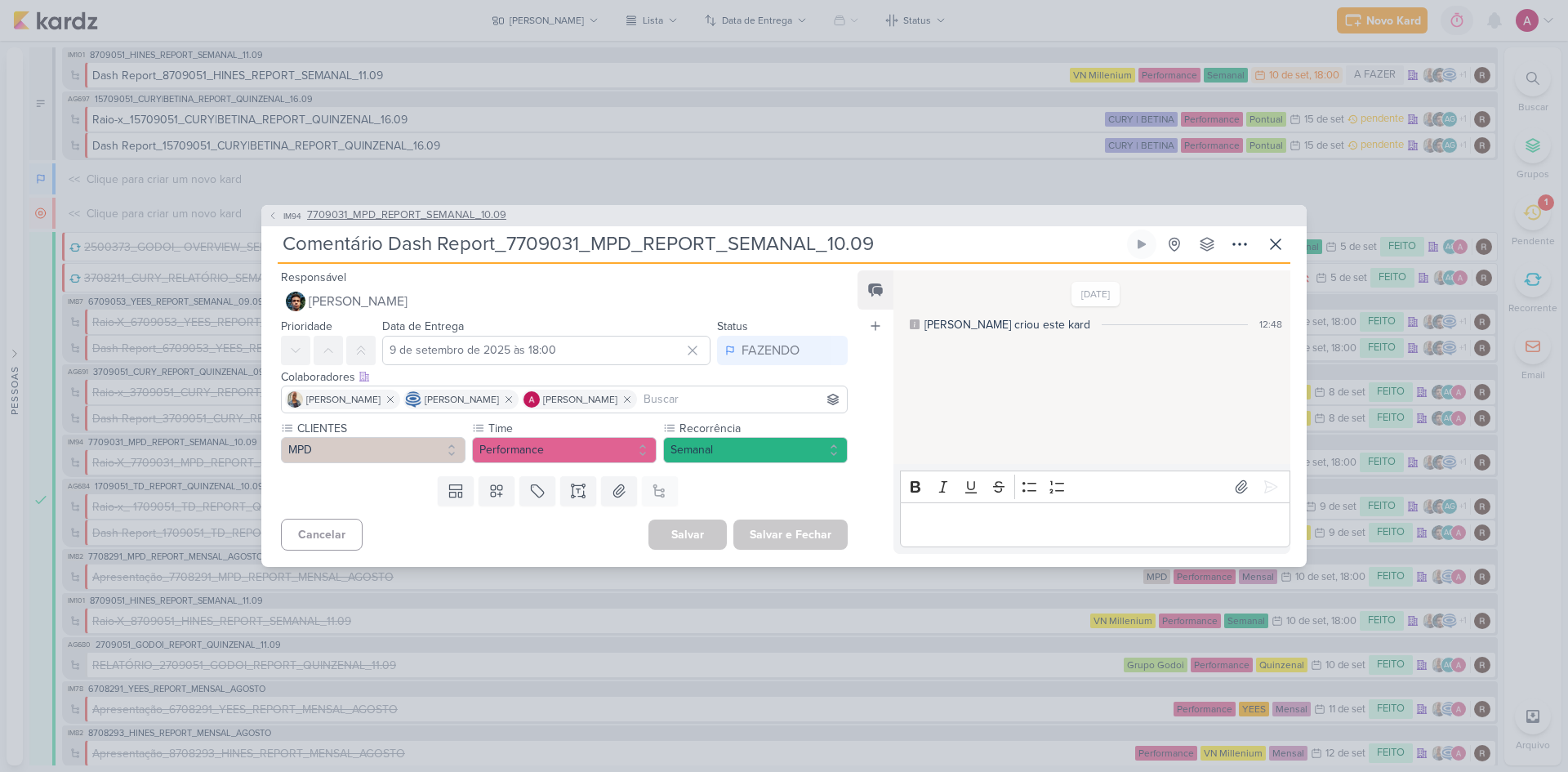
click at [288, 219] on span "IM94" at bounding box center [292, 216] width 23 height 12
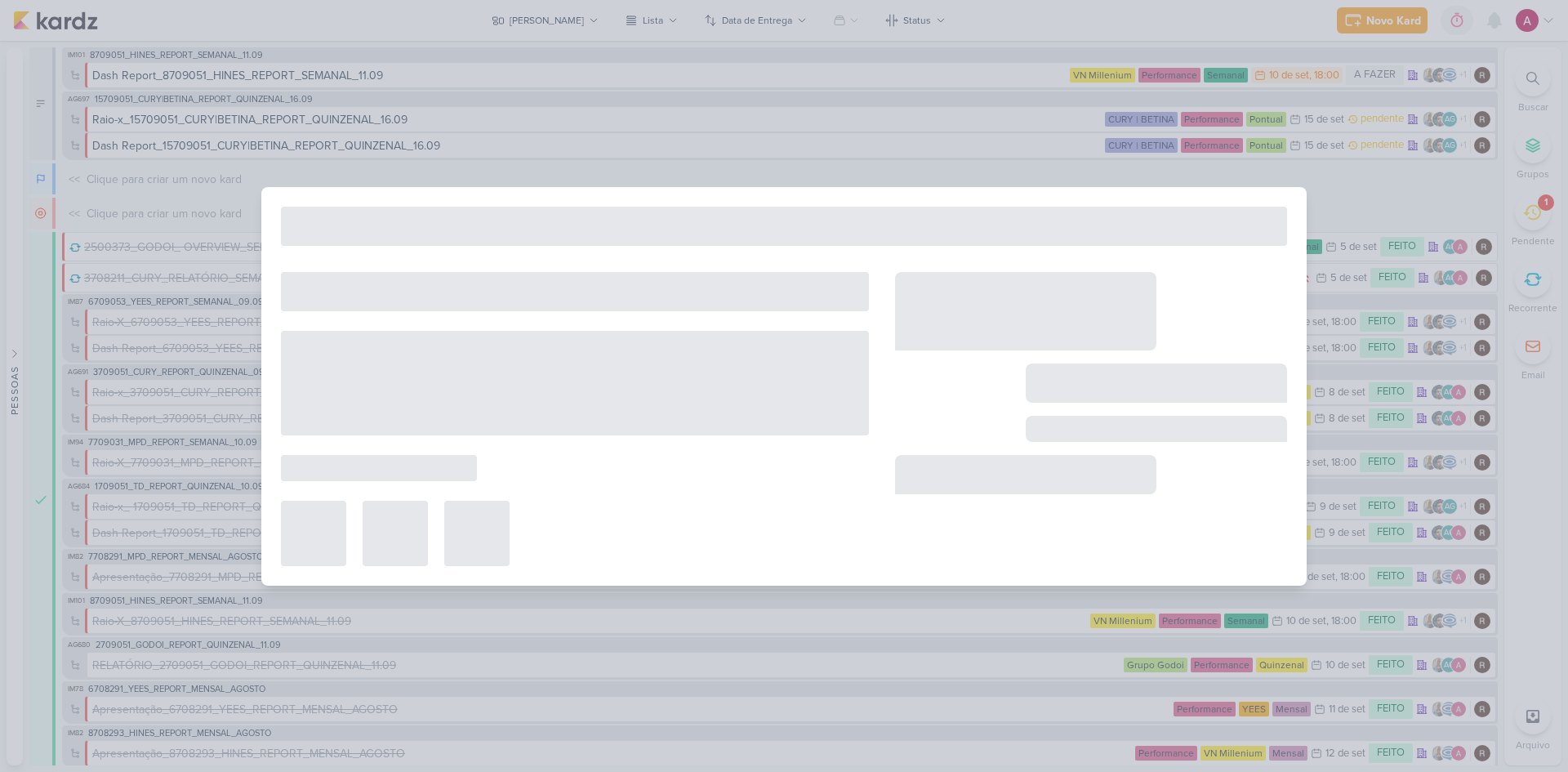
type input "7709031_MPD_REPORT_SEMANAL_10.09"
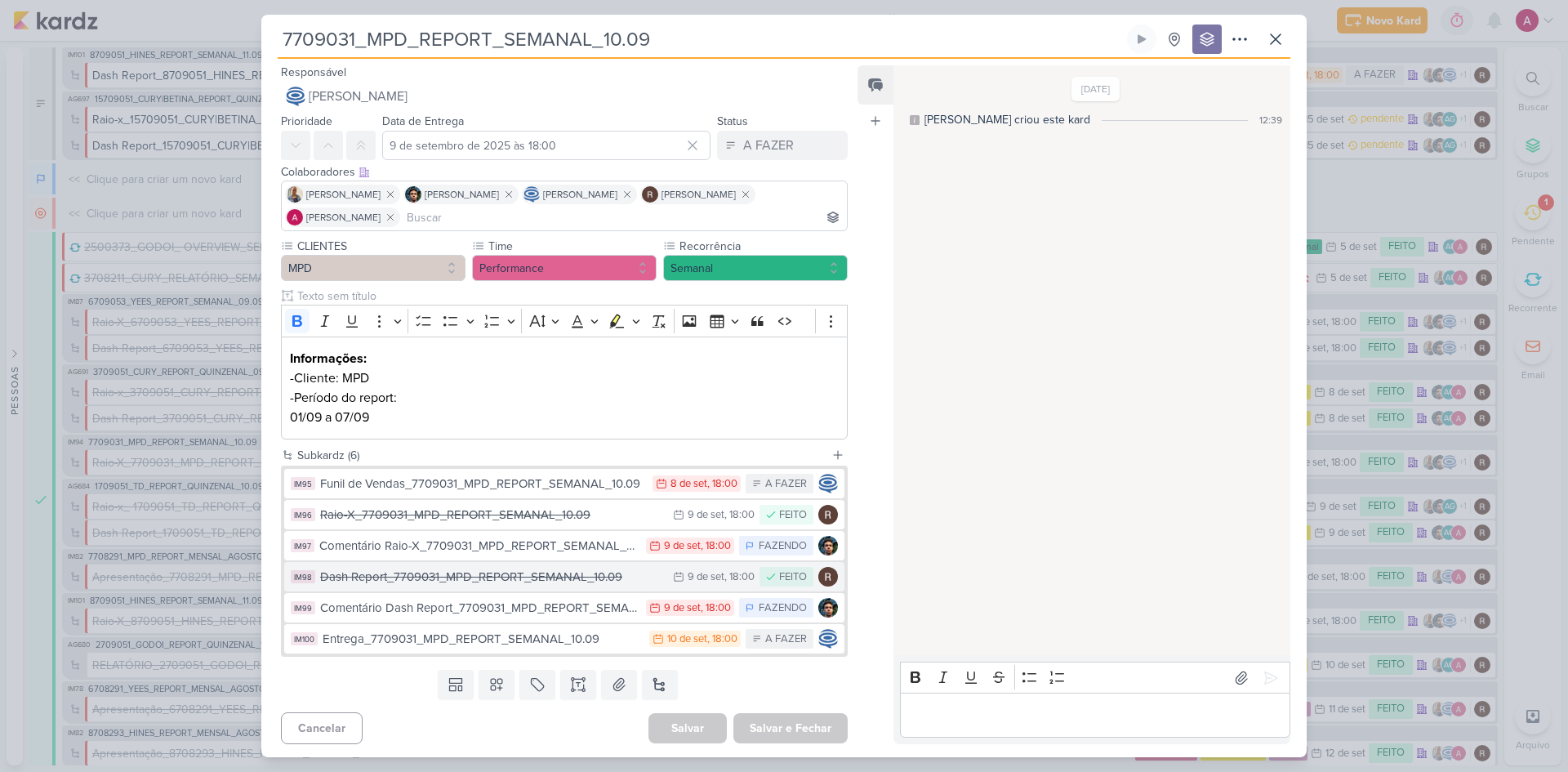
click at [566, 578] on div "Dash Report_7709031_MPD_REPORT_SEMANAL_10.09" at bounding box center [492, 577] width 345 height 19
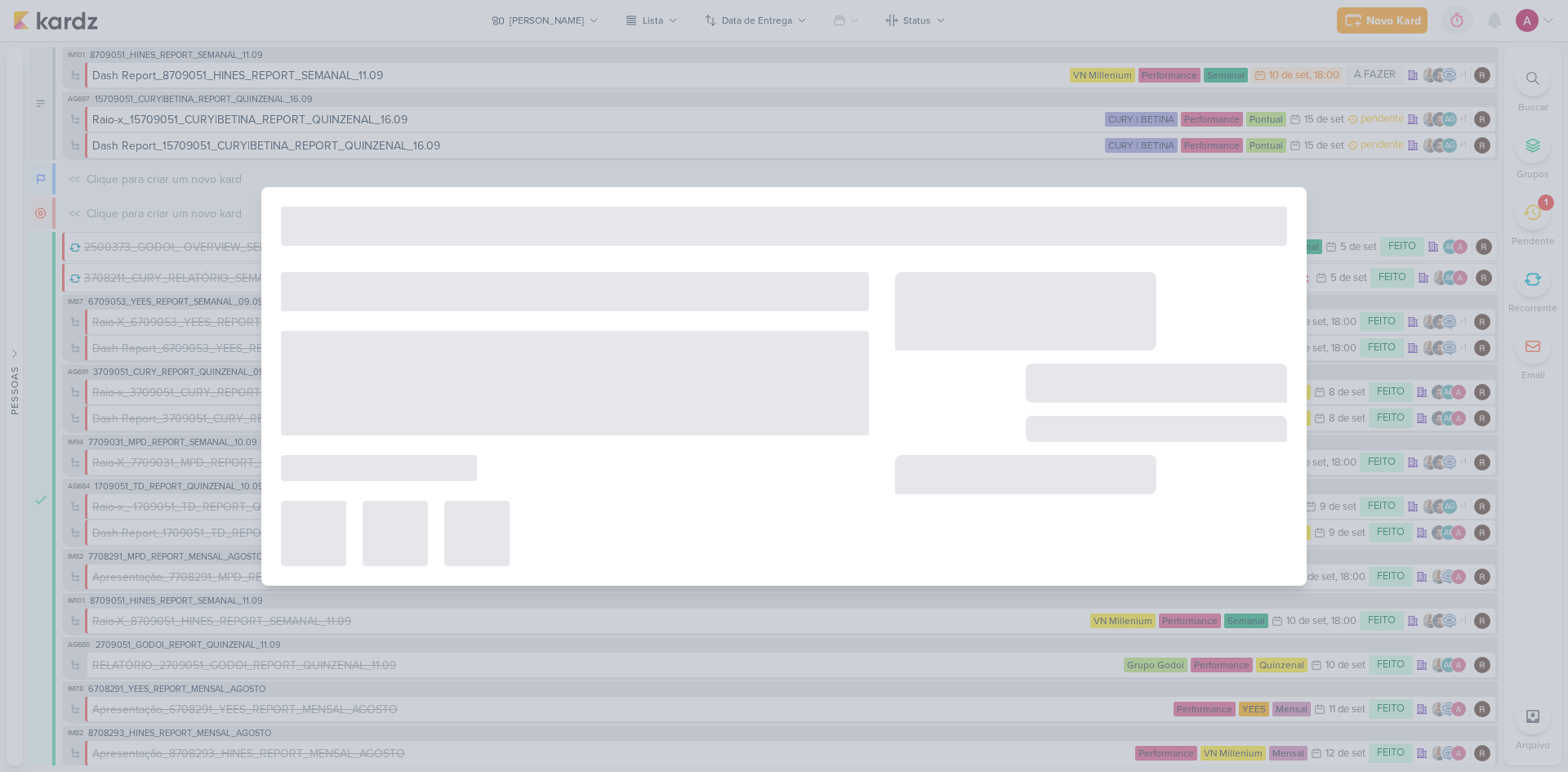
type input "Dash Report_7709031_MPD_REPORT_SEMANAL_10.09"
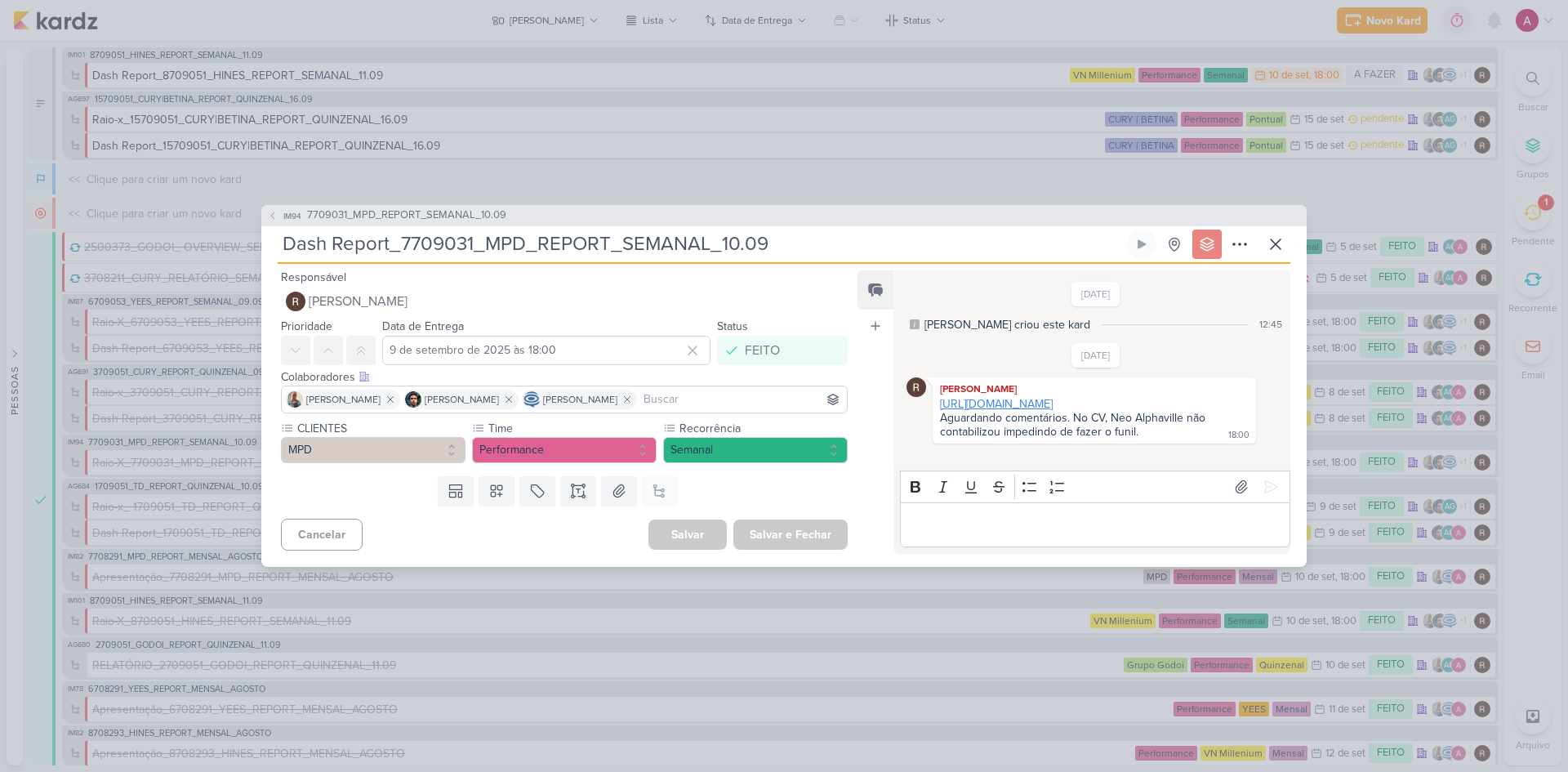
click at [1053, 409] on link "[URL][DOMAIN_NAME]" at bounding box center [997, 404] width 113 height 14
click at [1278, 241] on icon at bounding box center [1276, 244] width 10 height 10
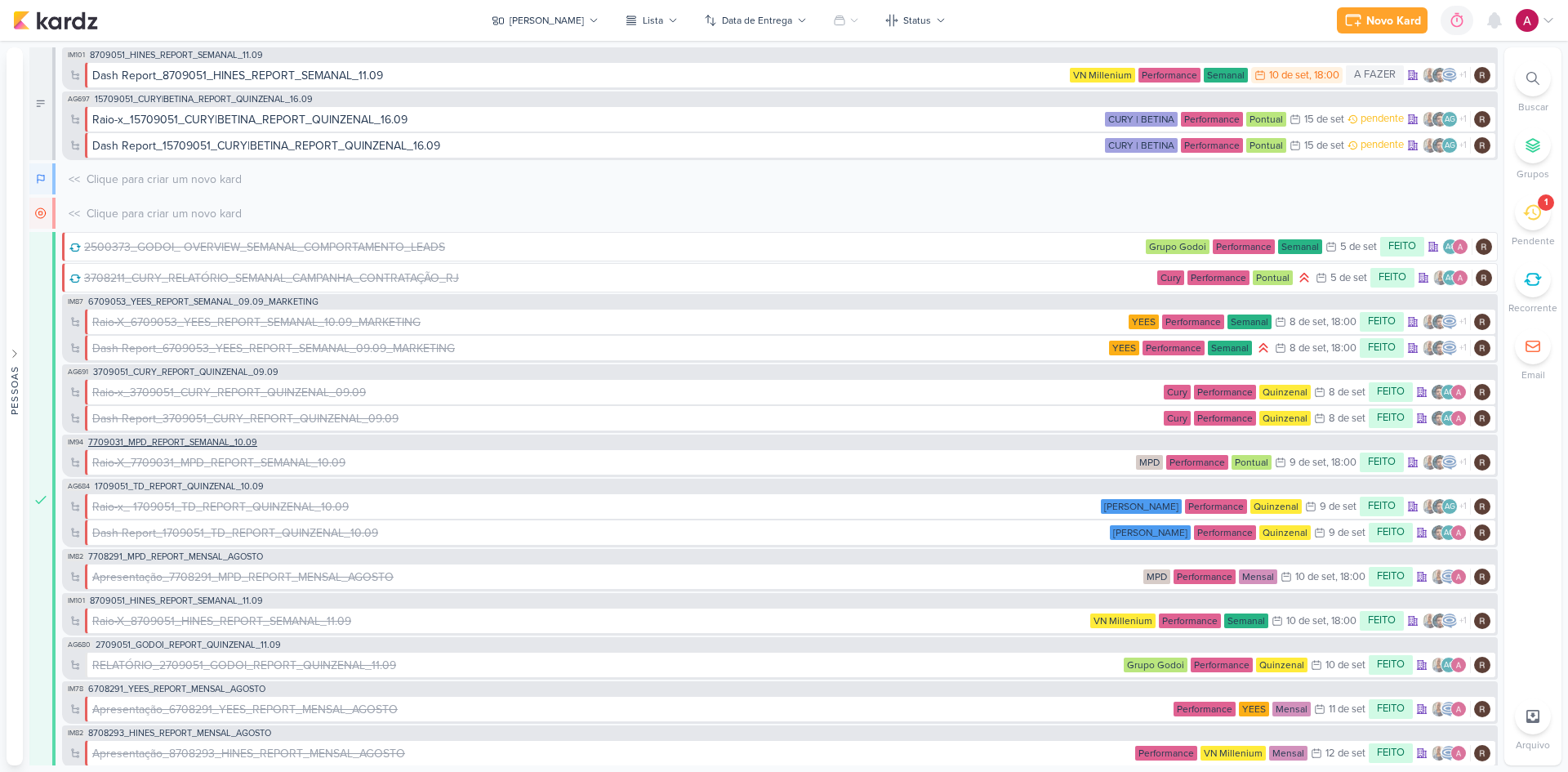
click at [195, 444] on span "7709031_MPD_REPORT_SEMANAL_10.09" at bounding box center [173, 442] width 169 height 9
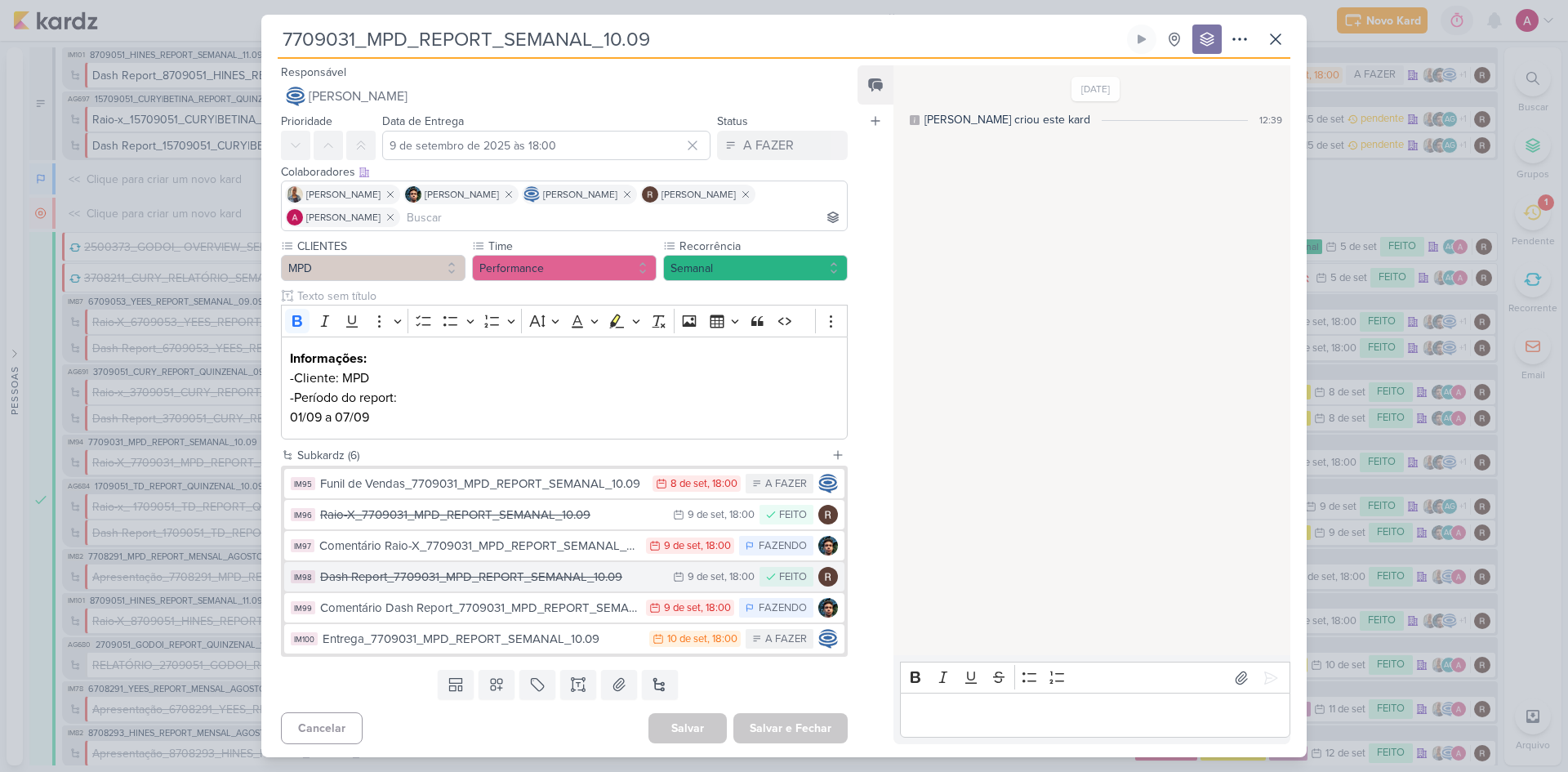
click at [428, 587] on button "IM98 Dash Report_7709031_MPD_REPORT_SEMANAL_10.09 [DATE] [DATE] 18:00 FEITO" at bounding box center [564, 577] width 560 height 30
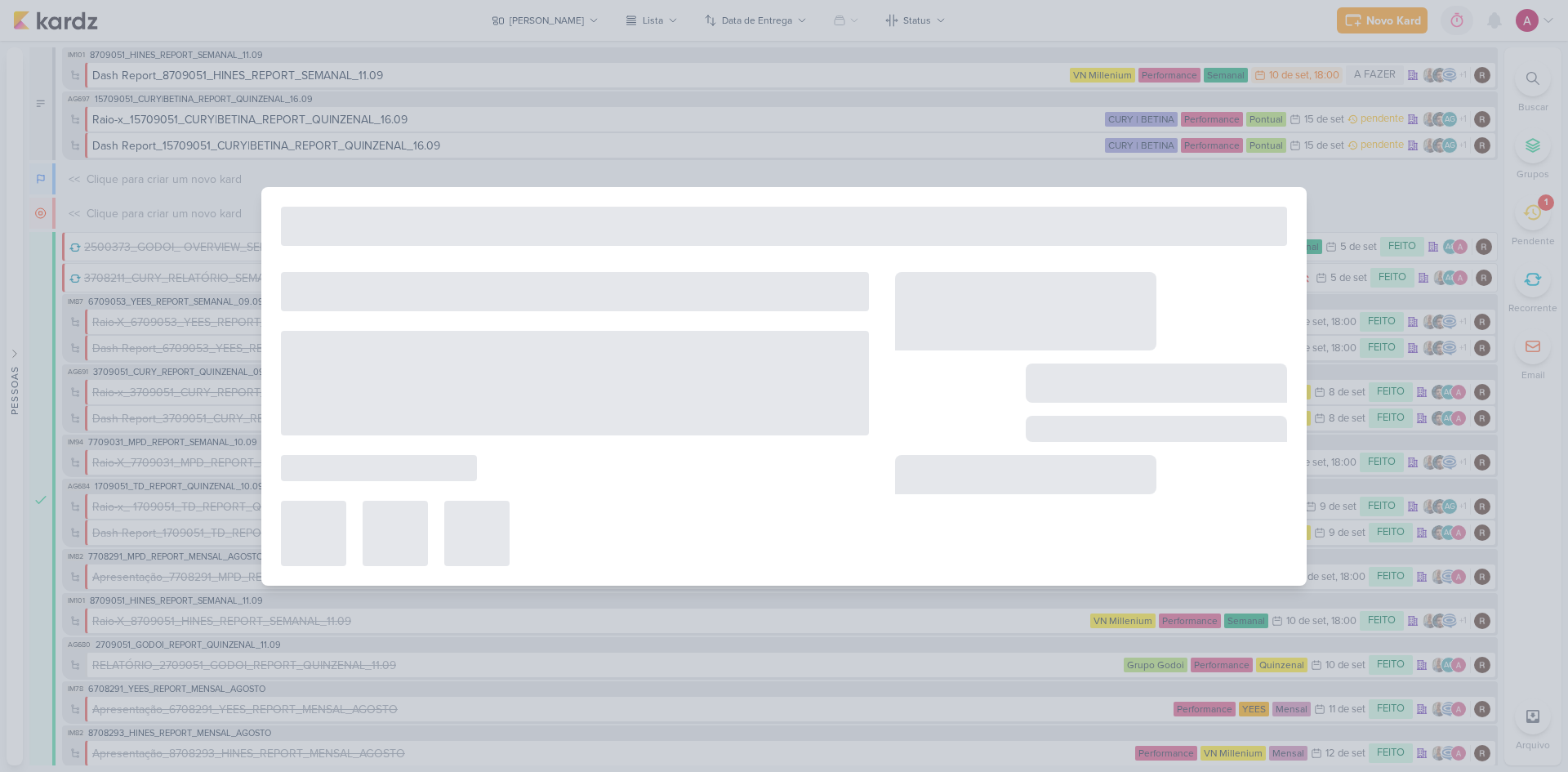
type input "Dash Report_7709031_MPD_REPORT_SEMANAL_10.09"
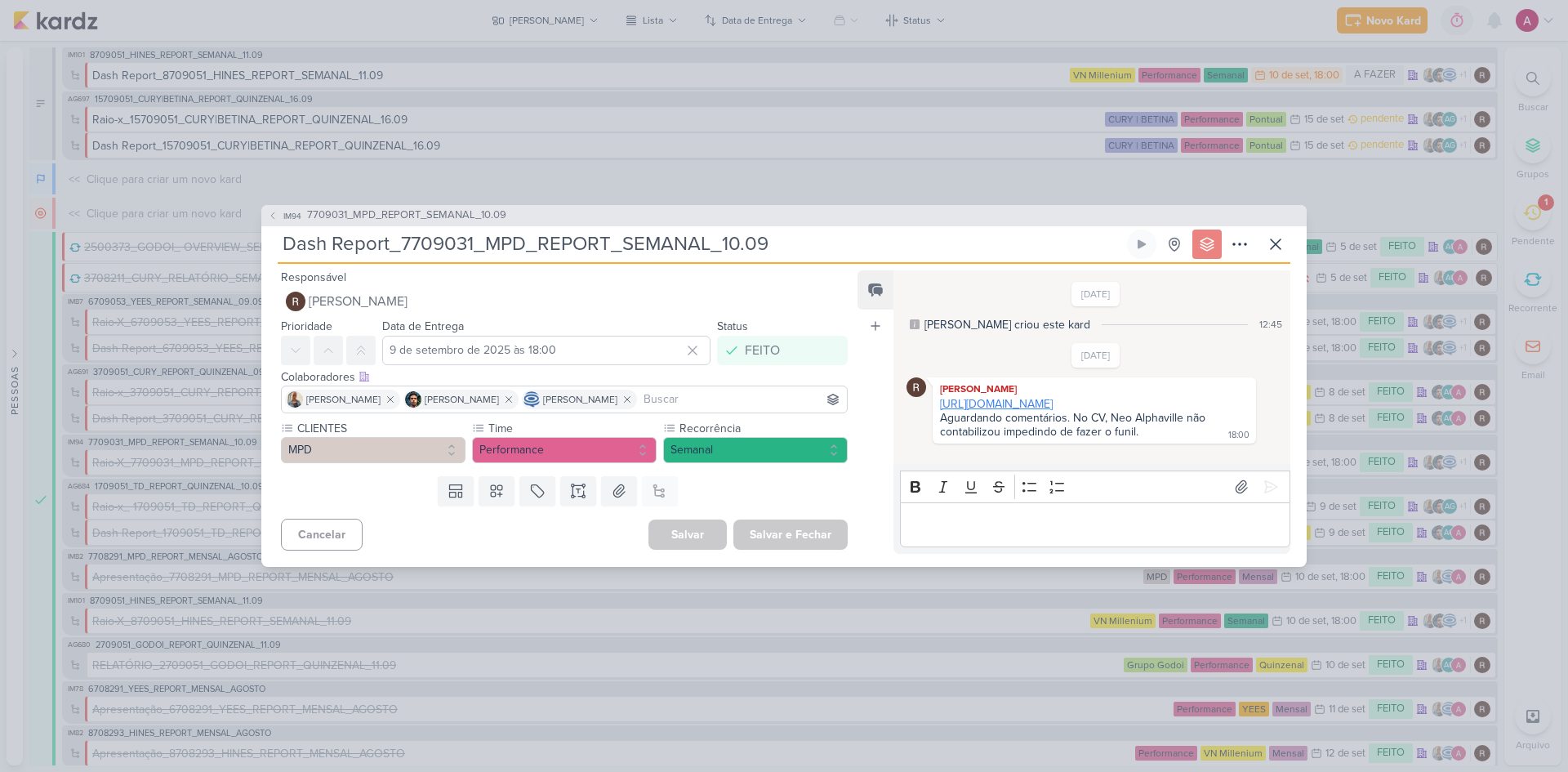
click at [1053, 411] on link "[URL][DOMAIN_NAME]" at bounding box center [997, 404] width 113 height 14
